Goal: Book appointment/travel/reservation

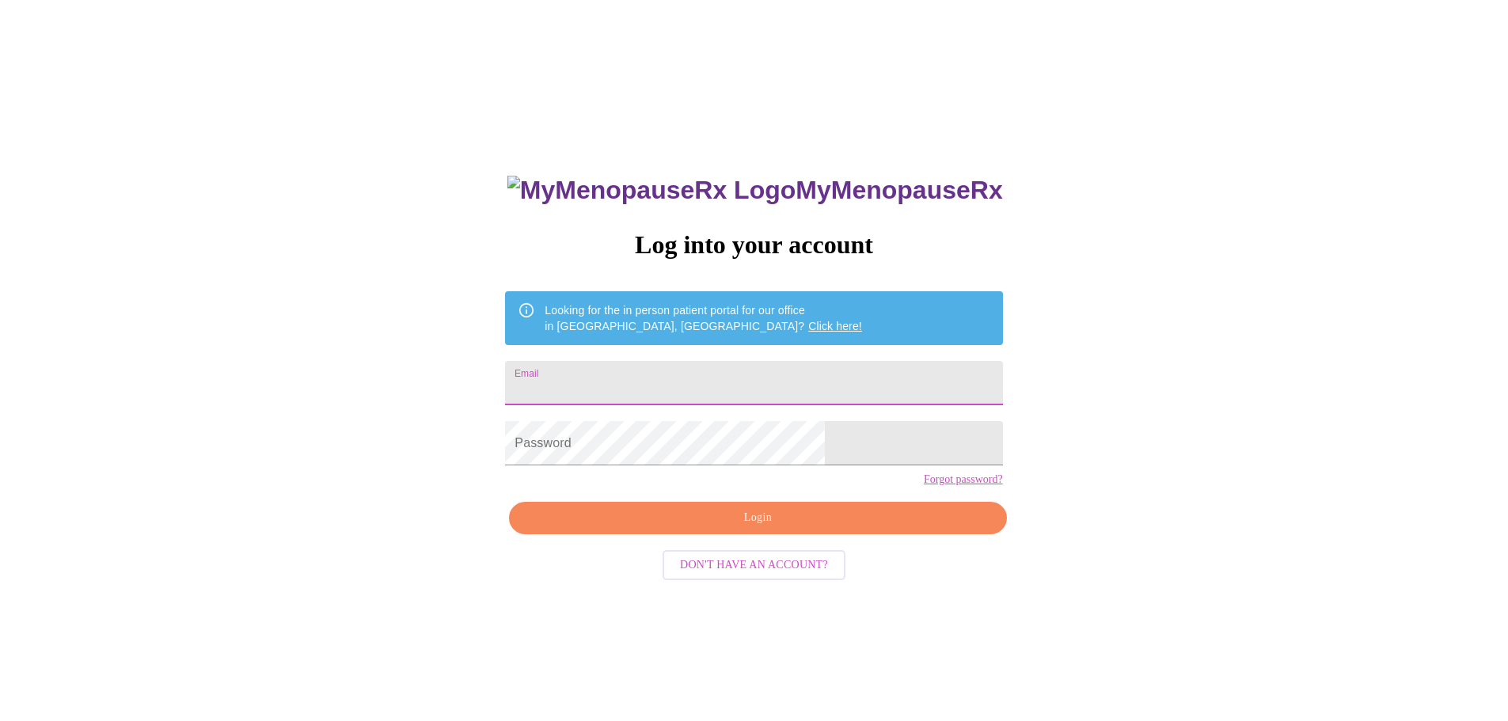
click at [702, 363] on input "Email" at bounding box center [753, 383] width 497 height 44
type input "[EMAIL_ADDRESS][DOMAIN_NAME]"
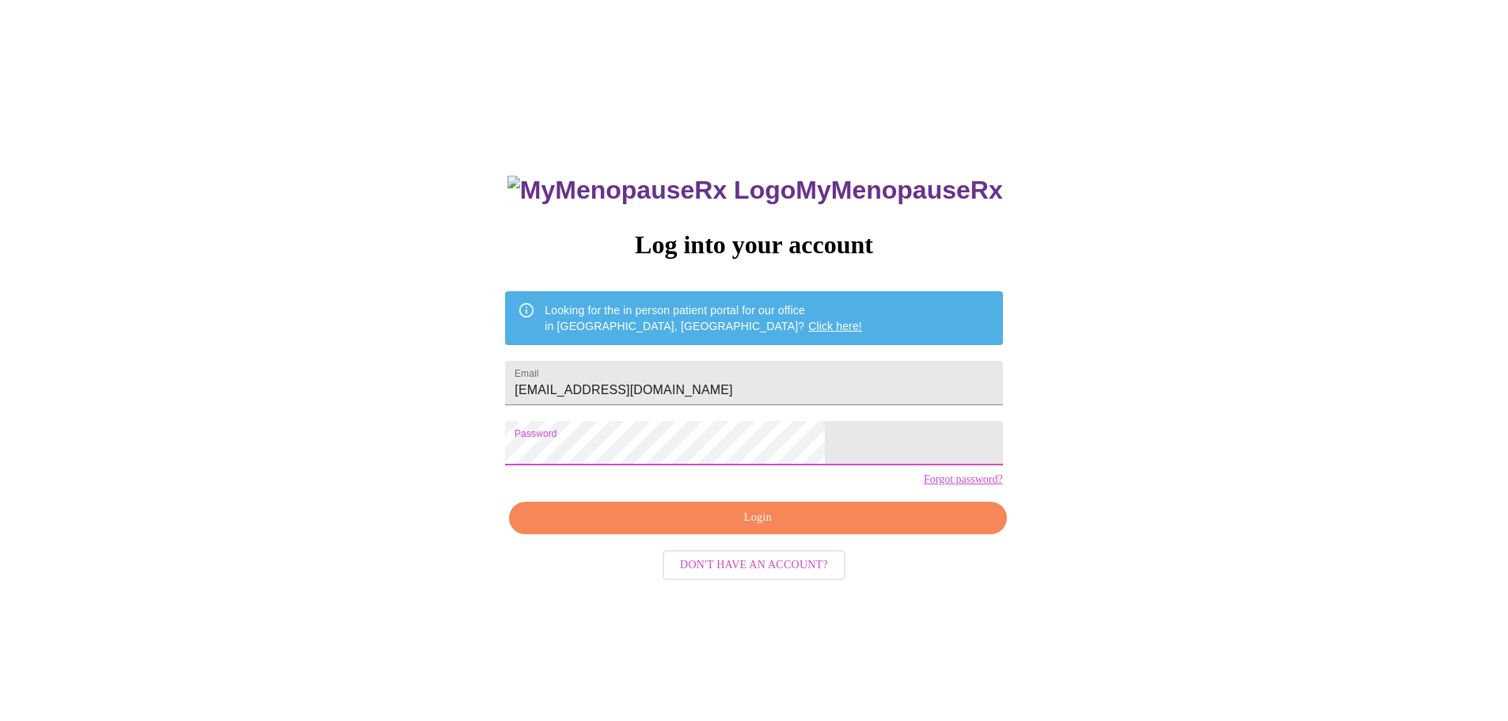
click at [751, 528] on span "Login" at bounding box center [757, 518] width 461 height 20
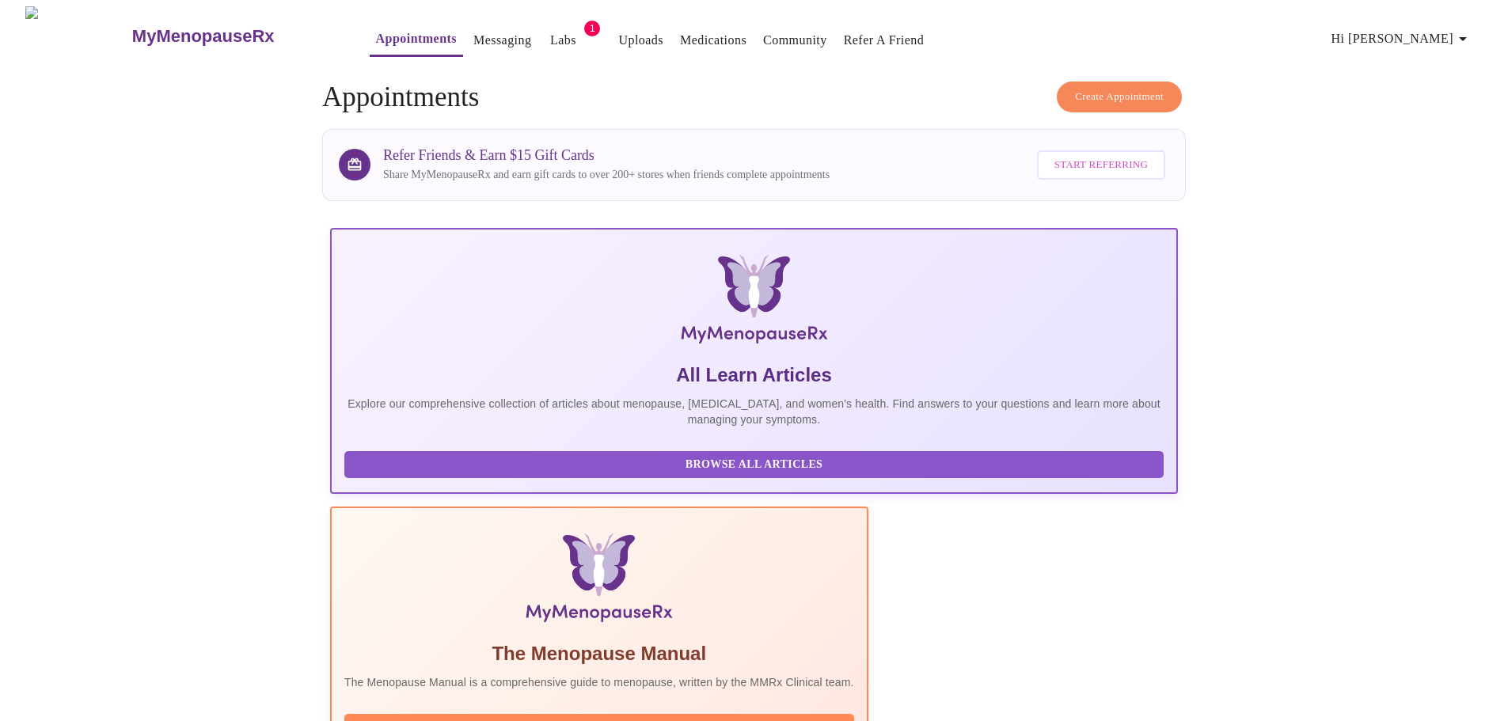
click at [550, 29] on link "Labs" at bounding box center [563, 40] width 26 height 22
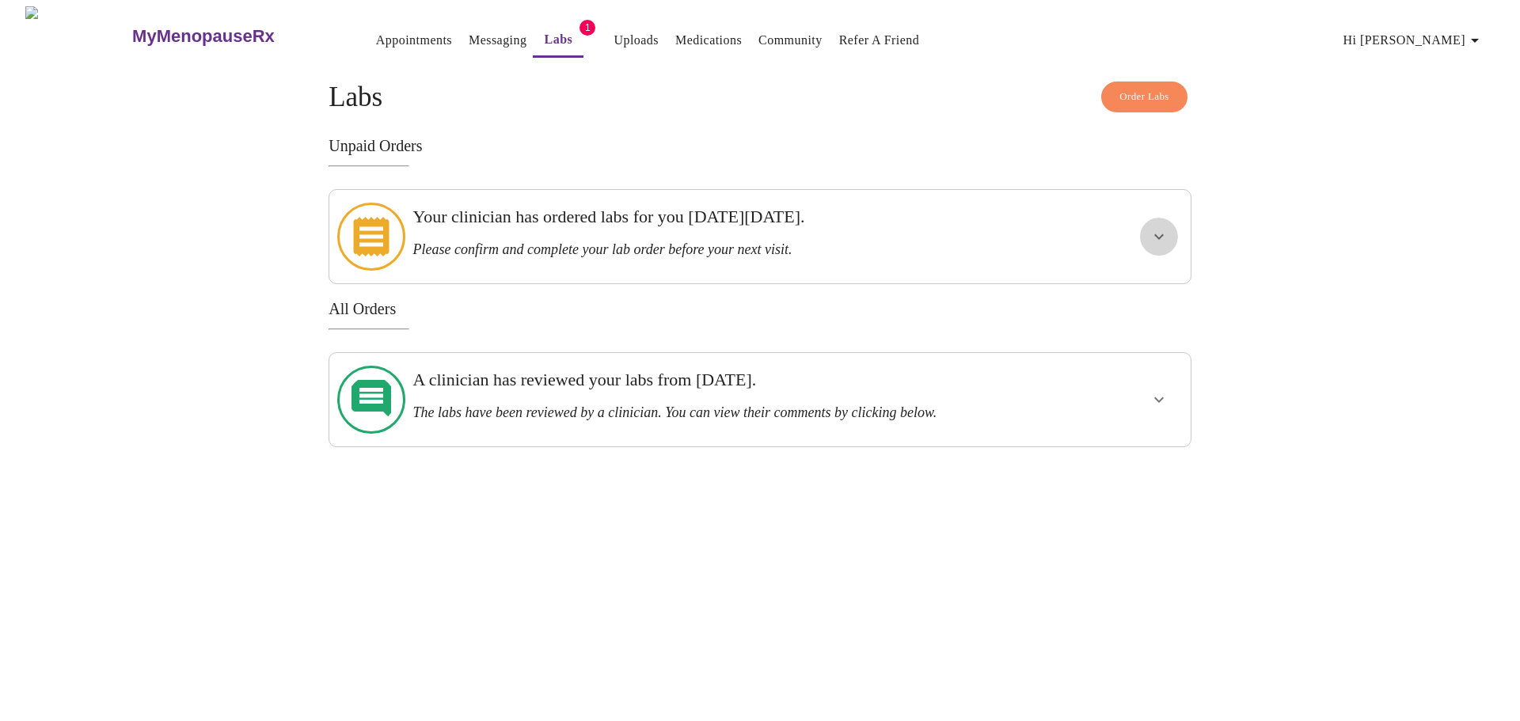
click at [1162, 228] on icon "show more" at bounding box center [1159, 236] width 19 height 19
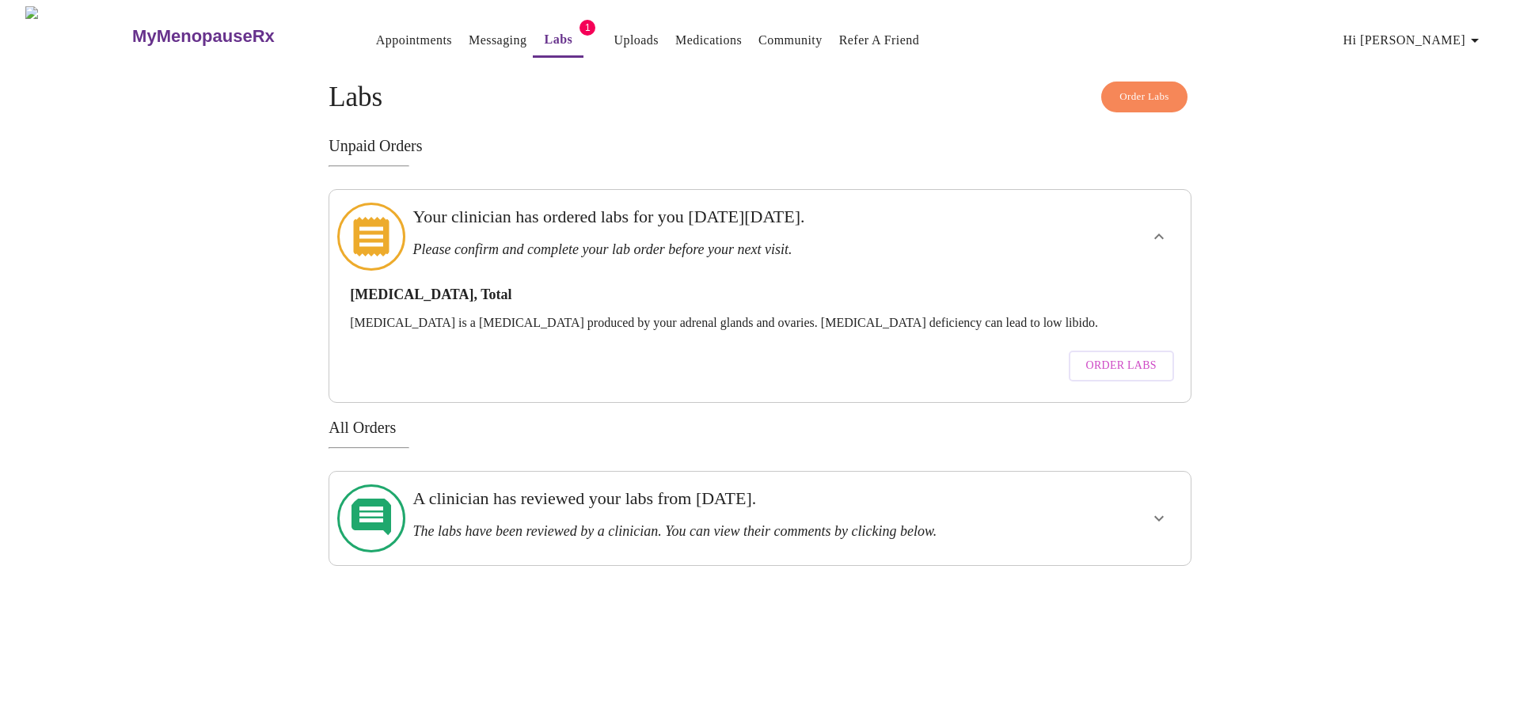
click at [1123, 356] on span "Order Labs" at bounding box center [1121, 366] width 70 height 20
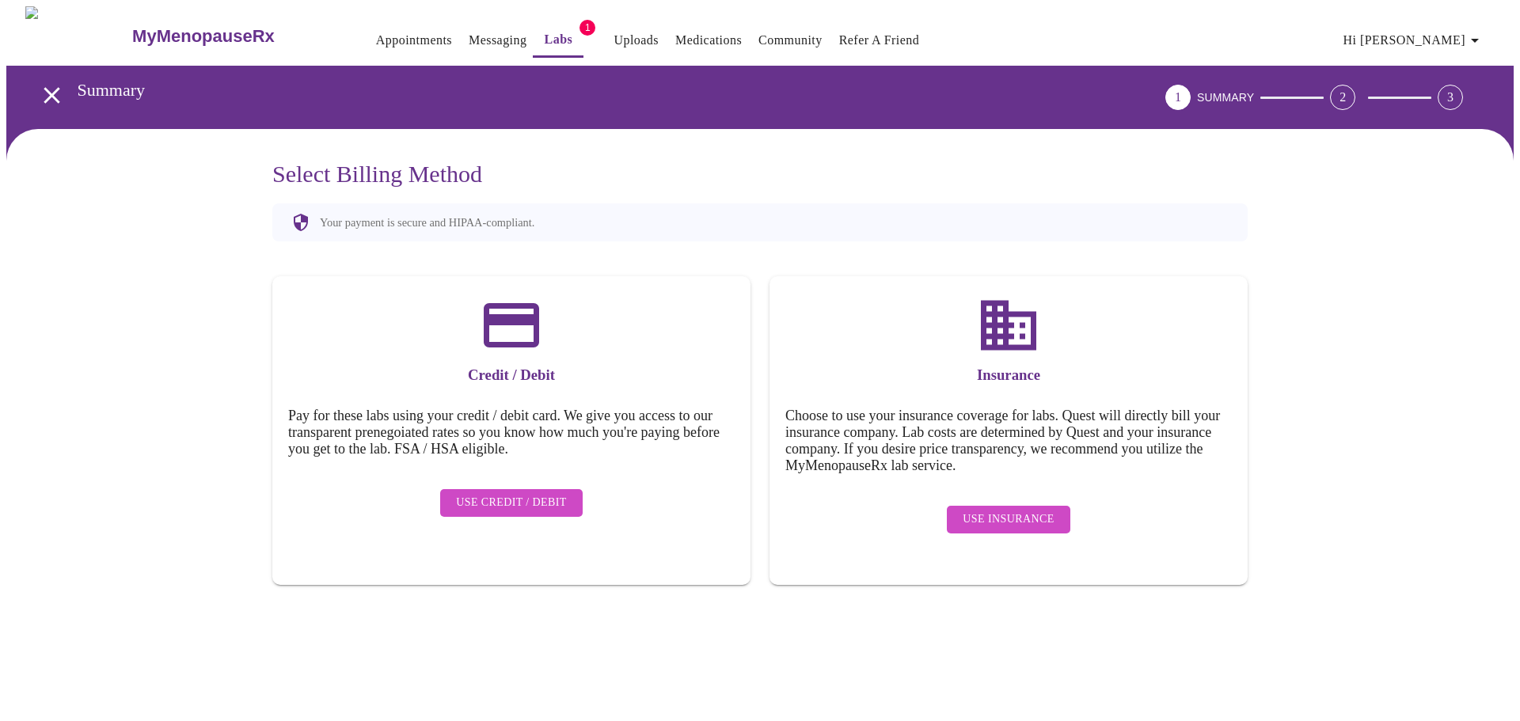
click at [1023, 510] on span "Use Insurance" at bounding box center [1008, 520] width 91 height 20
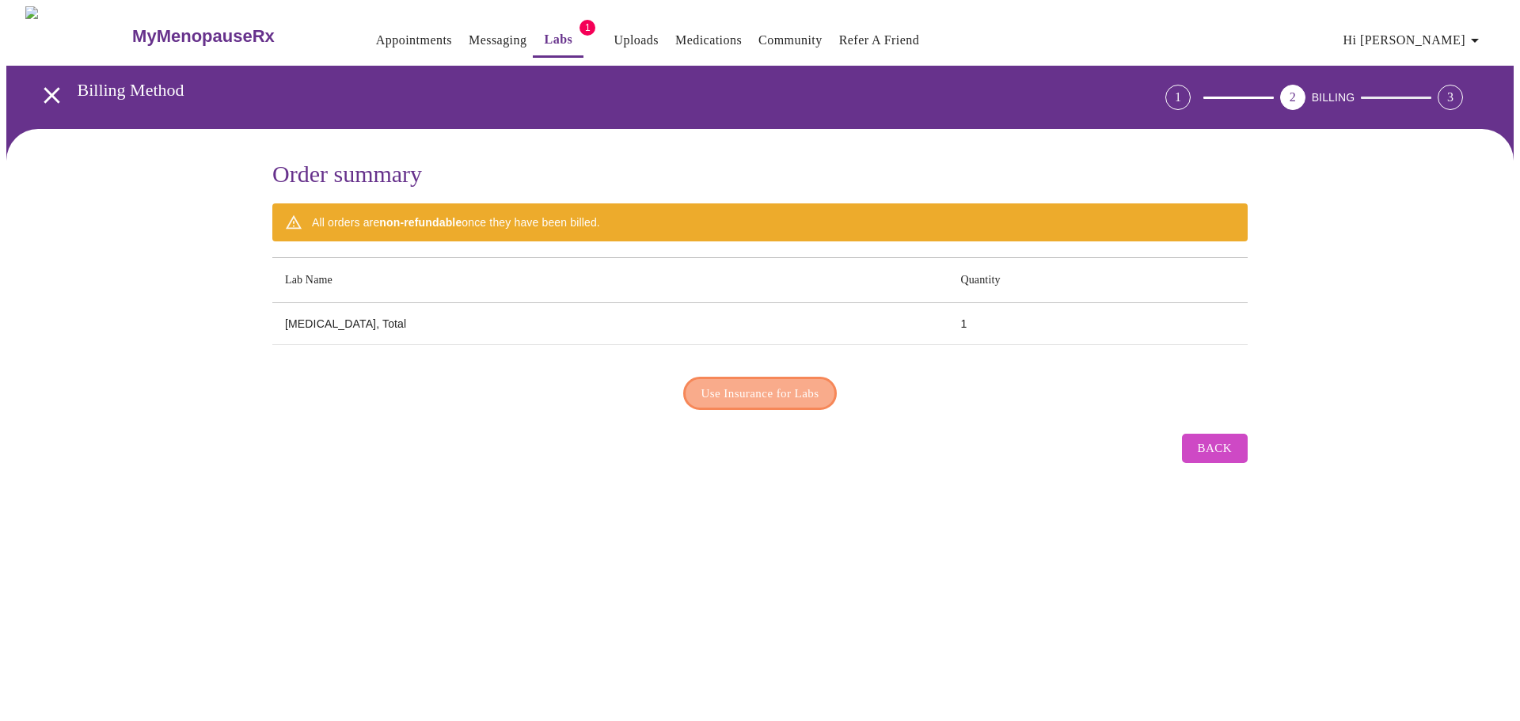
click at [734, 389] on span "Use Insurance for Labs" at bounding box center [761, 393] width 118 height 21
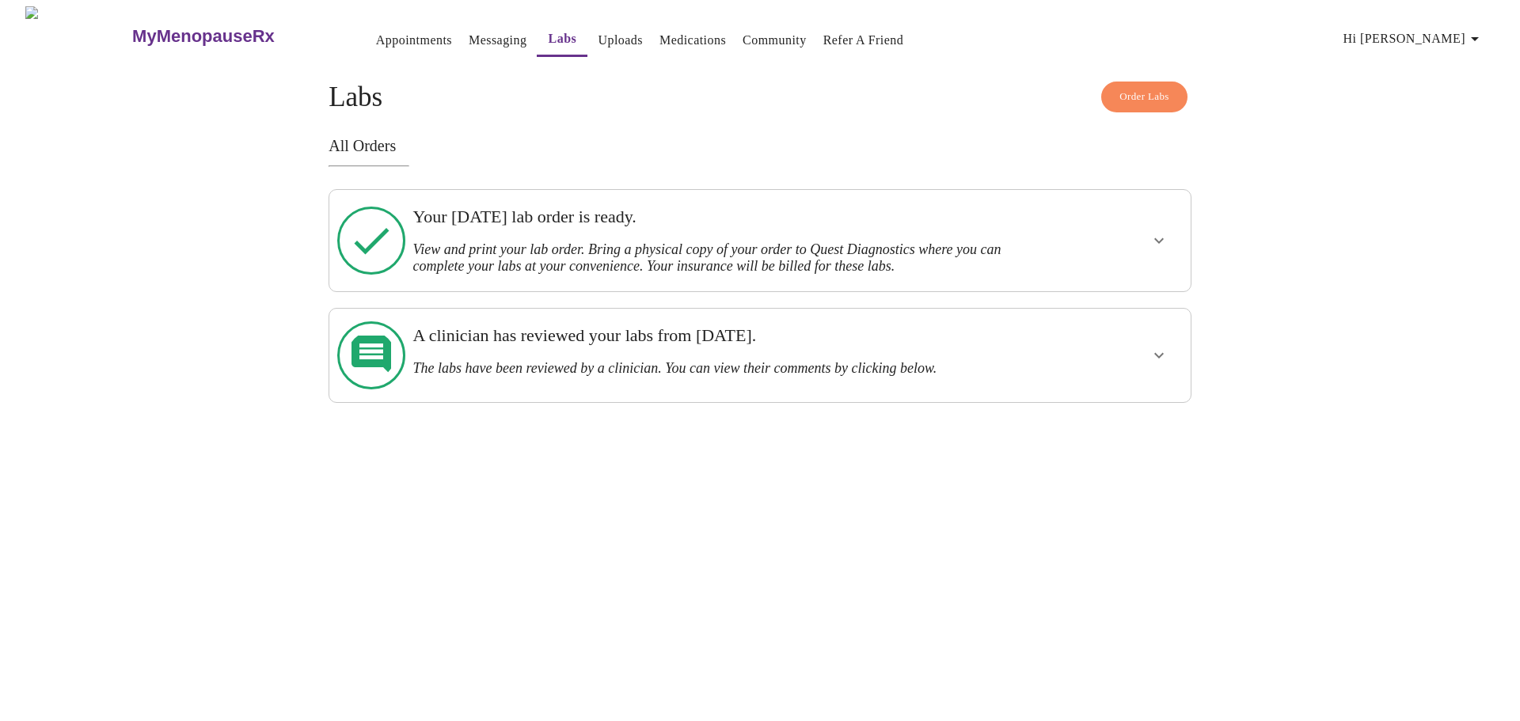
click at [1157, 231] on icon "show more" at bounding box center [1159, 240] width 19 height 19
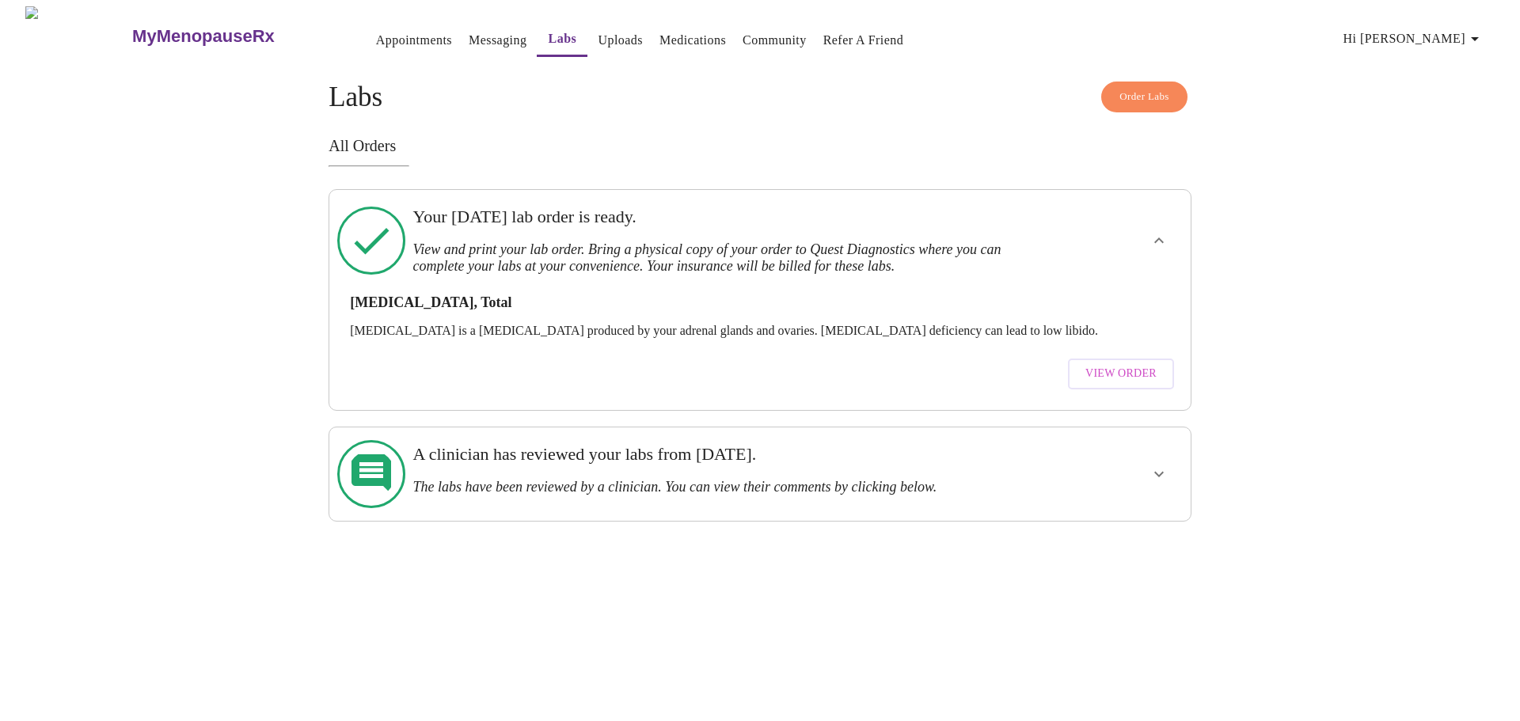
click at [1120, 364] on span "View Order" at bounding box center [1121, 374] width 71 height 20
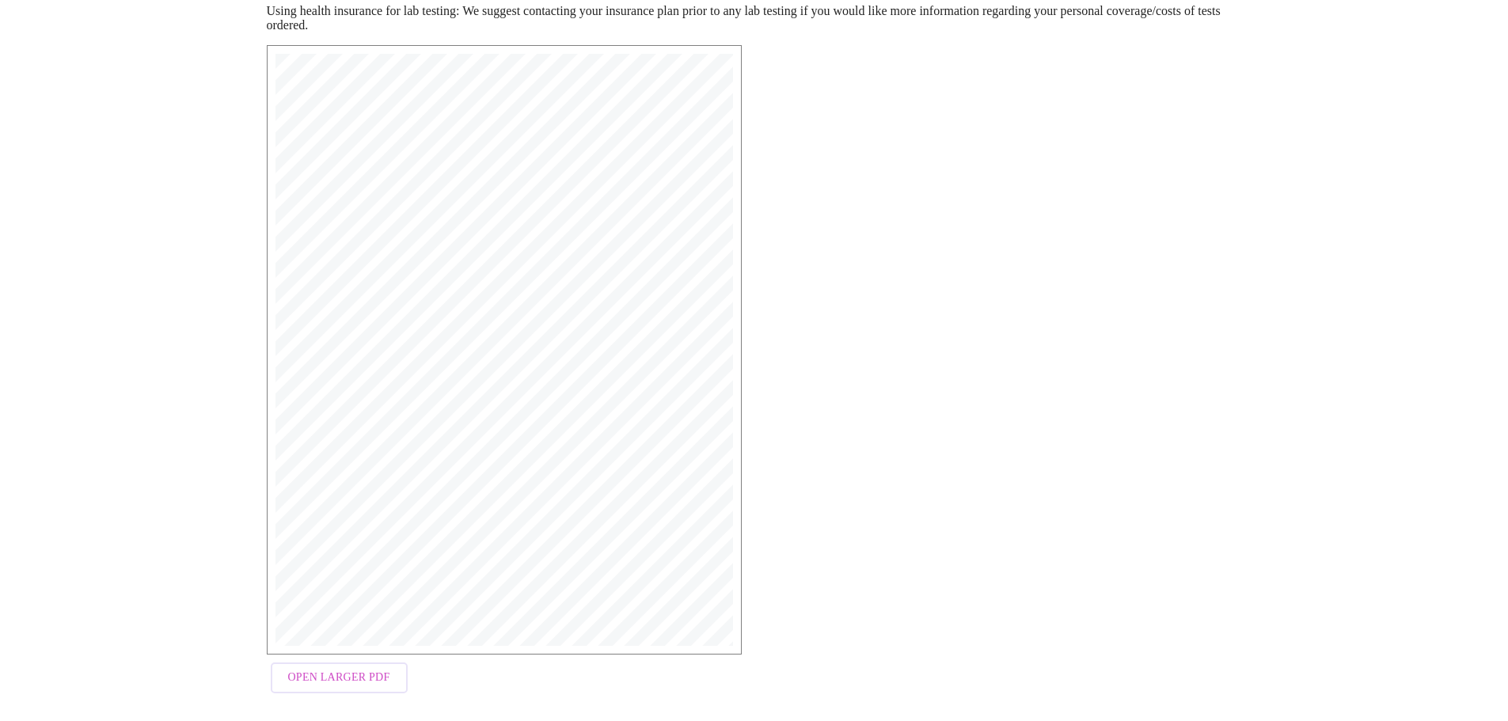
scroll to position [253, 0]
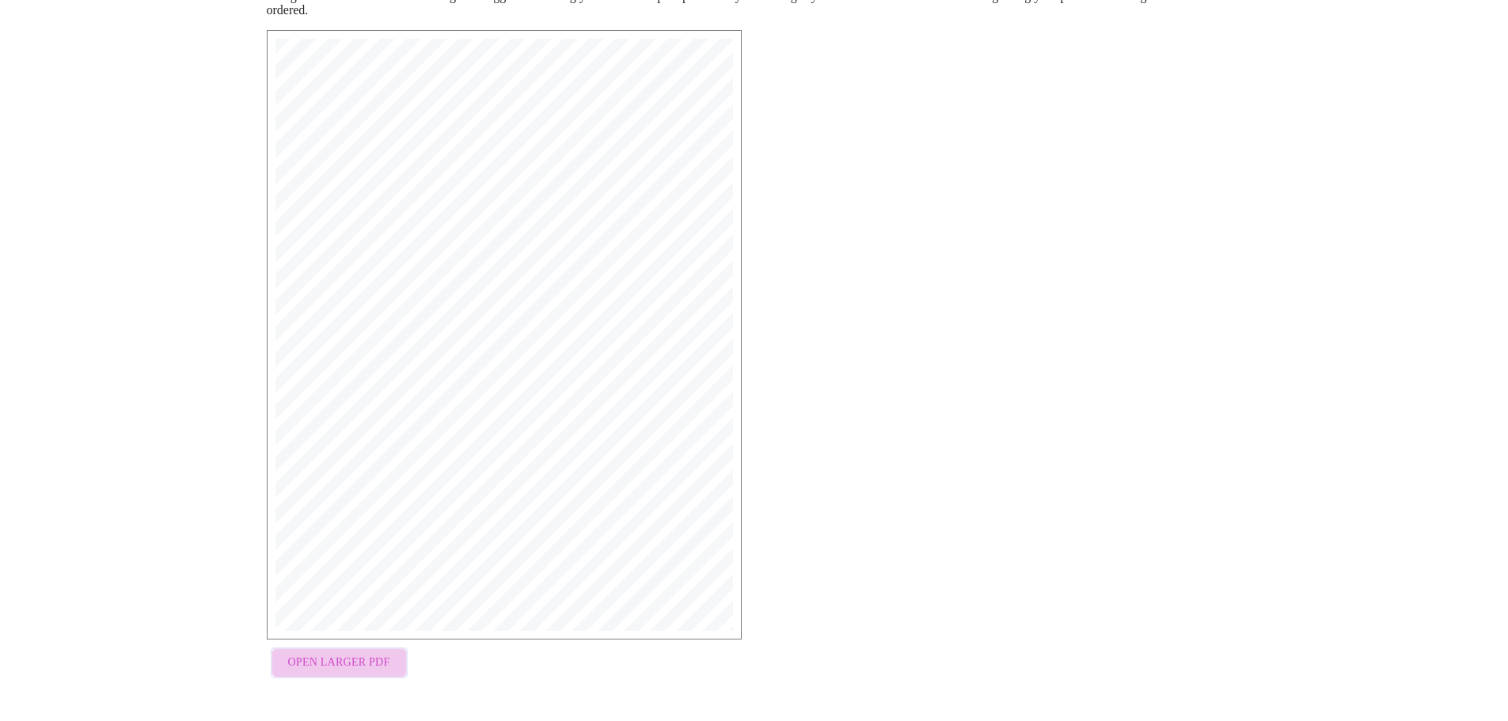
click at [357, 661] on span "Open Larger PDF" at bounding box center [339, 663] width 102 height 20
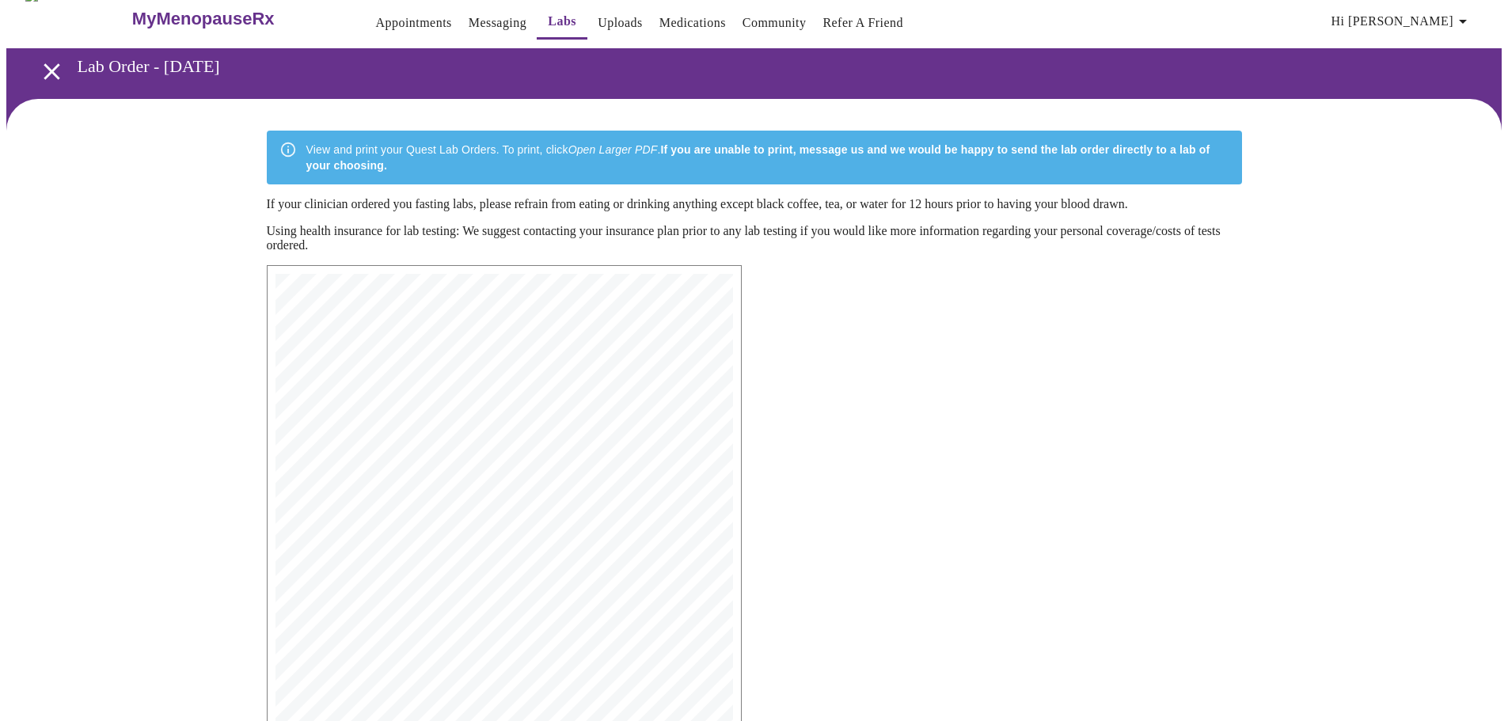
scroll to position [0, 0]
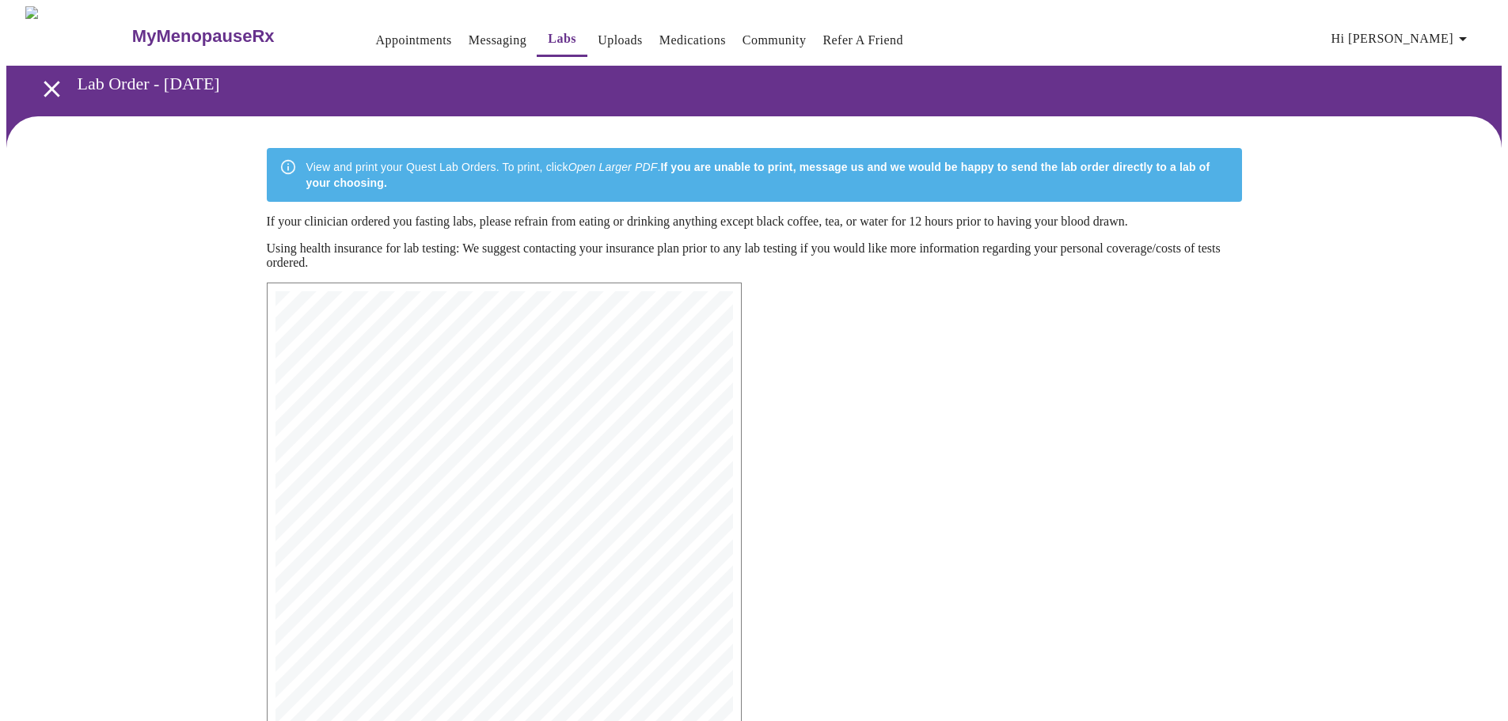
click at [50, 82] on icon "open drawer" at bounding box center [52, 89] width 28 height 28
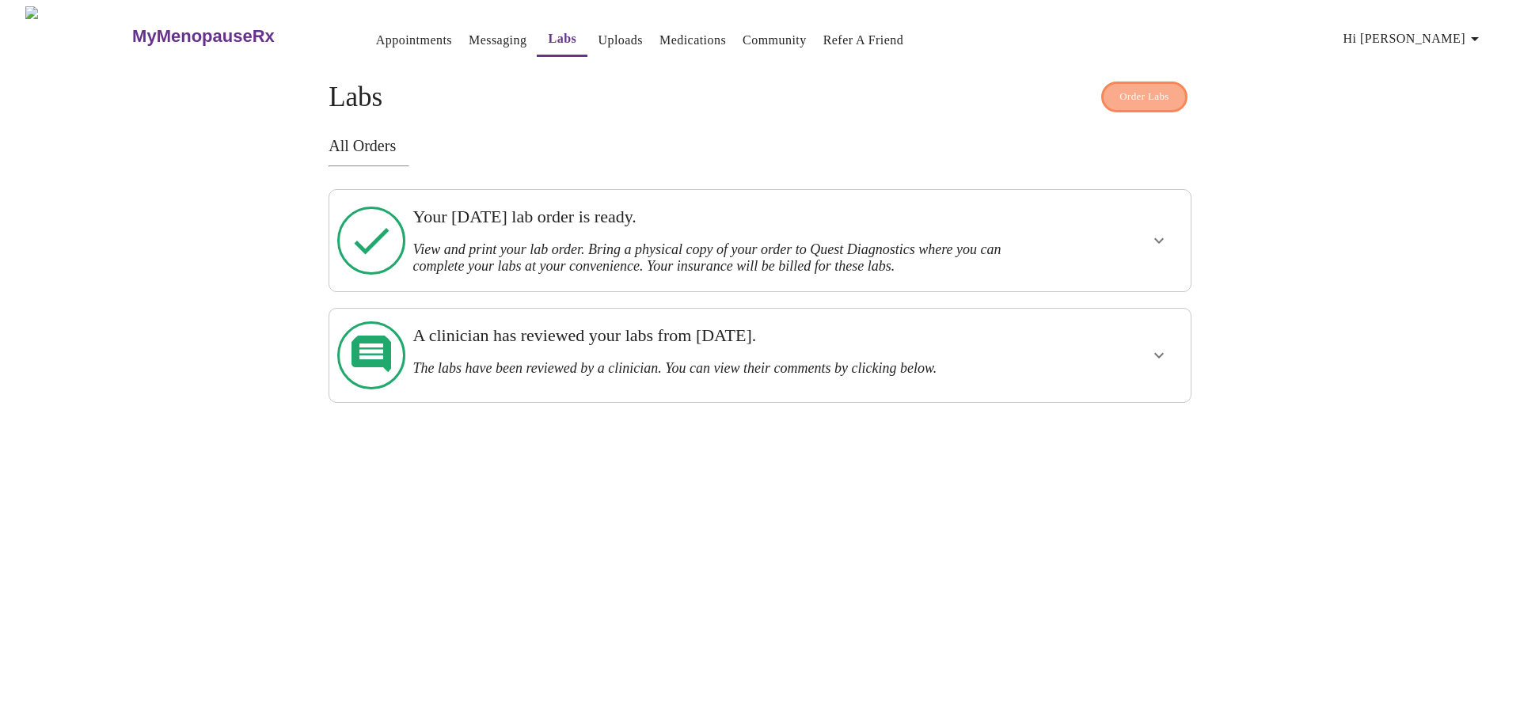
click at [1146, 94] on span "Order Labs" at bounding box center [1145, 97] width 50 height 18
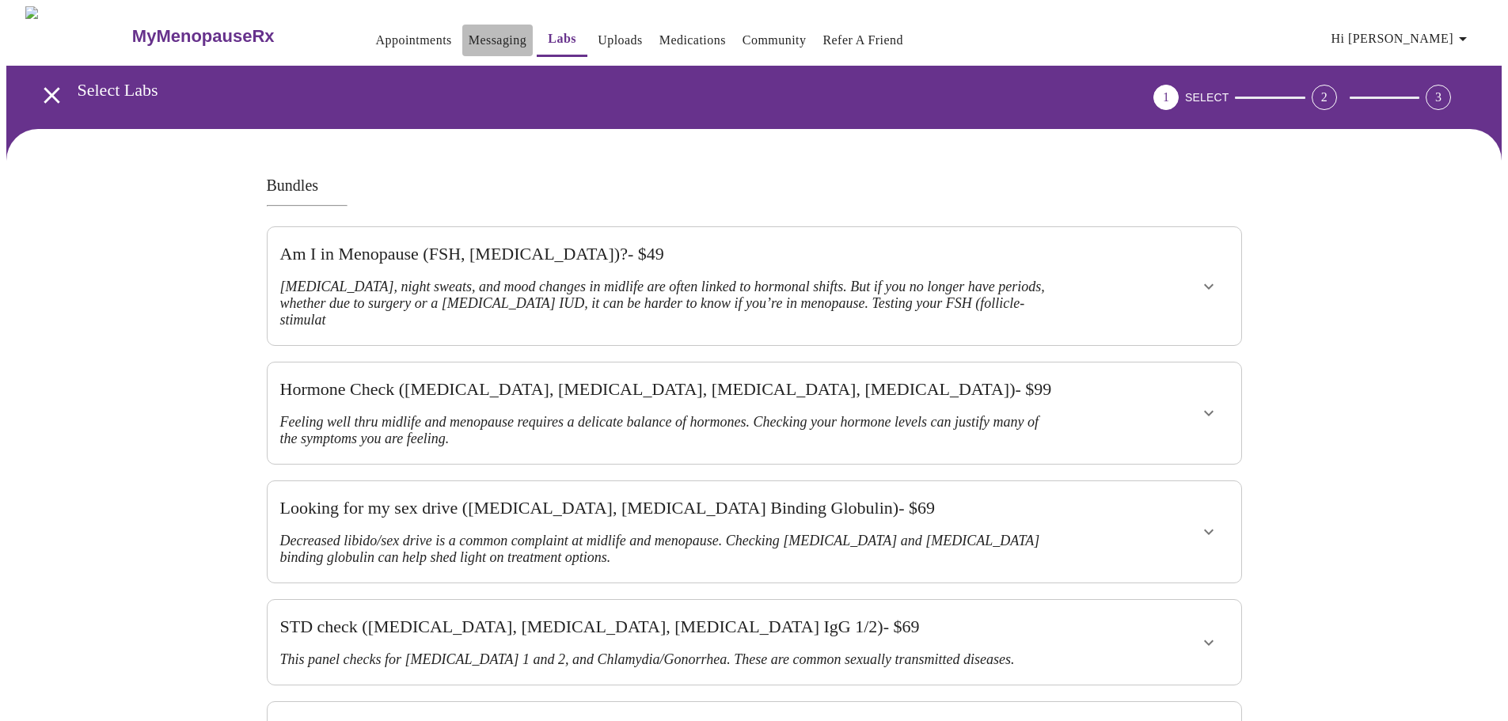
click at [469, 40] on link "Messaging" at bounding box center [498, 40] width 58 height 22
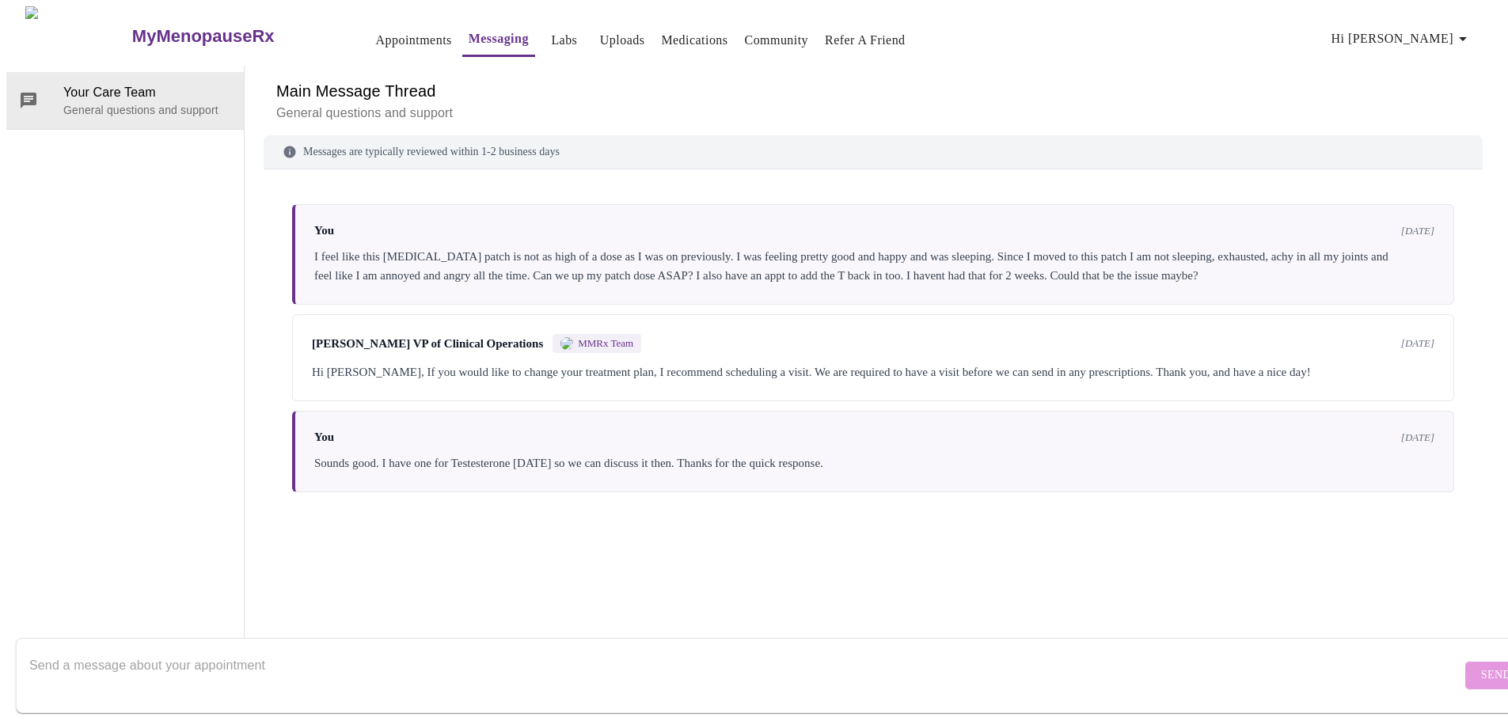
click at [376, 33] on link "Appointments" at bounding box center [414, 40] width 76 height 22
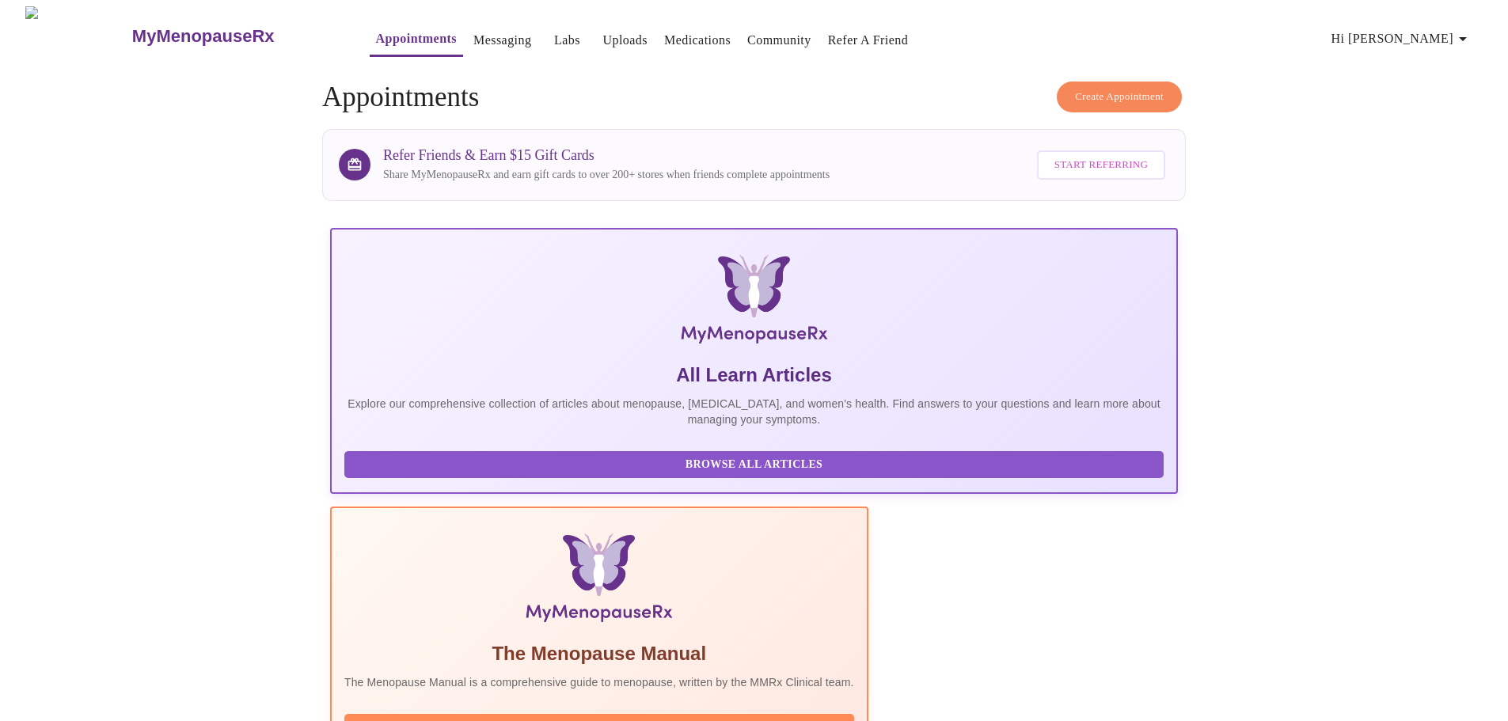
click at [1127, 82] on button "Create Appointment" at bounding box center [1119, 97] width 125 height 31
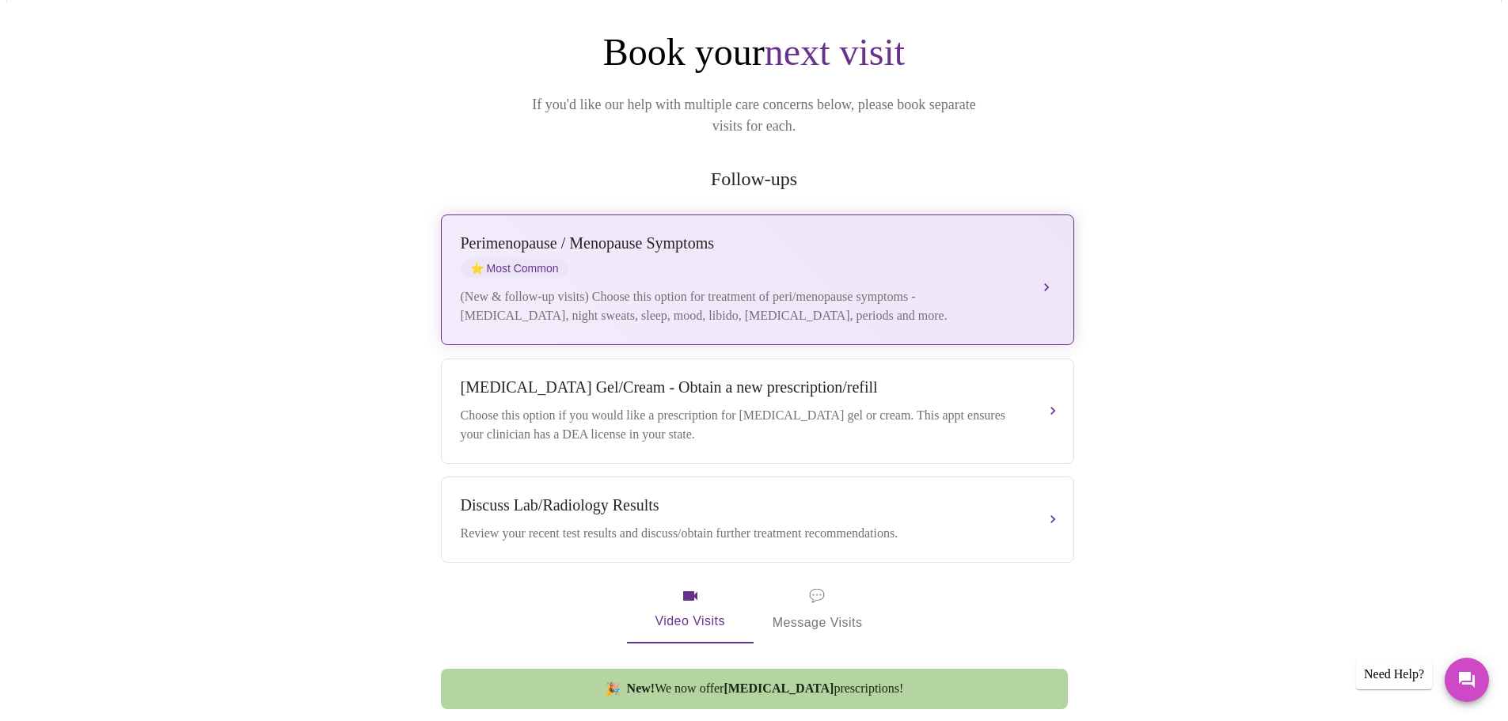
scroll to position [158, 0]
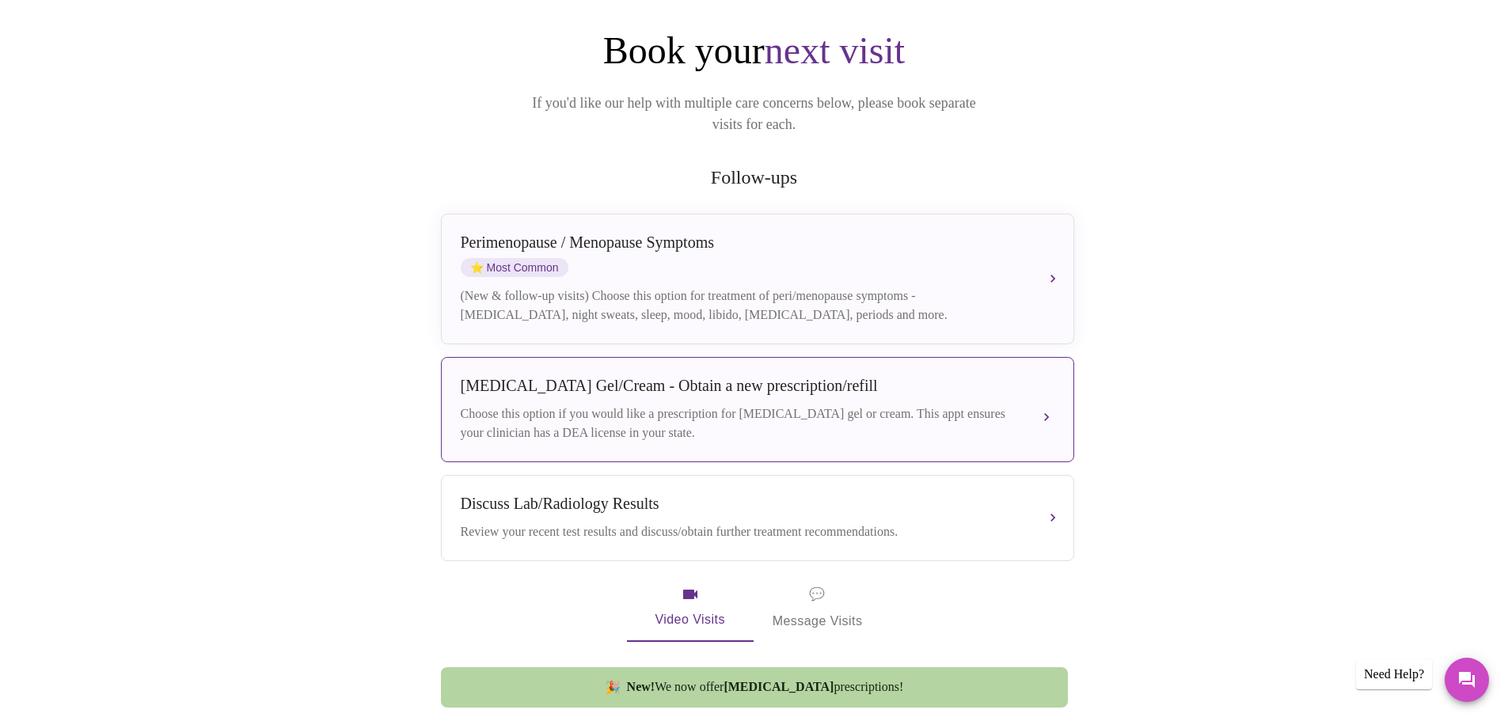
click at [612, 405] on div "Choose this option if you would like a prescription for [MEDICAL_DATA] gel or c…" at bounding box center [742, 424] width 562 height 38
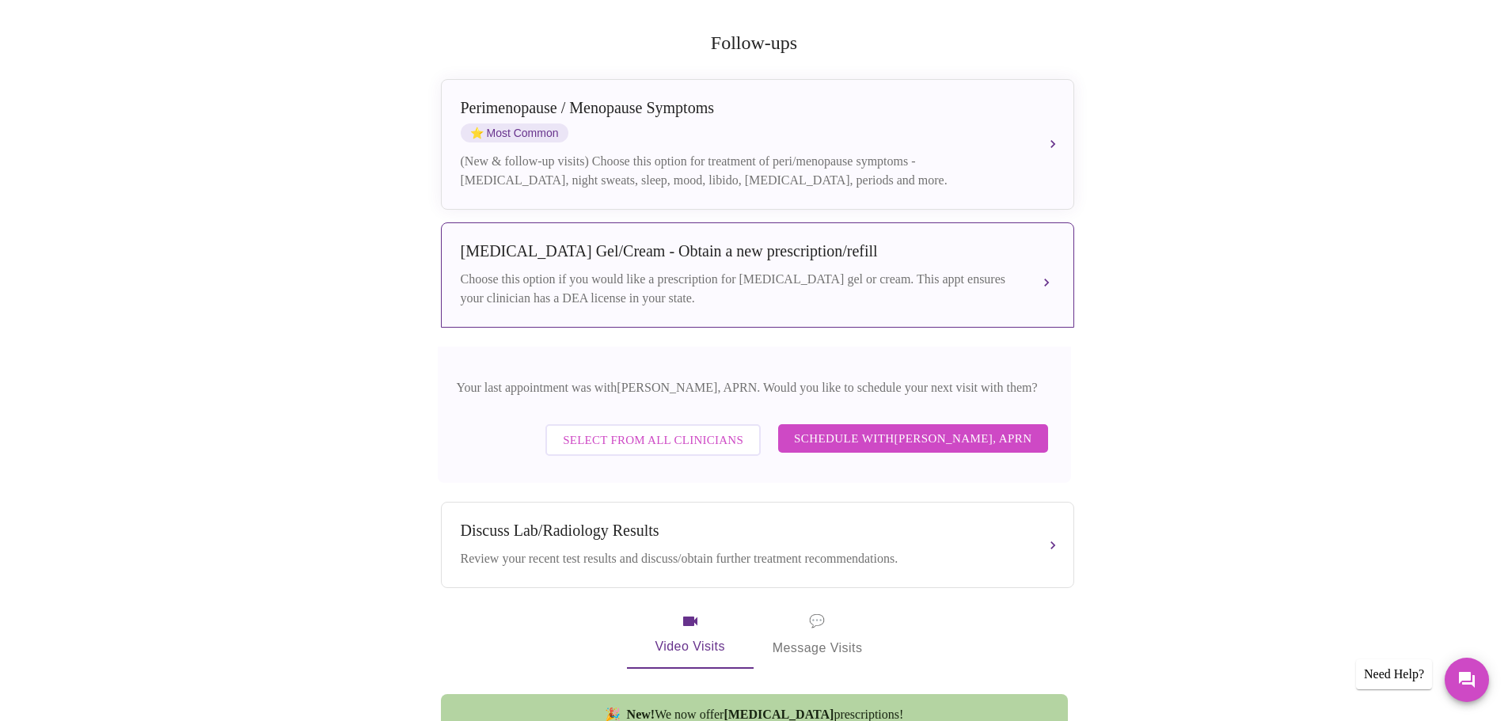
scroll to position [317, 0]
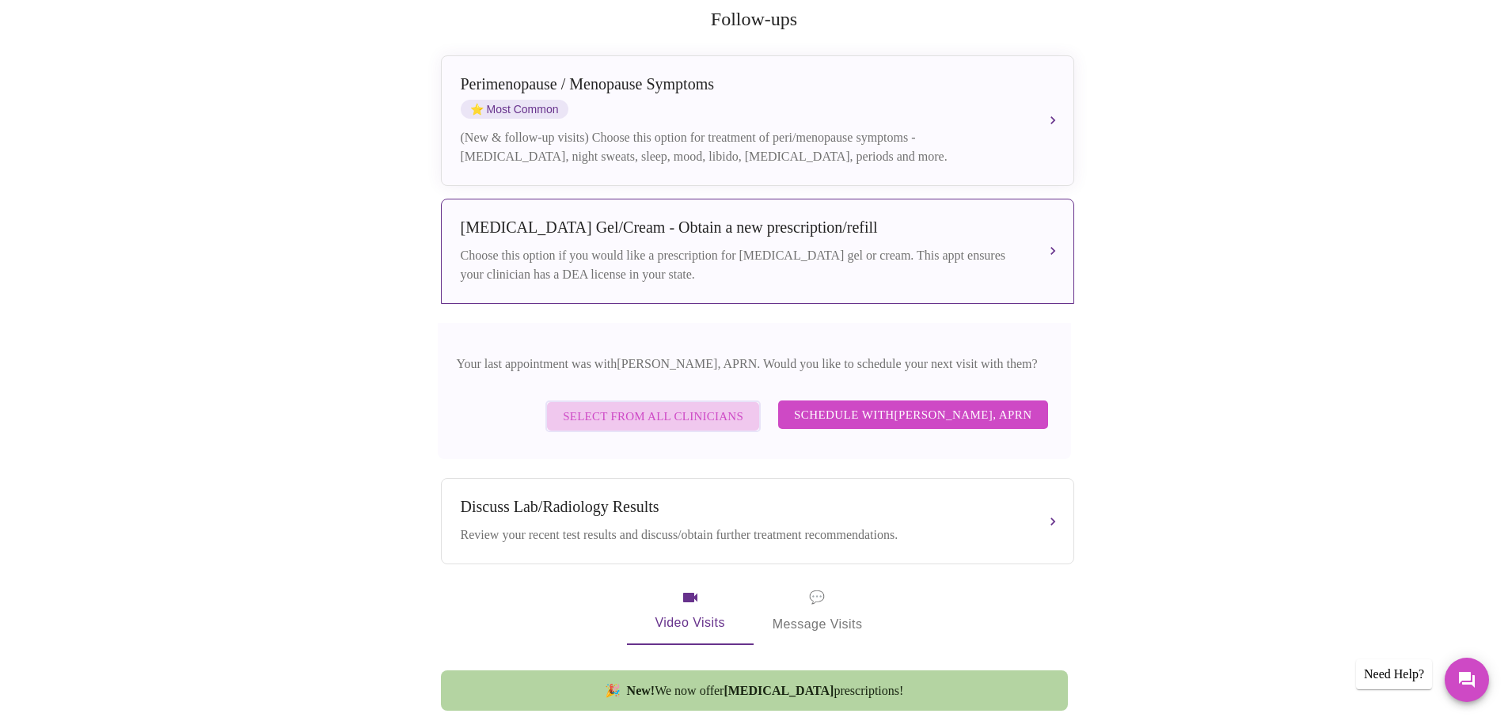
click at [715, 406] on span "Select from All Clinicians" at bounding box center [653, 416] width 181 height 21
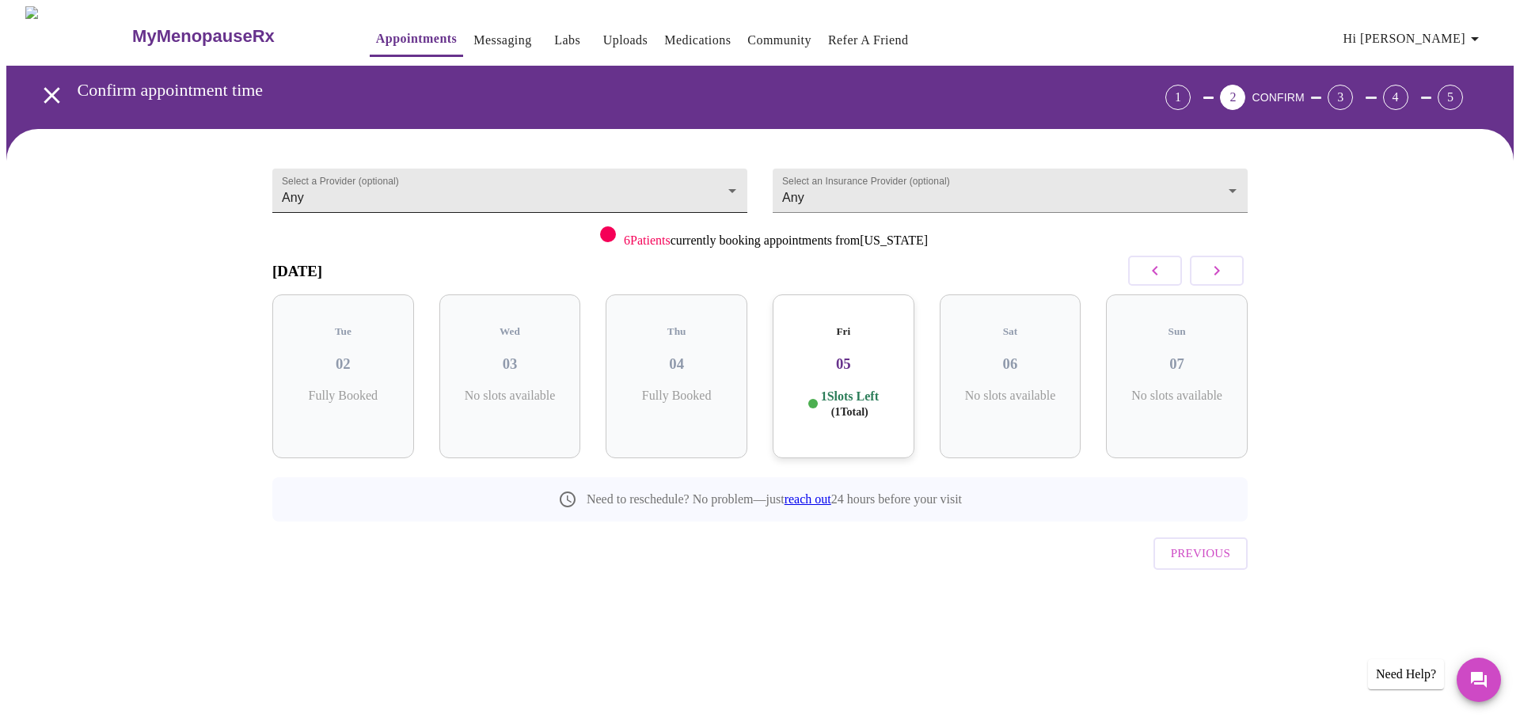
click at [653, 176] on body "MyMenopauseRx Appointments Messaging Labs Uploads Medications Community Refer a…" at bounding box center [760, 327] width 1508 height 643
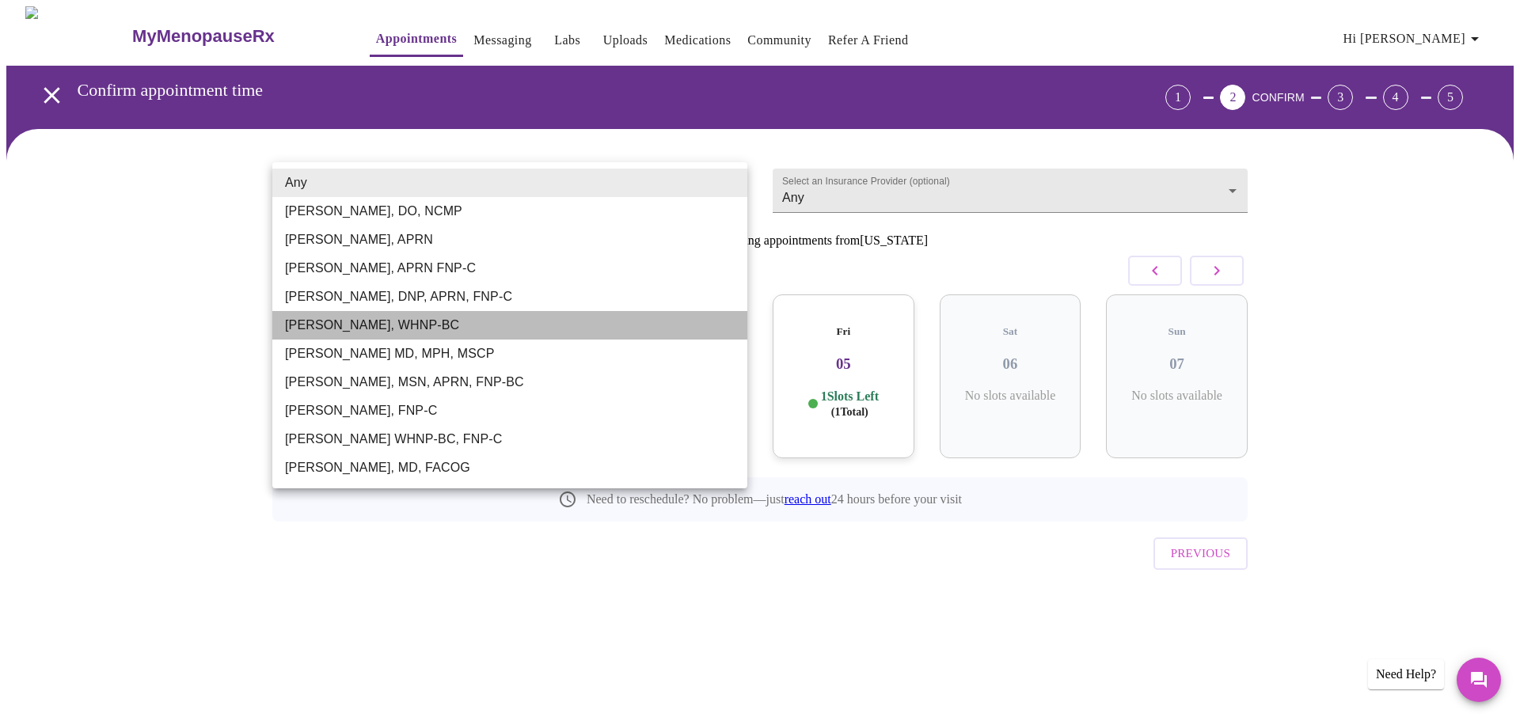
click at [349, 330] on li "[PERSON_NAME], WHNP-BC" at bounding box center [509, 325] width 475 height 29
type input "[PERSON_NAME], WHNP-BC"
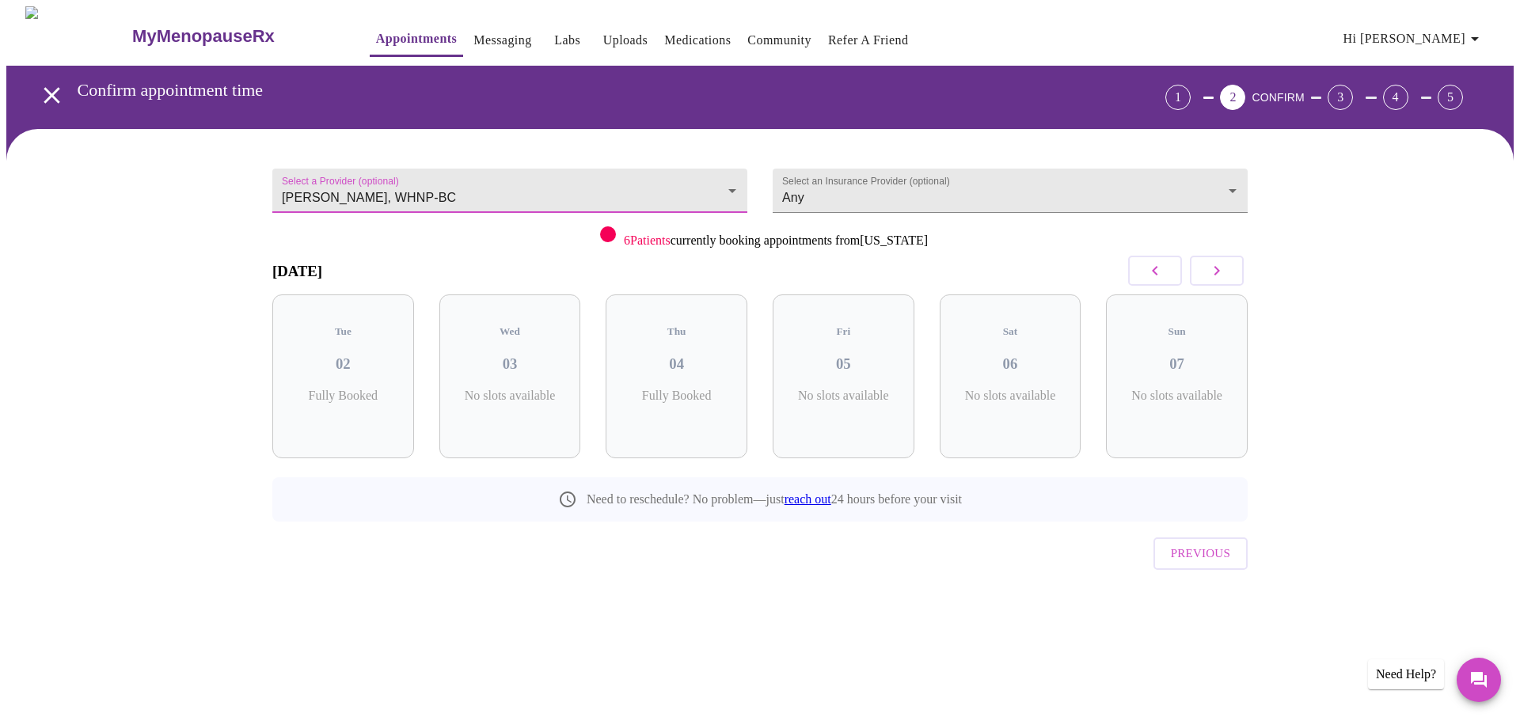
click at [1233, 272] on button "button" at bounding box center [1217, 271] width 54 height 30
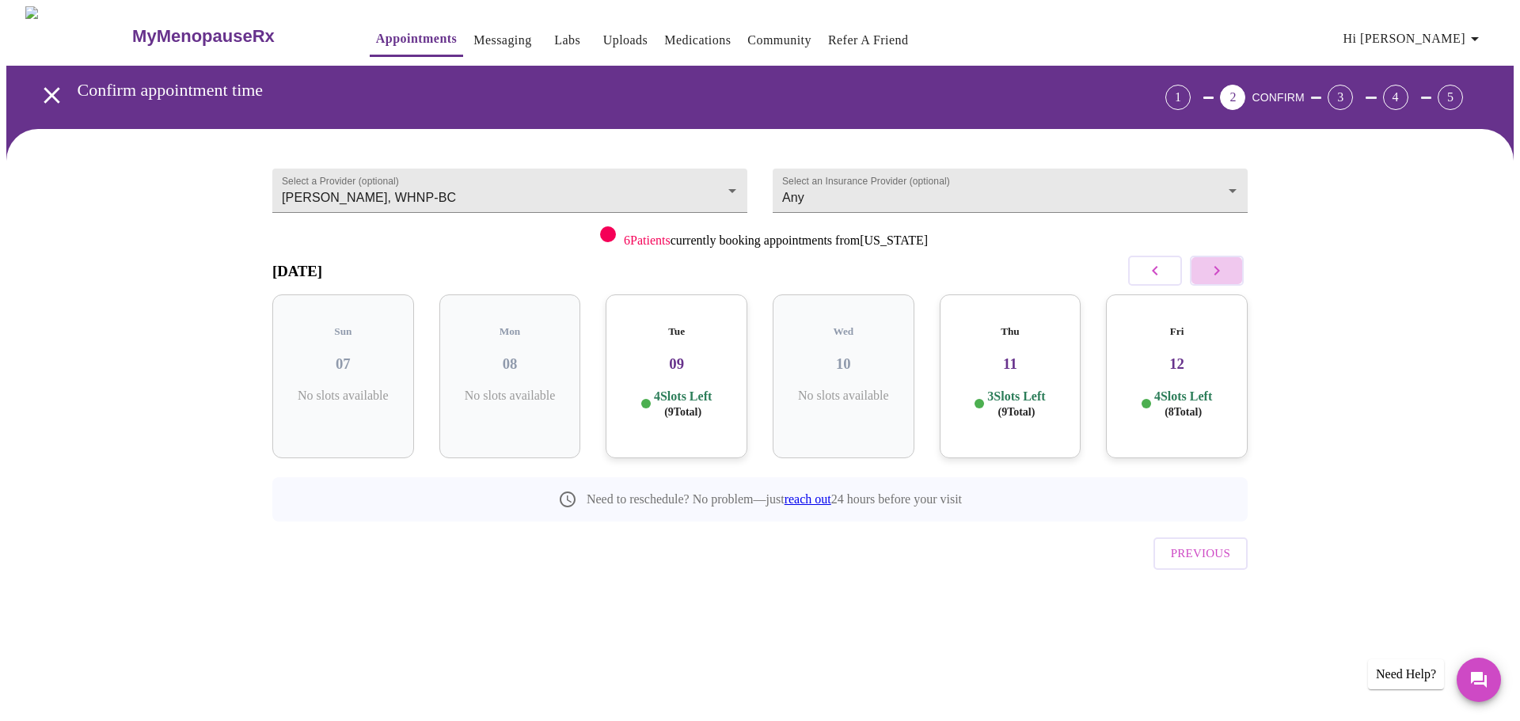
click at [1233, 272] on button "button" at bounding box center [1217, 271] width 54 height 30
click at [1030, 389] on p "7 Slots Left ( 21 Total)" at bounding box center [1016, 404] width 58 height 31
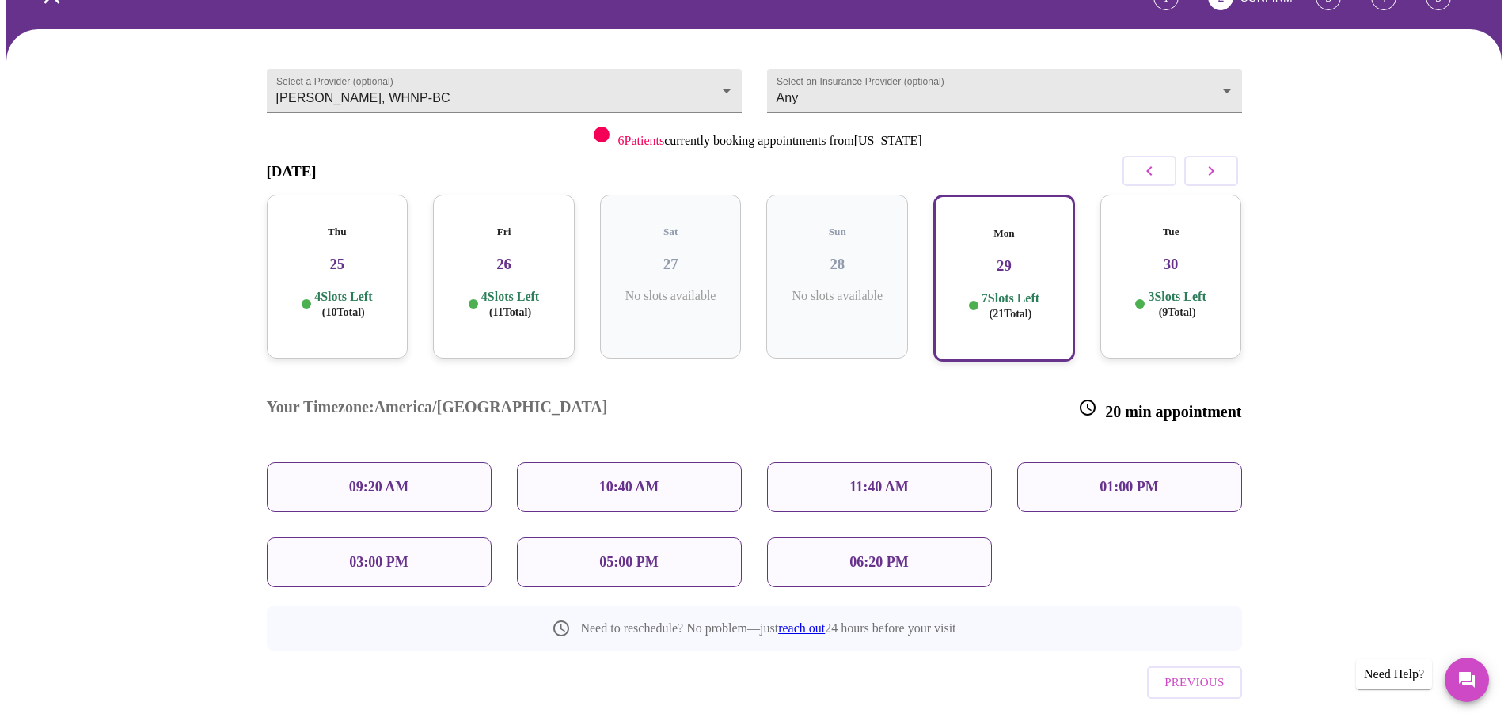
scroll to position [109, 0]
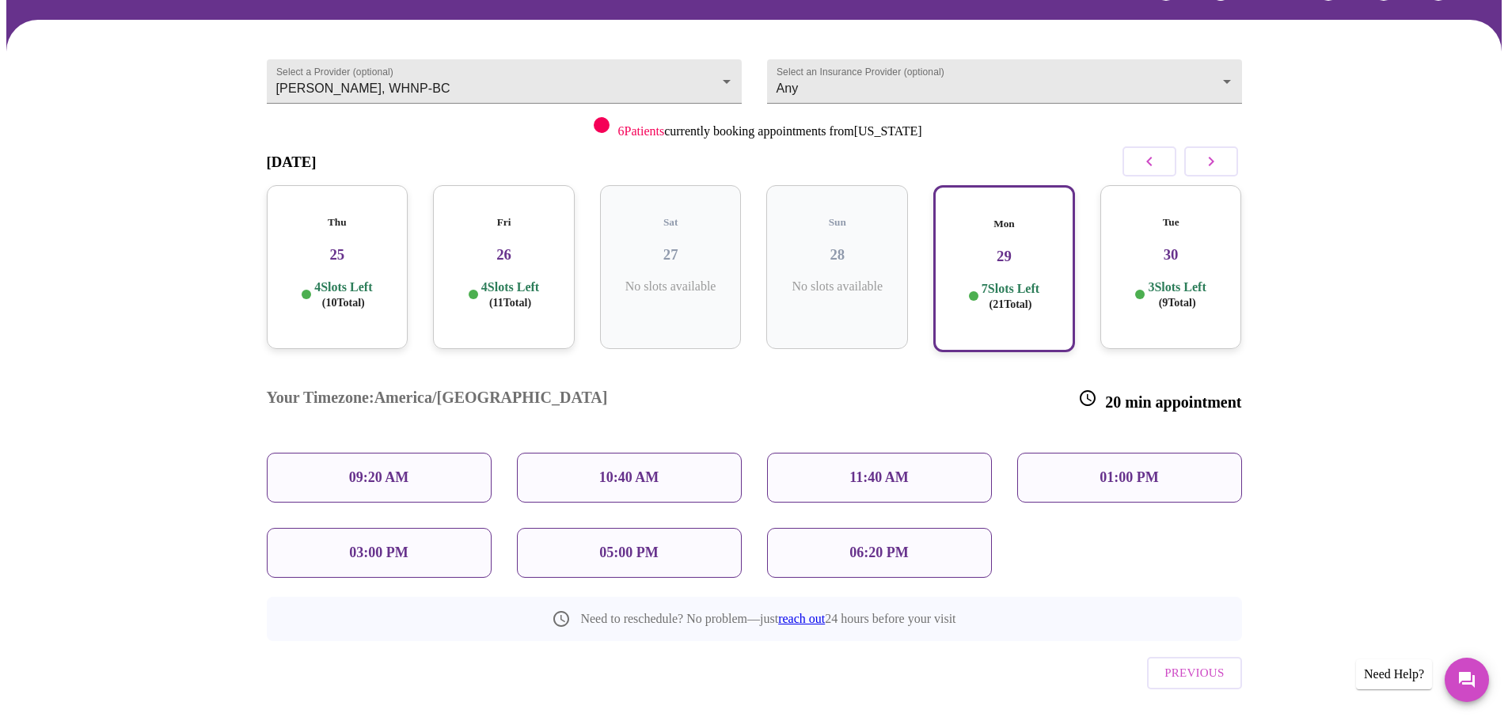
click at [1203, 279] on p "3 Slots Left ( 9 Total)" at bounding box center [1177, 294] width 58 height 31
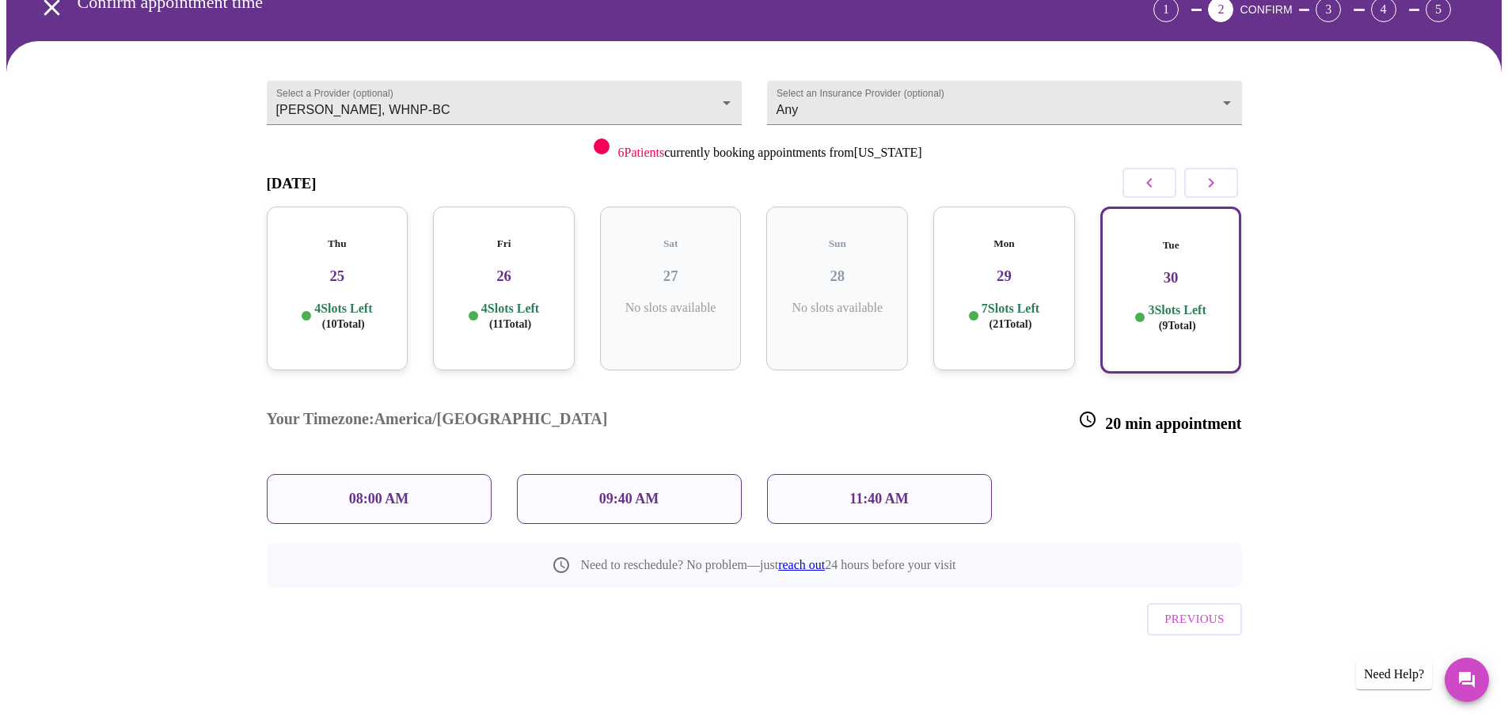
scroll to position [29, 0]
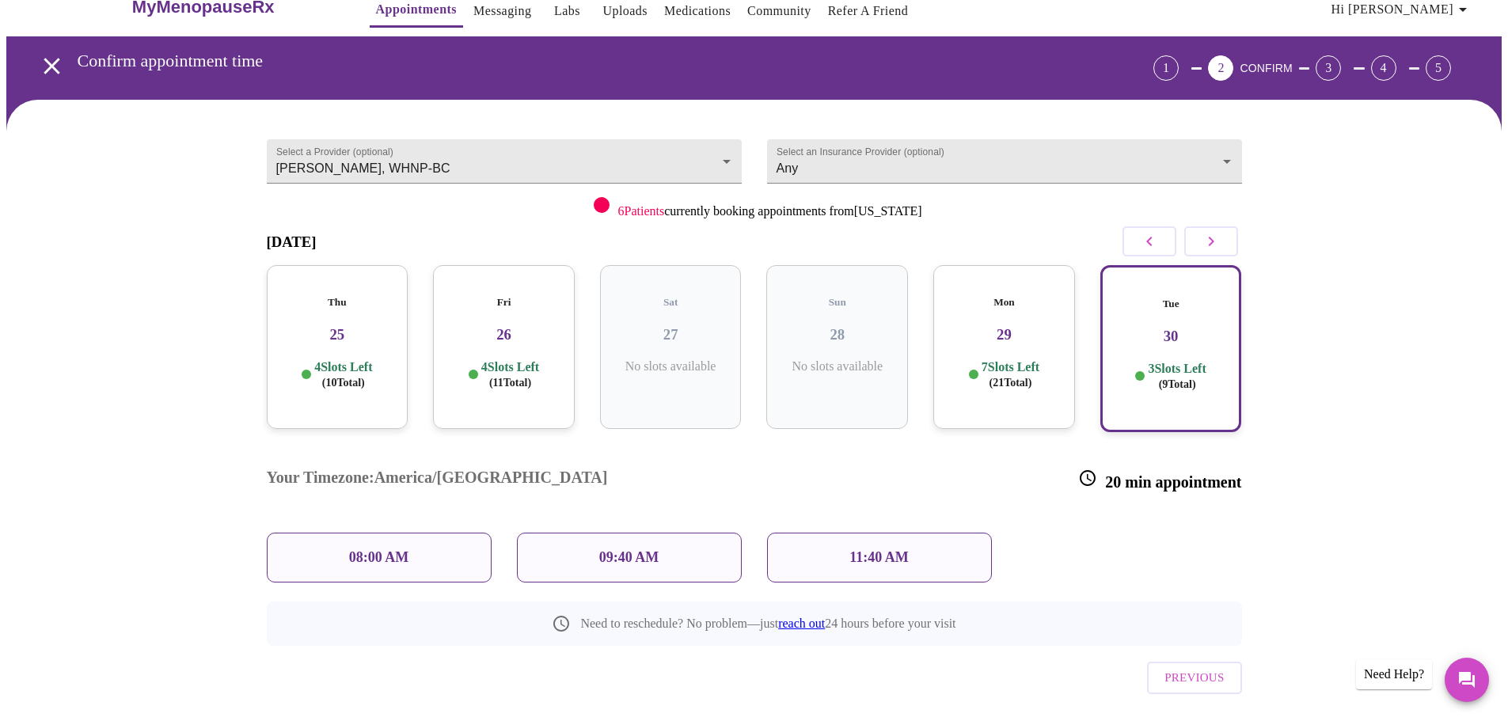
click at [688, 533] on div "09:40 AM" at bounding box center [629, 558] width 225 height 50
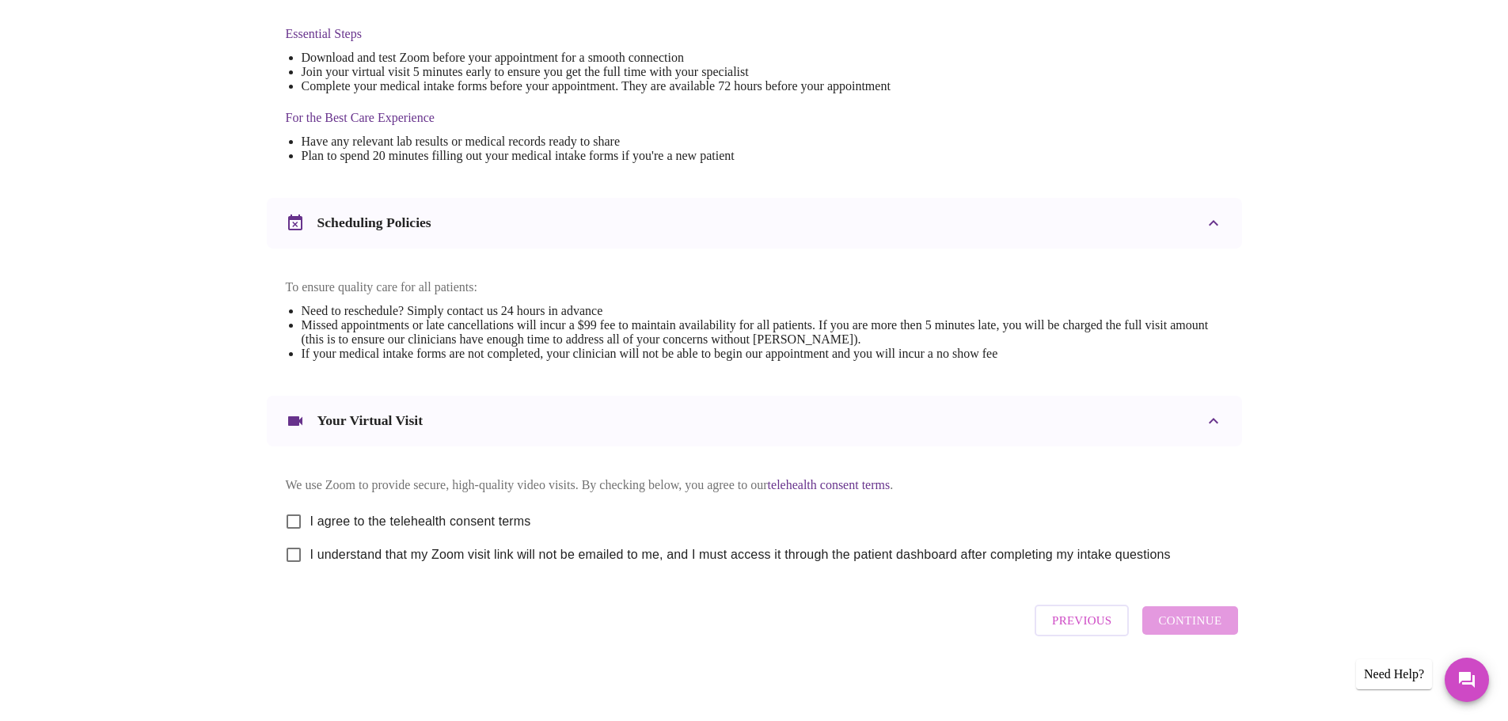
scroll to position [427, 0]
click at [481, 517] on span "I agree to the telehealth consent terms" at bounding box center [420, 520] width 221 height 19
click at [310, 517] on input "I agree to the telehealth consent terms" at bounding box center [293, 520] width 33 height 33
checkbox input "true"
click at [472, 557] on span "I understand that my Zoom visit link will not be emailed to me, and I must acce…" at bounding box center [740, 554] width 861 height 19
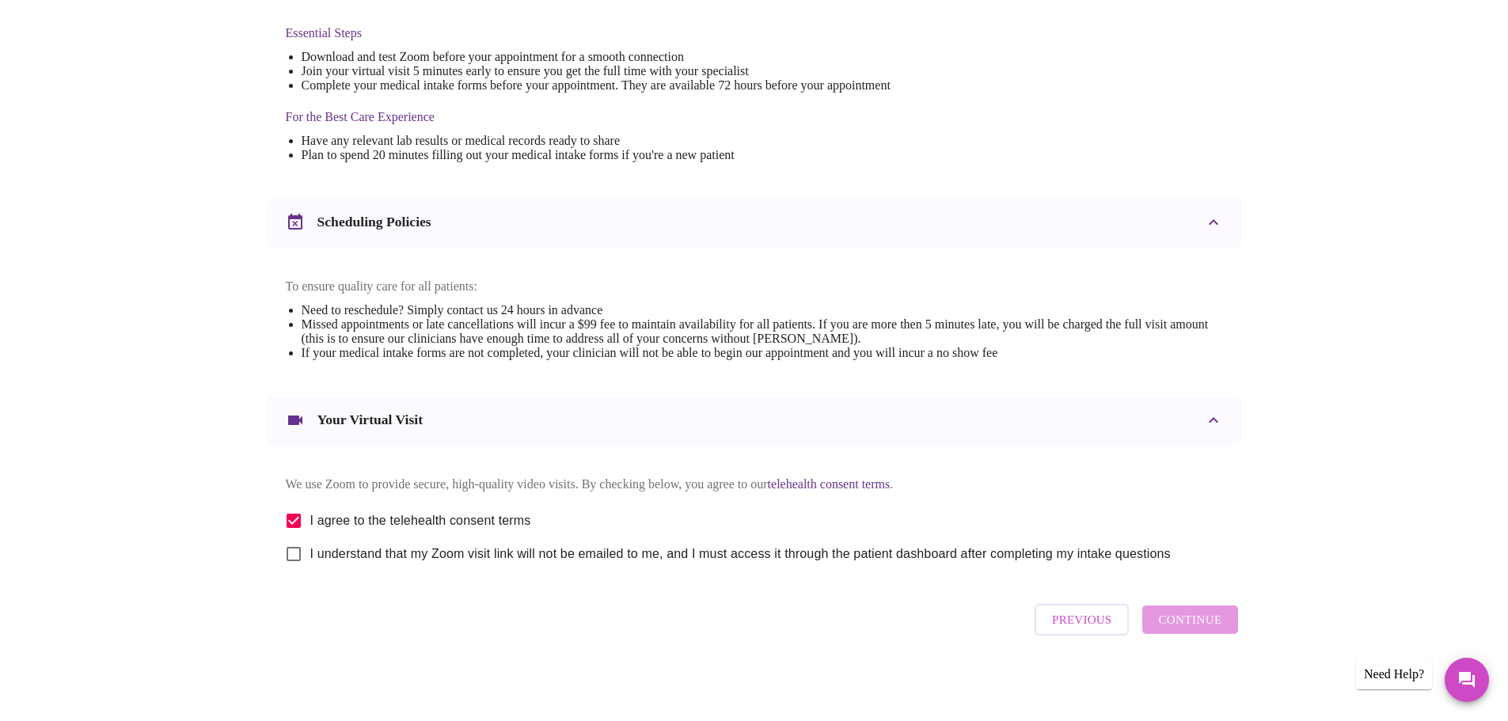
click at [310, 557] on input "I understand that my Zoom visit link will not be emailed to me, and I must acce…" at bounding box center [293, 554] width 33 height 33
checkbox input "true"
click at [1180, 630] on span "Continue" at bounding box center [1189, 620] width 63 height 21
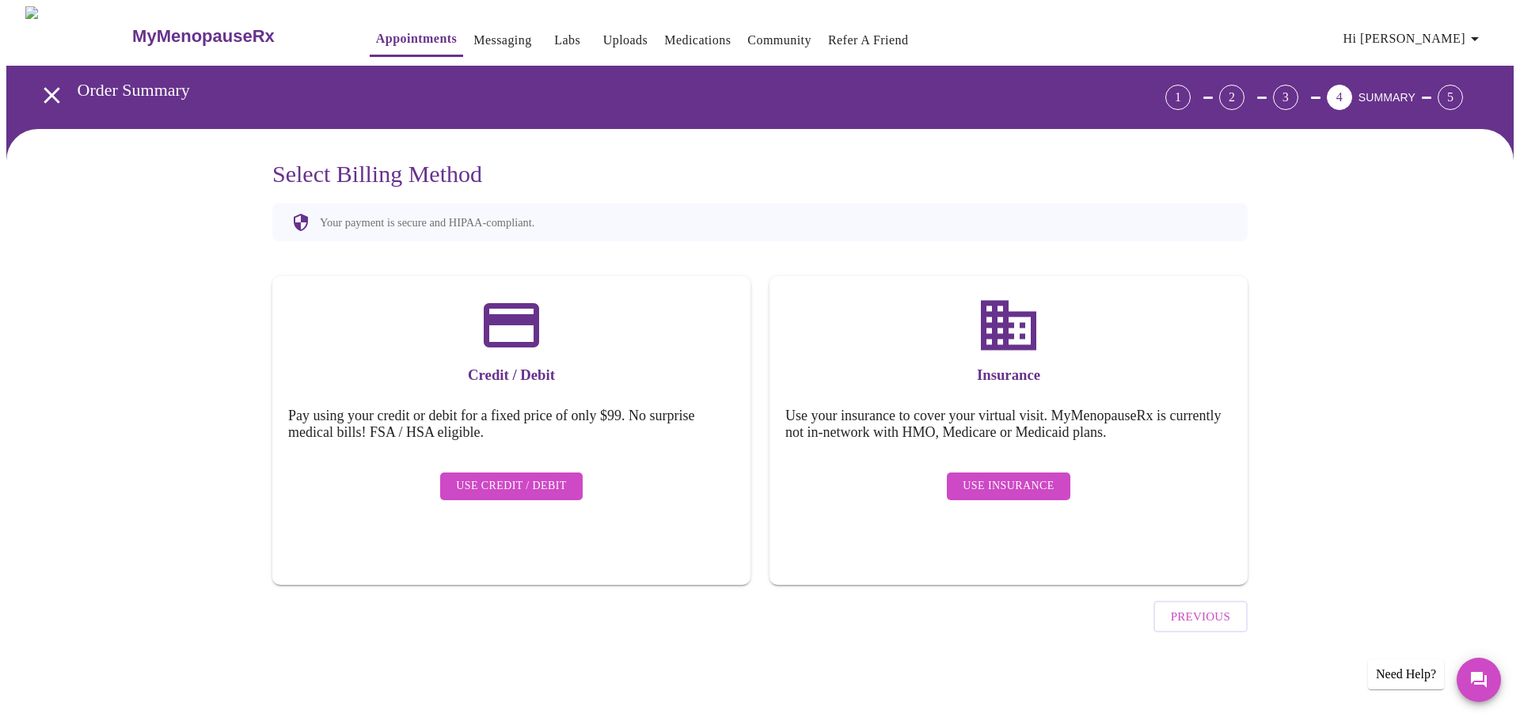
click at [1009, 477] on span "Use Insurance" at bounding box center [1008, 487] width 91 height 20
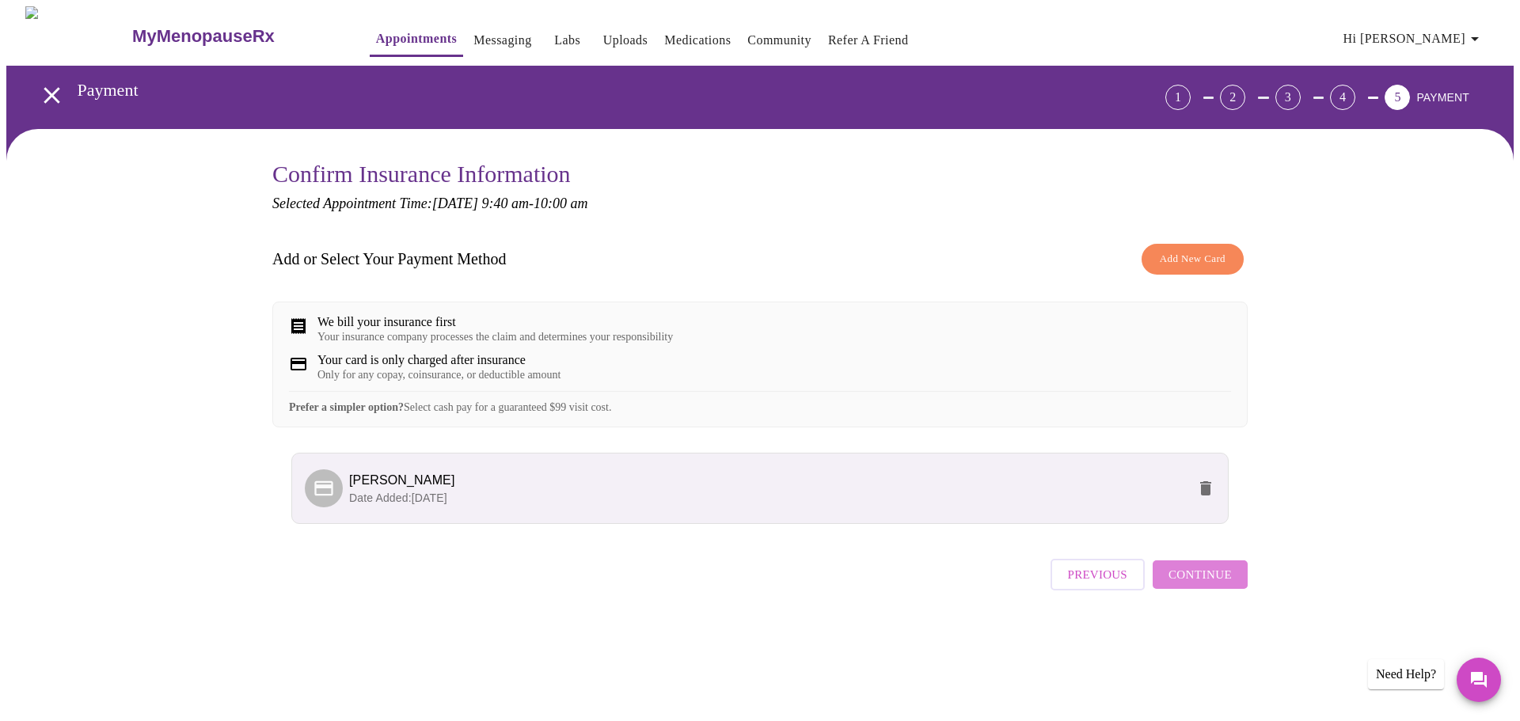
click at [1203, 585] on span "Continue" at bounding box center [1200, 575] width 63 height 21
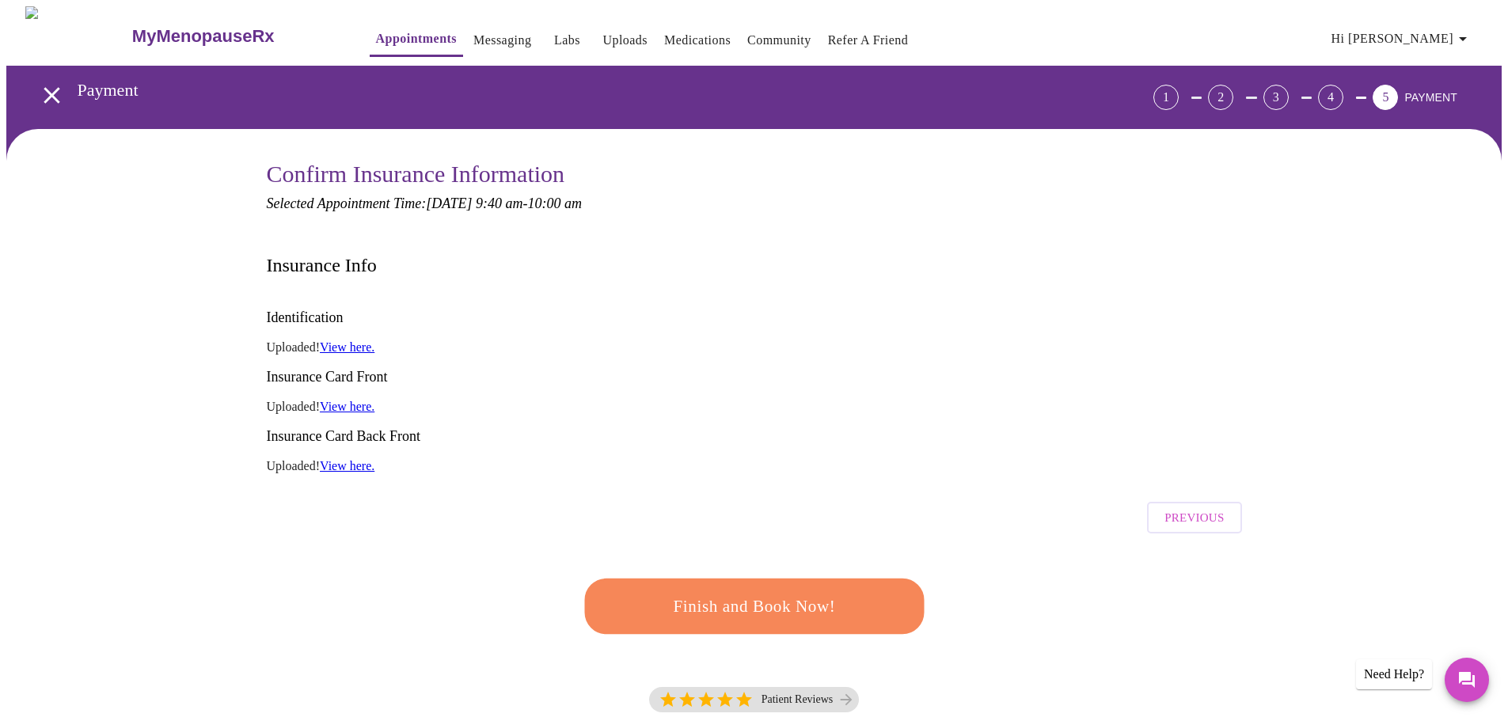
click at [764, 592] on span "Finish and Book Now!" at bounding box center [753, 606] width 293 height 29
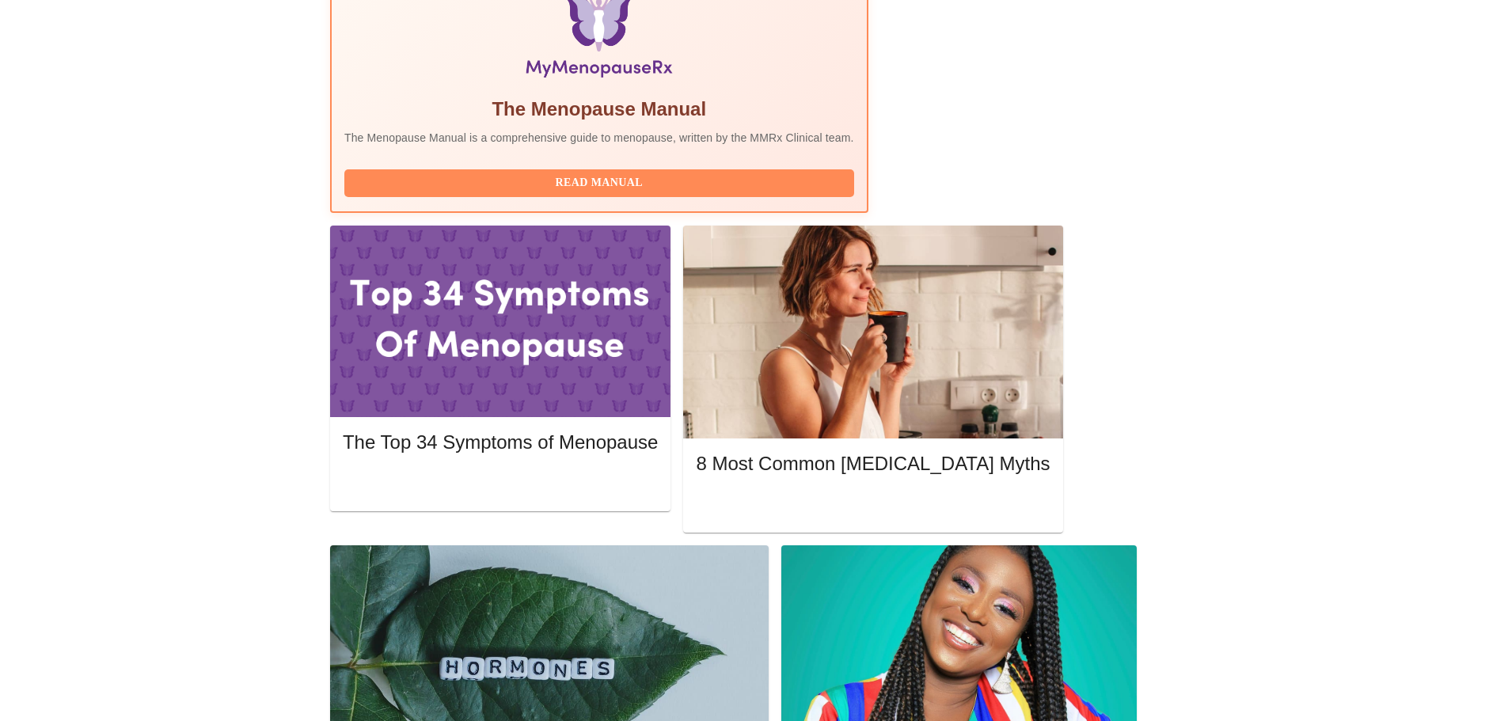
scroll to position [554, 0]
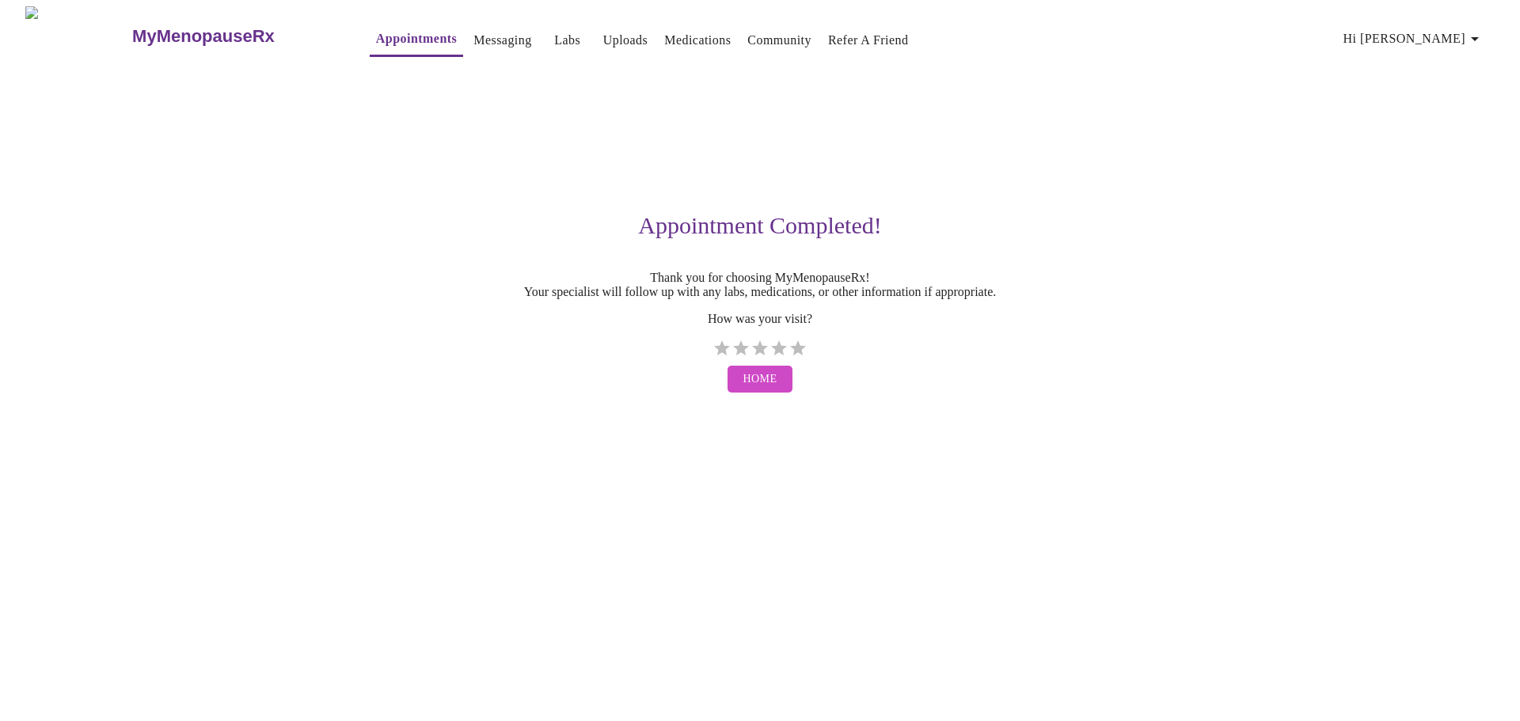
click at [800, 351] on label "5 Stars" at bounding box center [798, 348] width 19 height 19
click at [713, 354] on input "5 Stars" at bounding box center [712, 354] width 1 height 1
radio input "true"
click at [766, 390] on span "Home" at bounding box center [760, 380] width 34 height 20
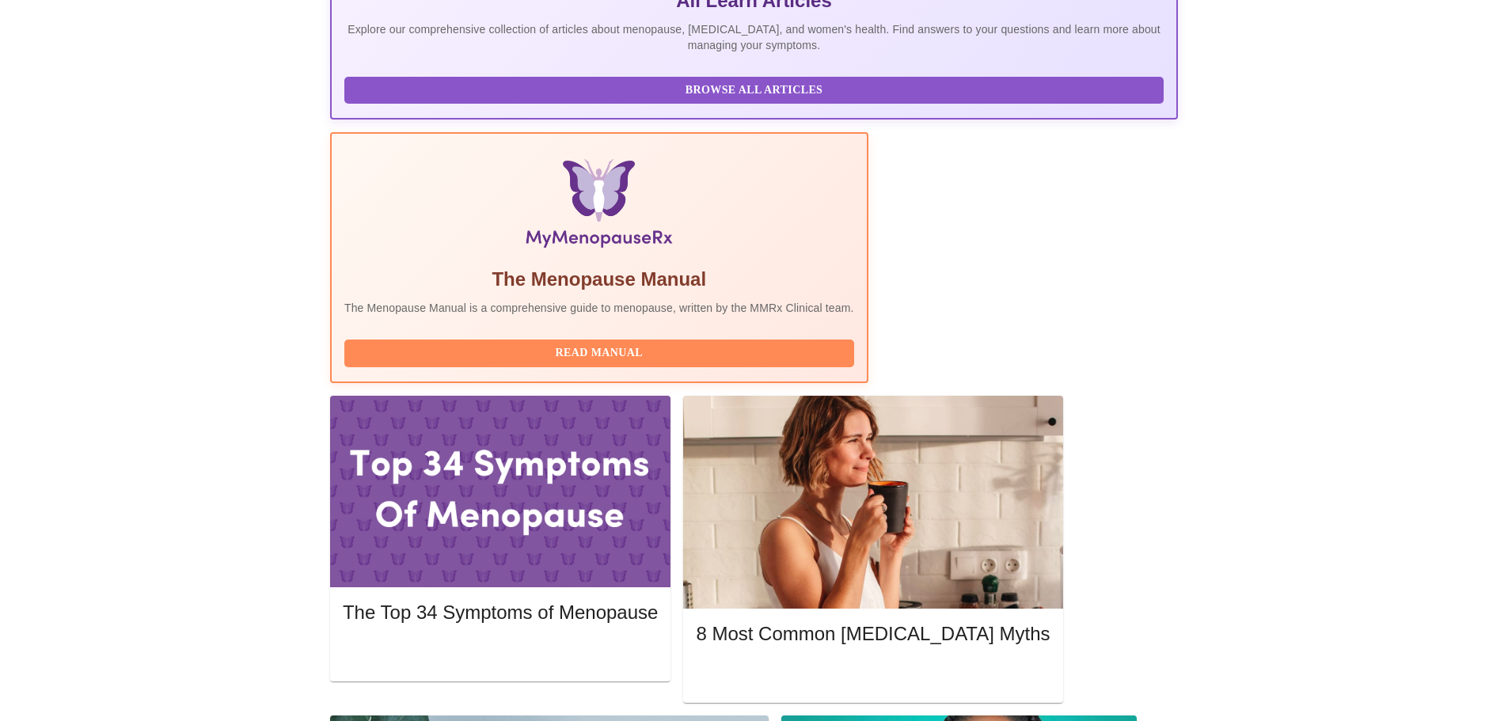
scroll to position [396, 0]
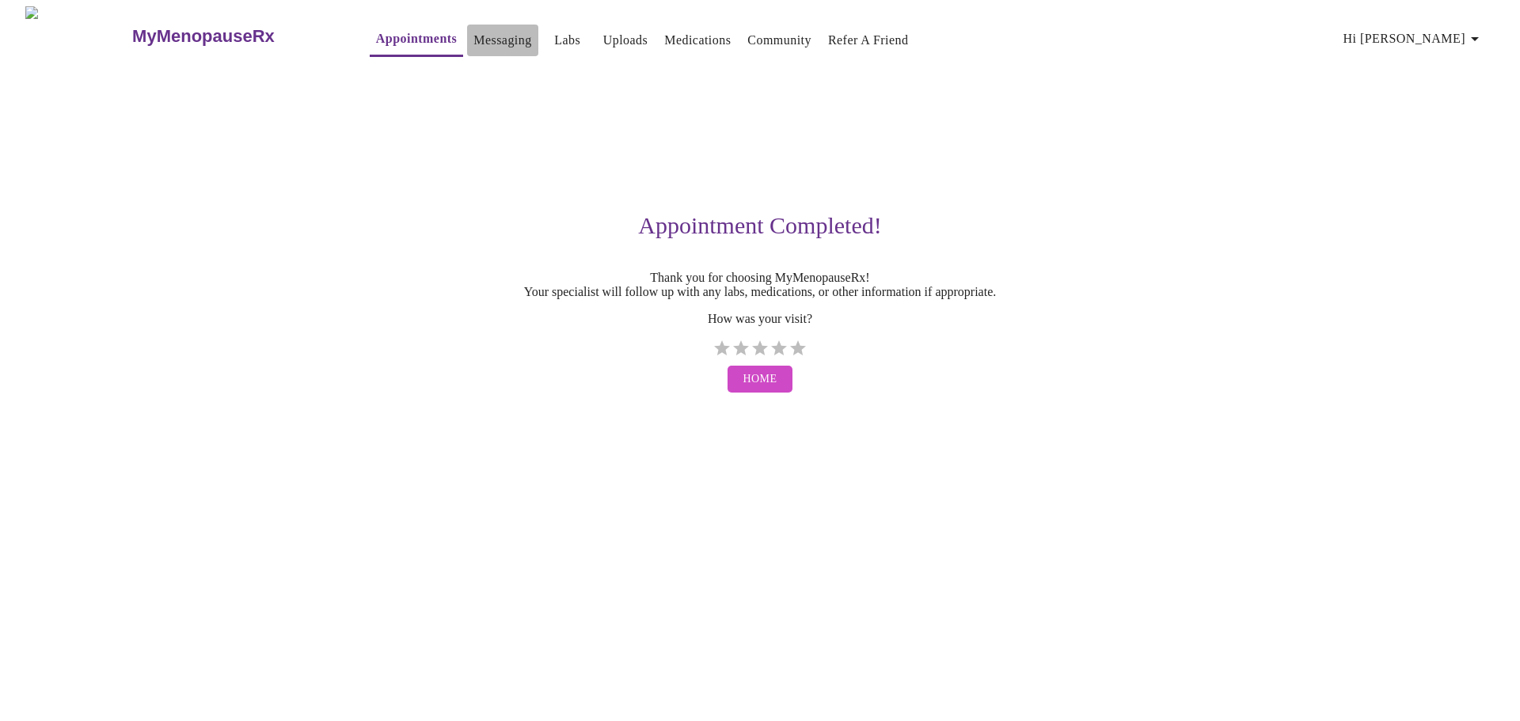
click at [473, 37] on link "Messaging" at bounding box center [502, 40] width 58 height 22
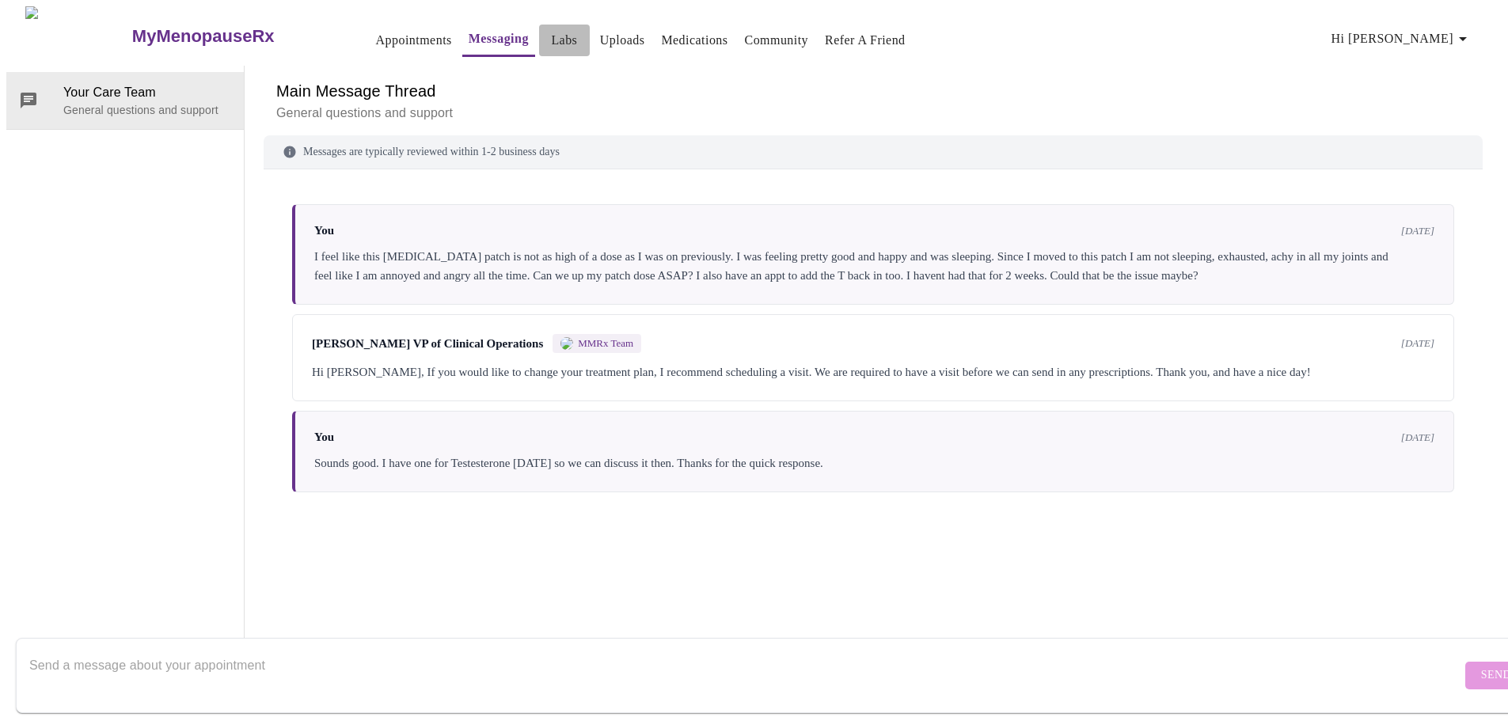
click at [551, 39] on link "Labs" at bounding box center [564, 40] width 26 height 22
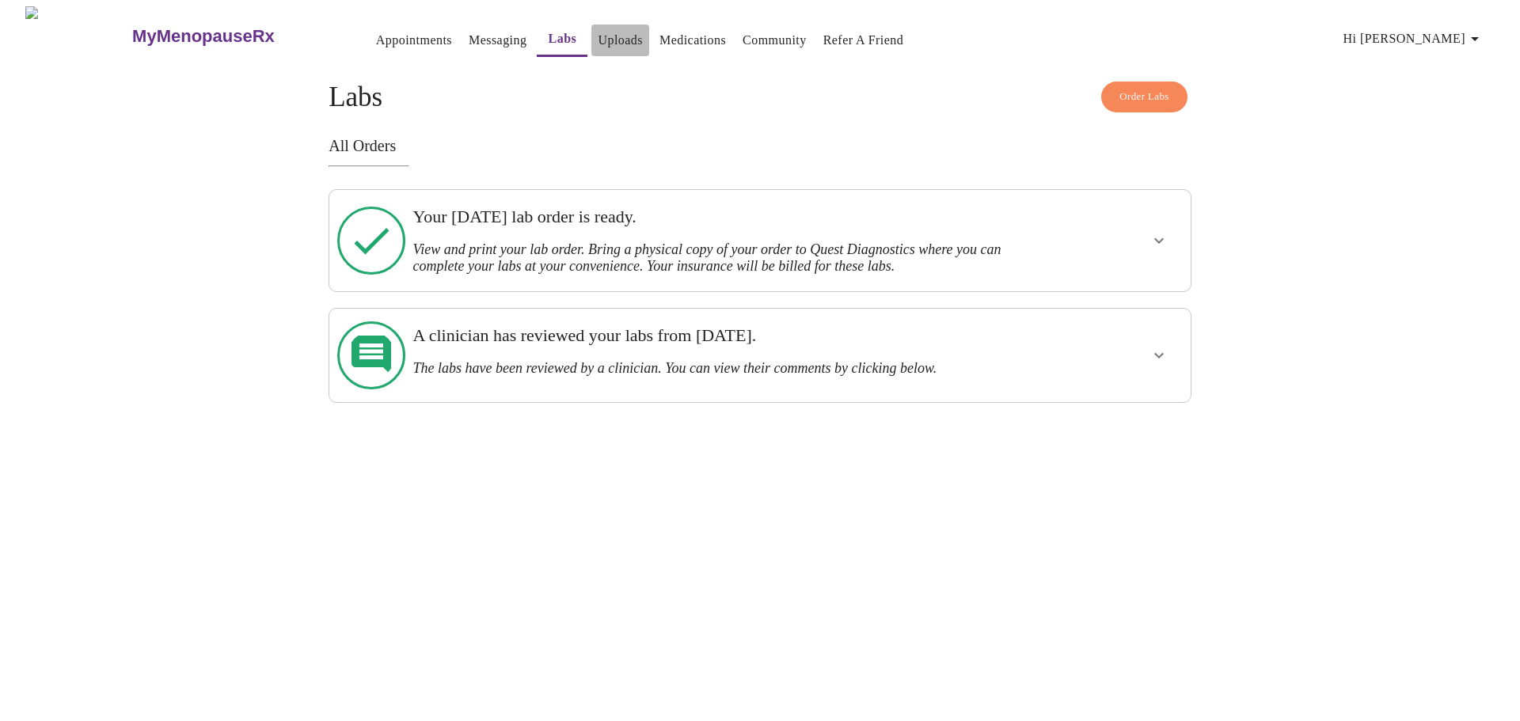
click at [598, 34] on link "Uploads" at bounding box center [620, 40] width 45 height 22
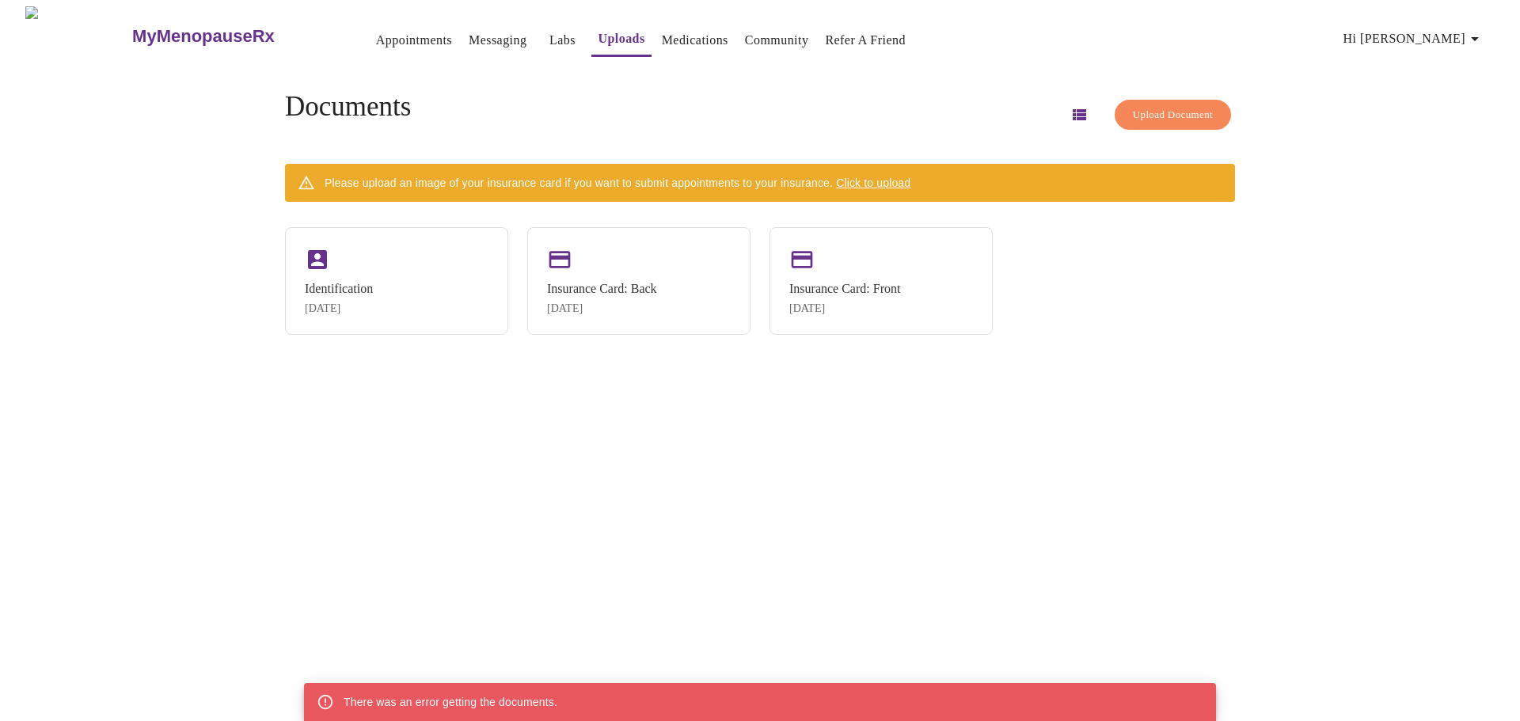
click at [662, 38] on link "Medications" at bounding box center [695, 40] width 67 height 22
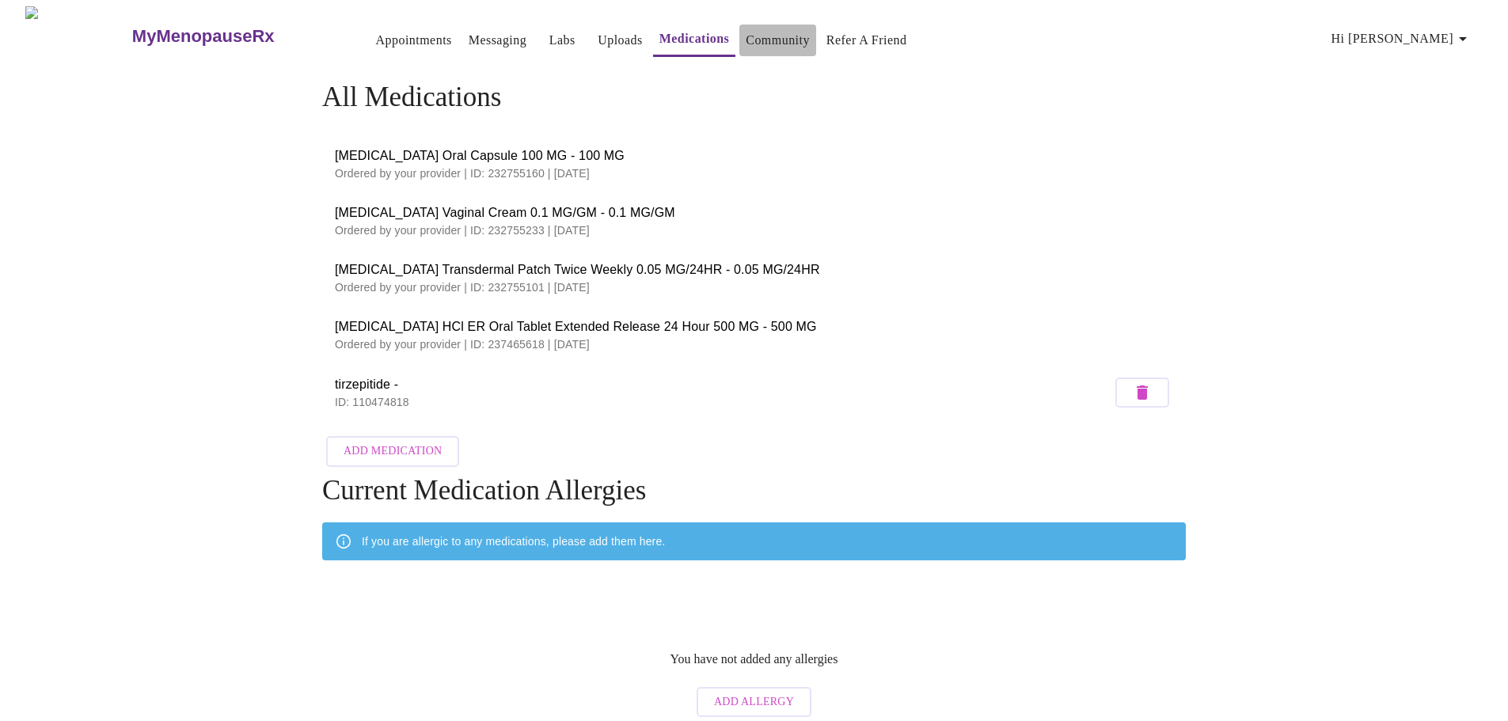
click at [755, 34] on link "Community" at bounding box center [778, 40] width 64 height 22
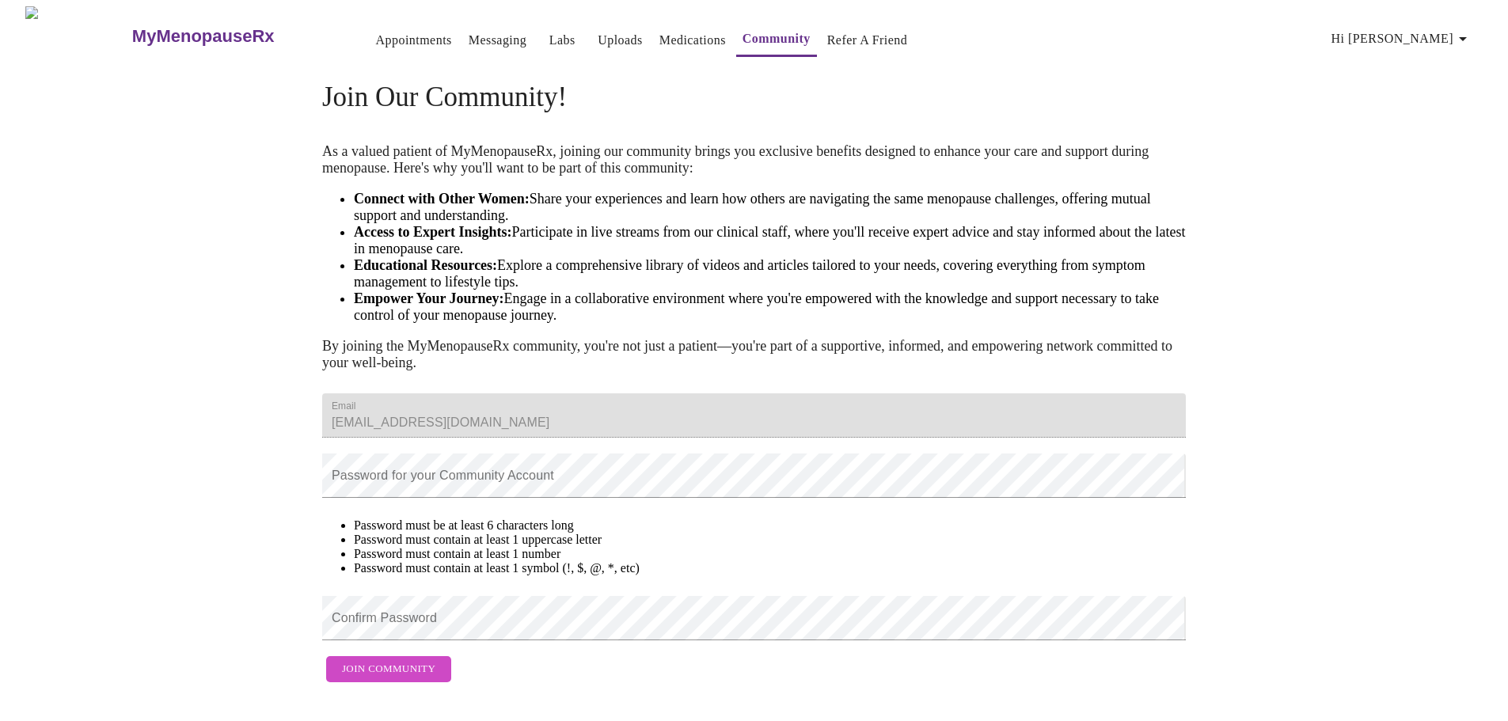
click at [376, 37] on link "Appointments" at bounding box center [414, 40] width 76 height 22
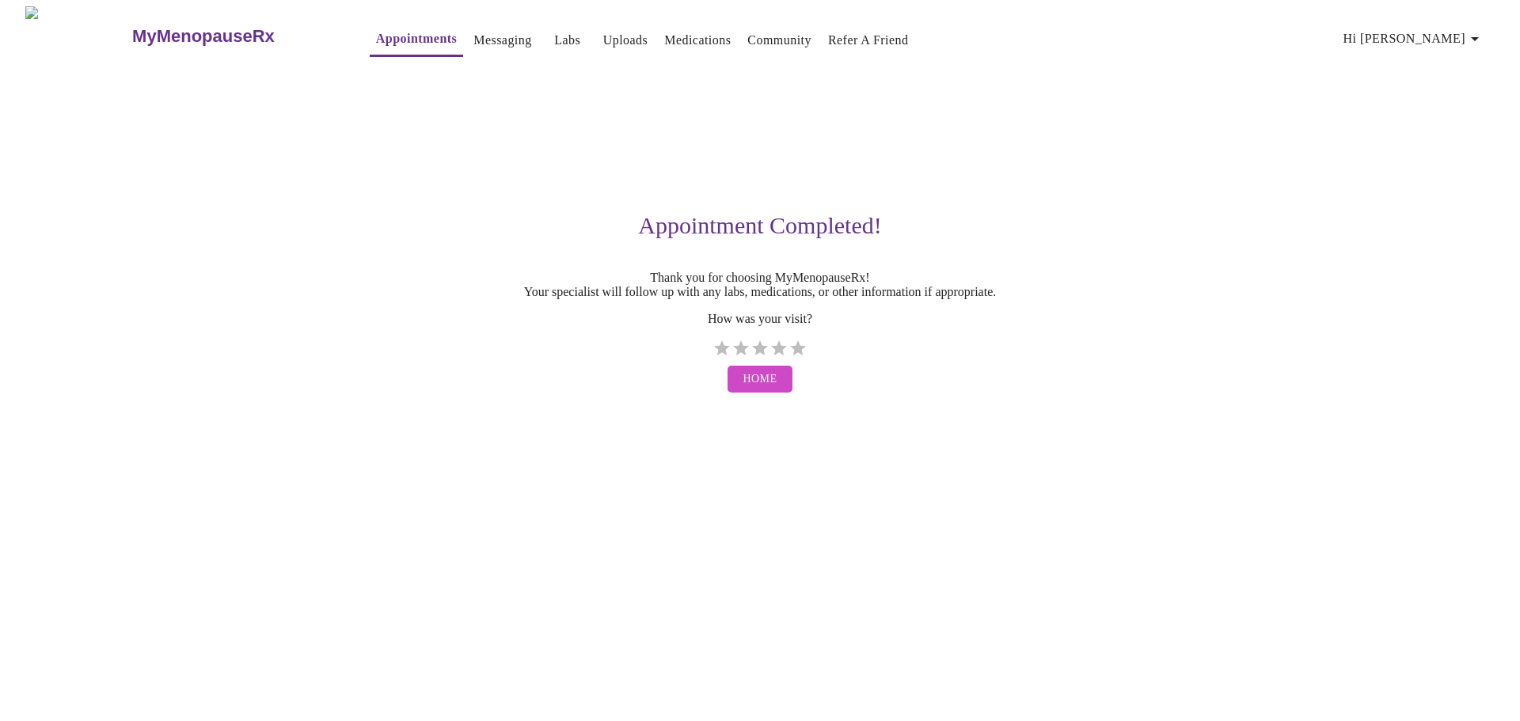
click at [762, 390] on span "Home" at bounding box center [760, 380] width 34 height 20
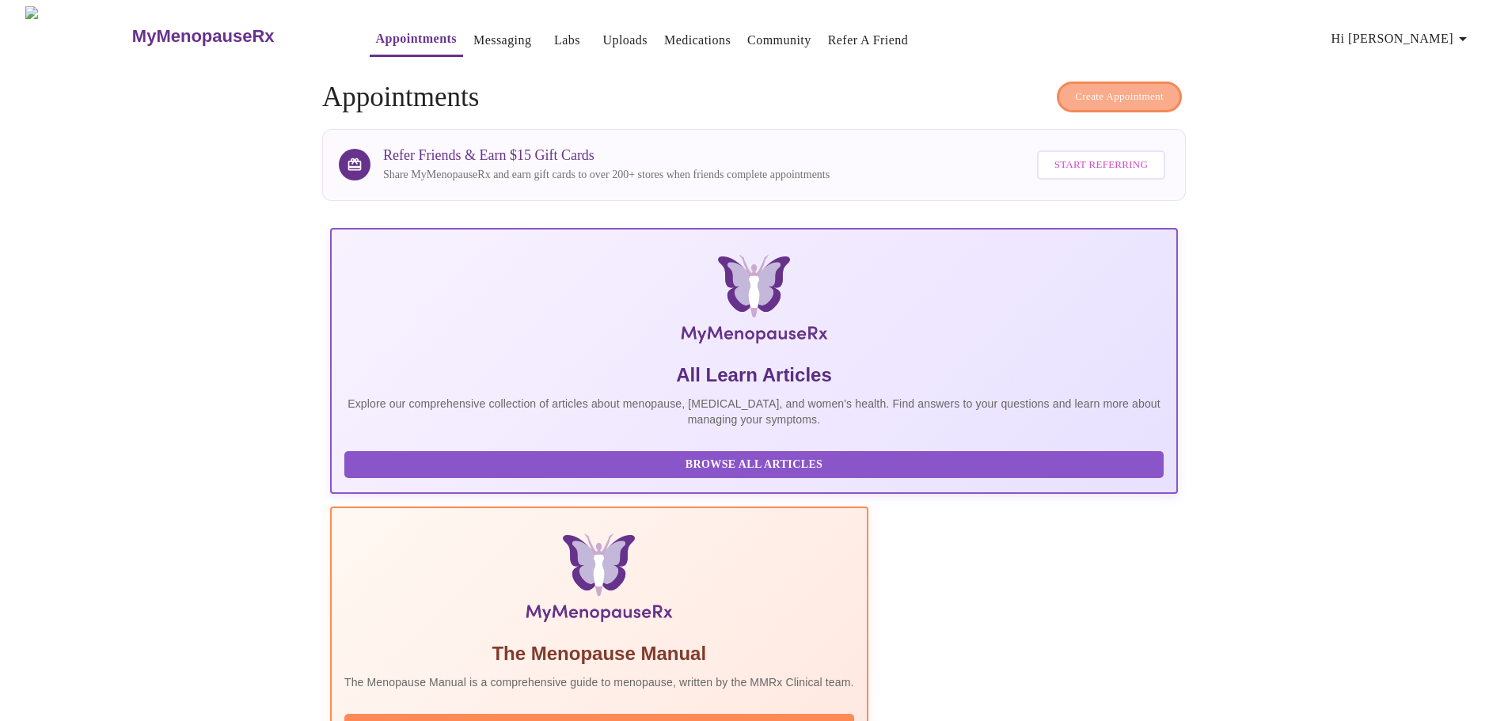
click at [1126, 93] on span "Create Appointment" at bounding box center [1119, 97] width 89 height 18
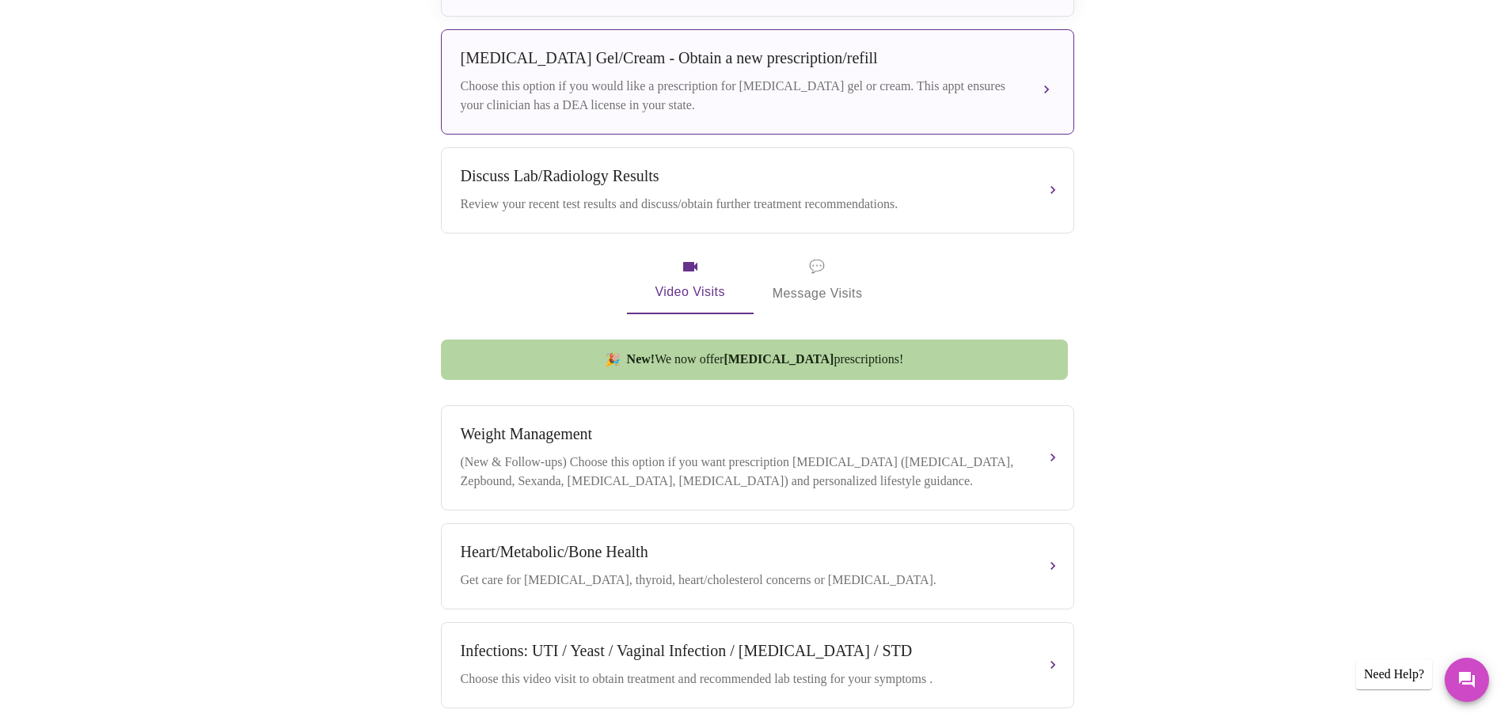
scroll to position [554, 0]
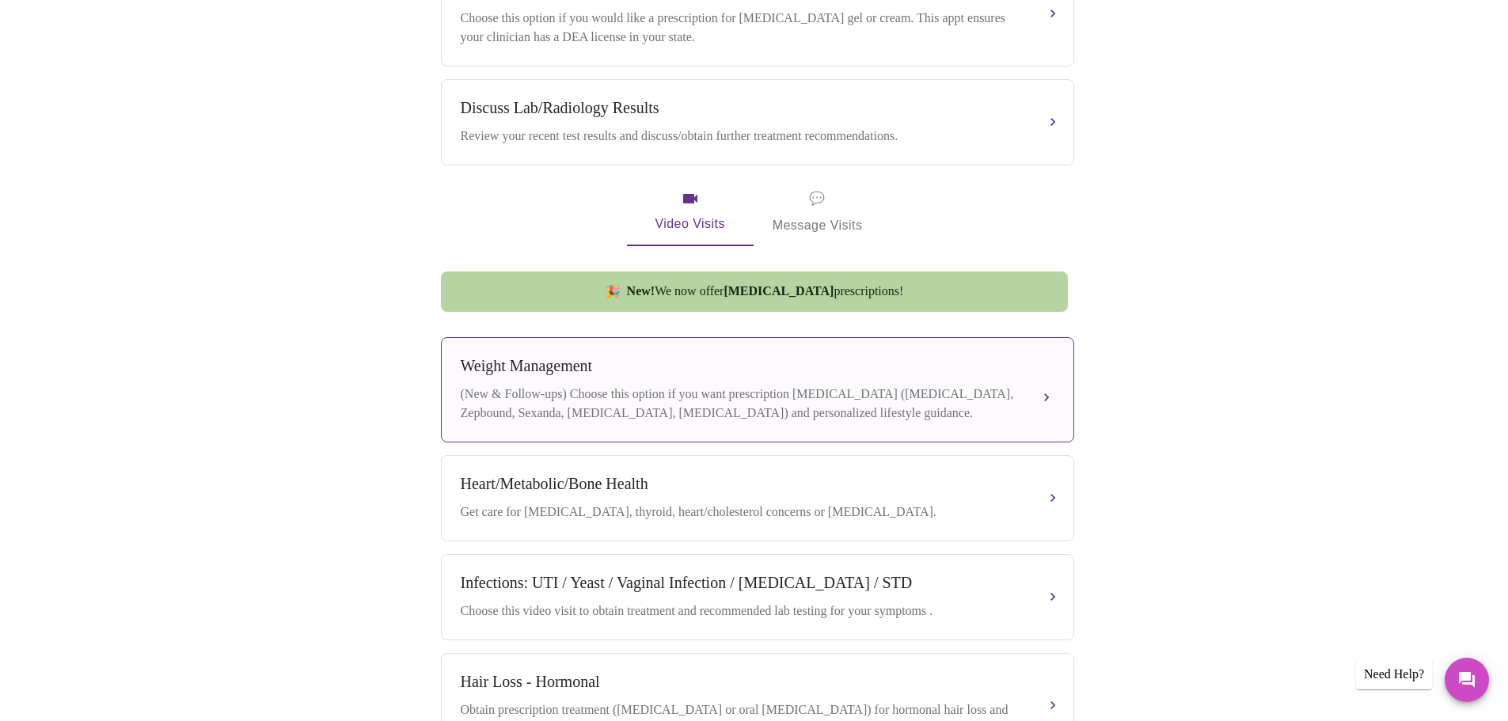
click at [599, 398] on div "(New & Follow-ups) Choose this option if you want prescription [MEDICAL_DATA] (…" at bounding box center [742, 404] width 562 height 38
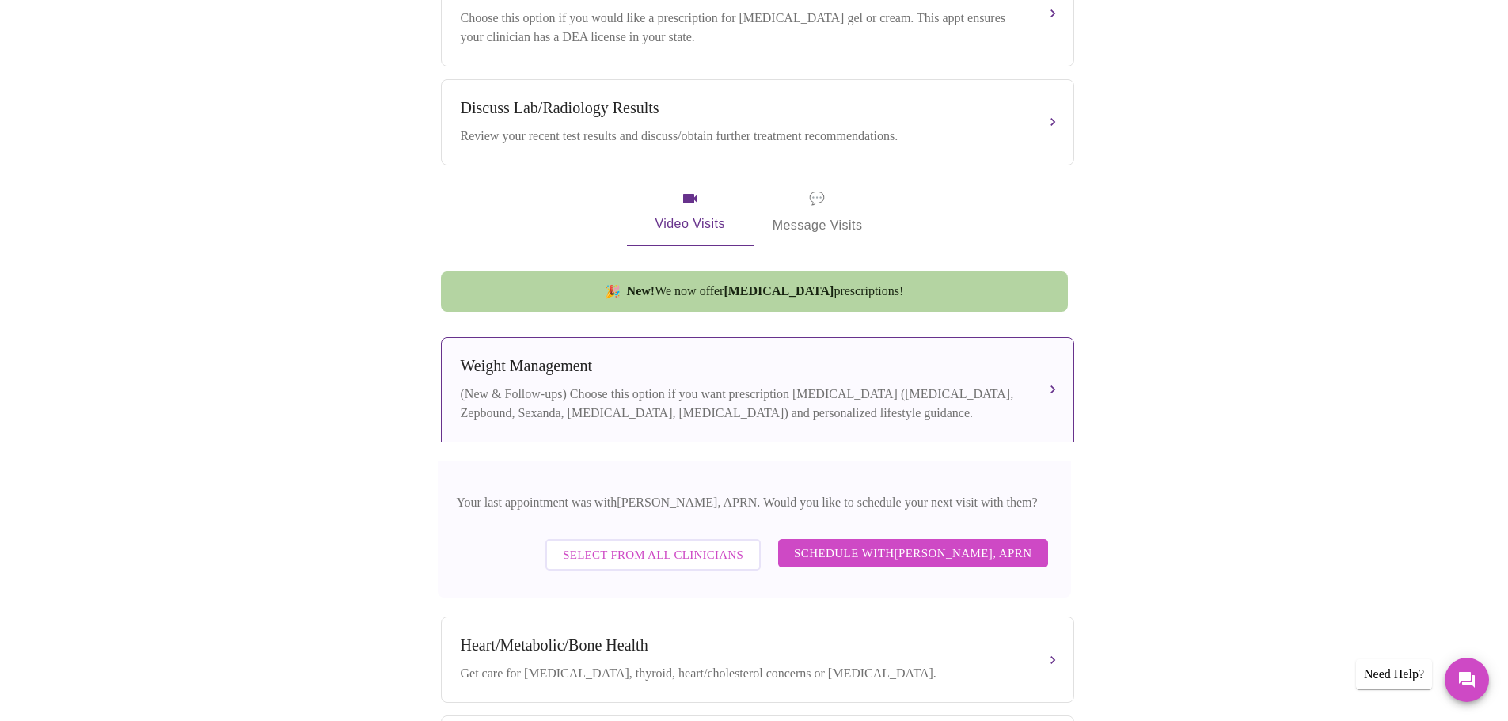
click at [863, 554] on span "Schedule with Emilie McLain, APRN" at bounding box center [913, 553] width 238 height 21
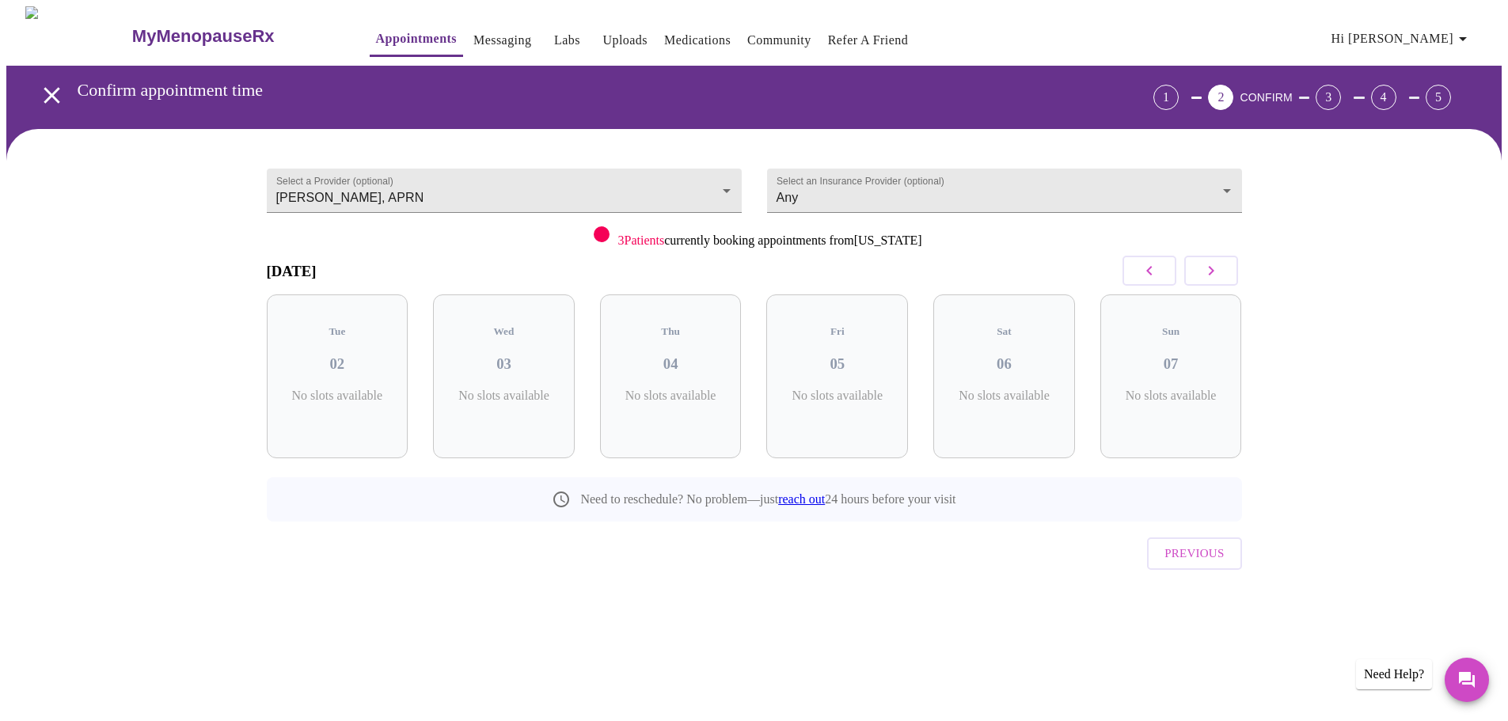
scroll to position [0, 0]
click at [1228, 274] on button "button" at bounding box center [1217, 271] width 54 height 30
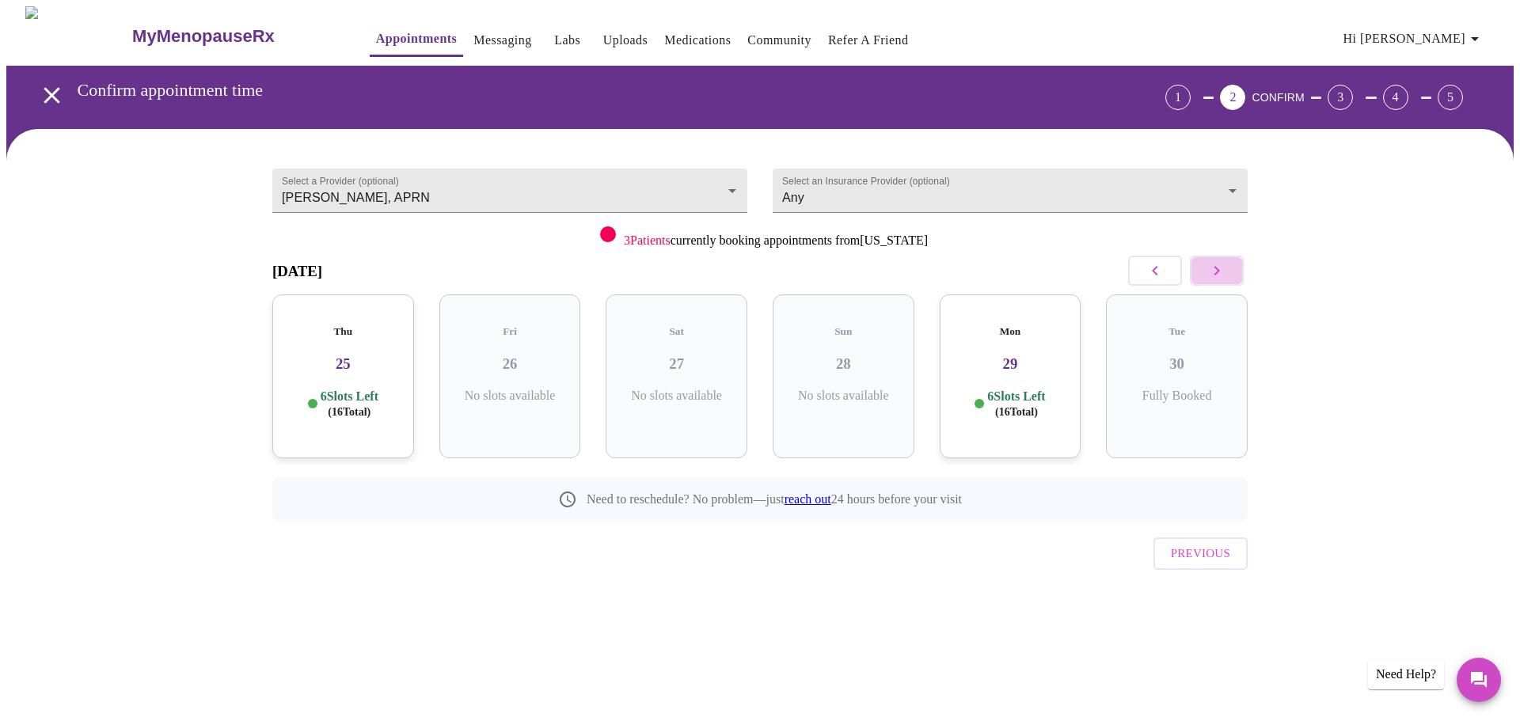
click at [1228, 274] on button "button" at bounding box center [1217, 271] width 54 height 30
click at [473, 40] on link "Messaging" at bounding box center [502, 40] width 58 height 22
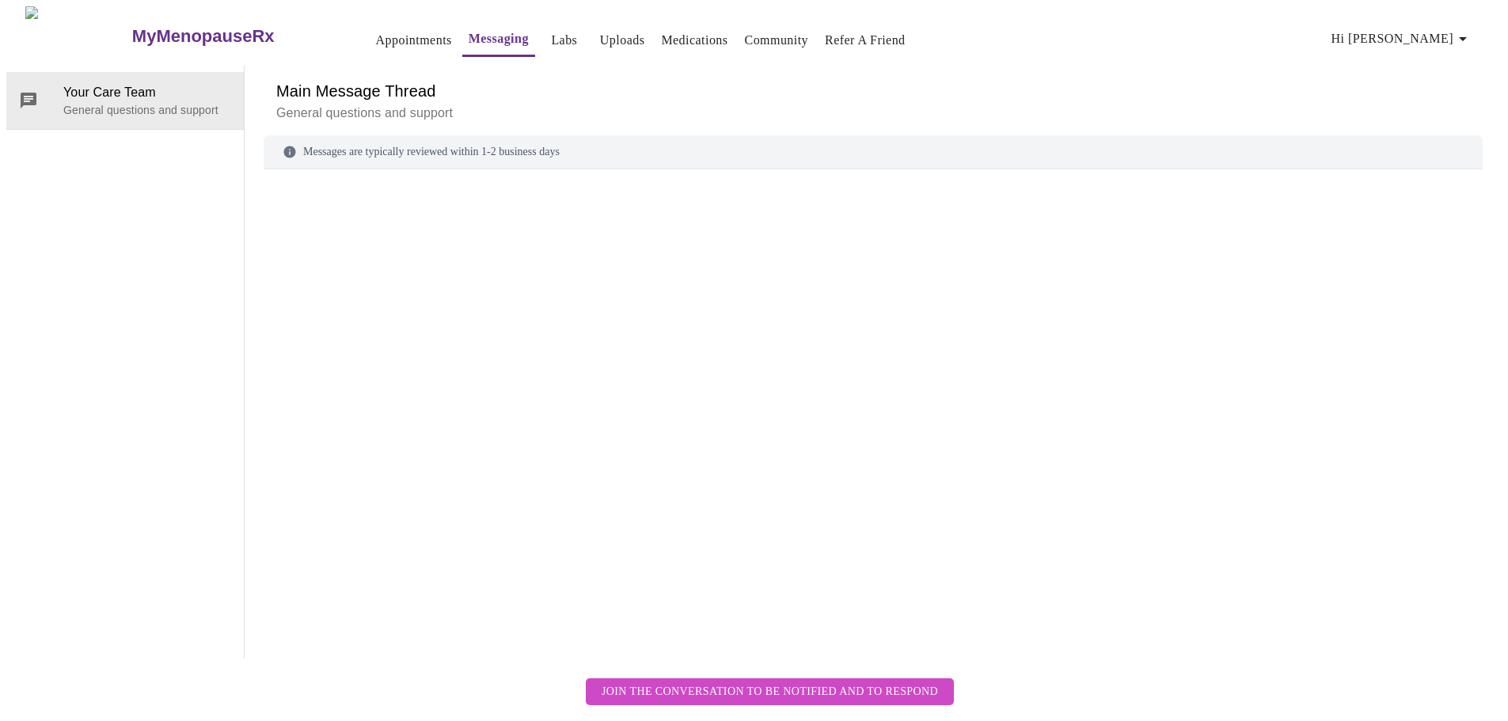
scroll to position [59, 0]
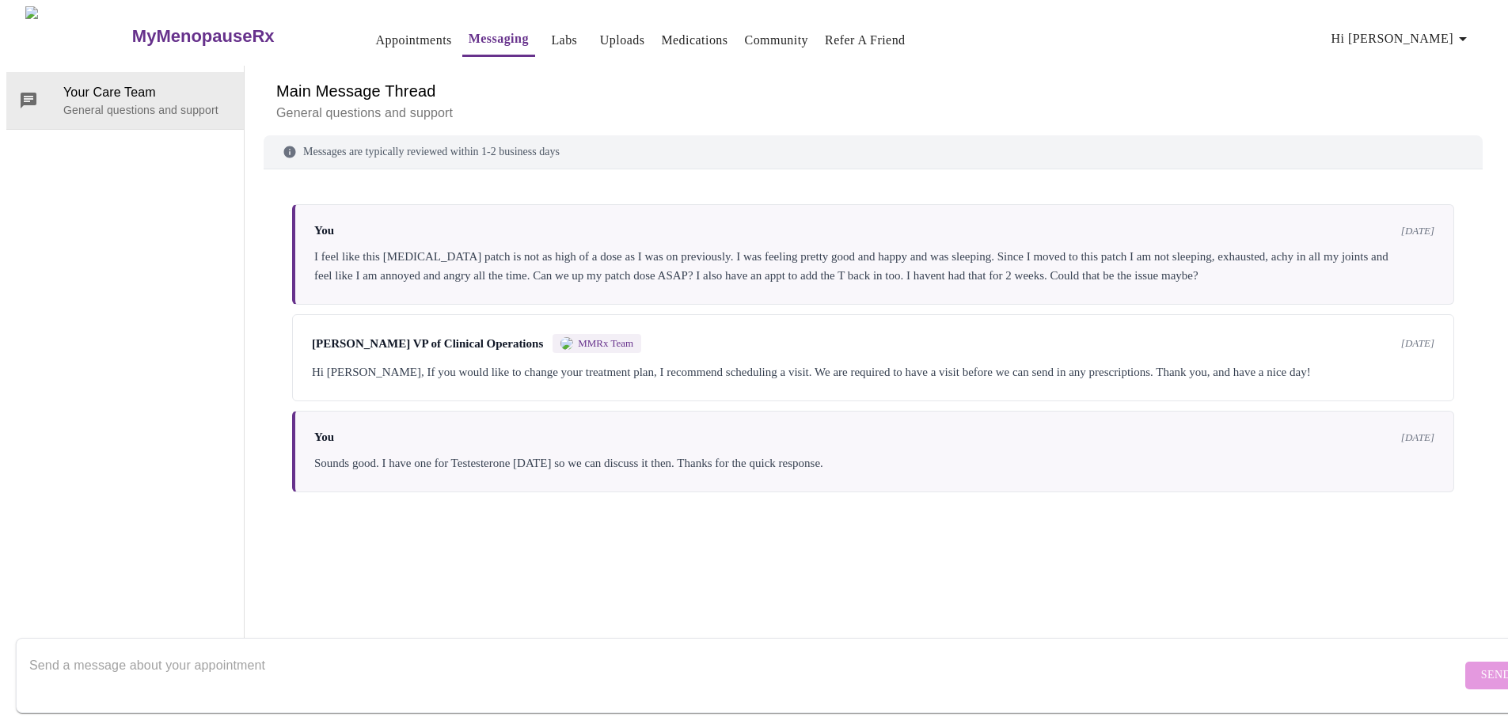
click at [383, 655] on textarea "Send a message about your appointment" at bounding box center [745, 675] width 1432 height 51
type textarea "I"
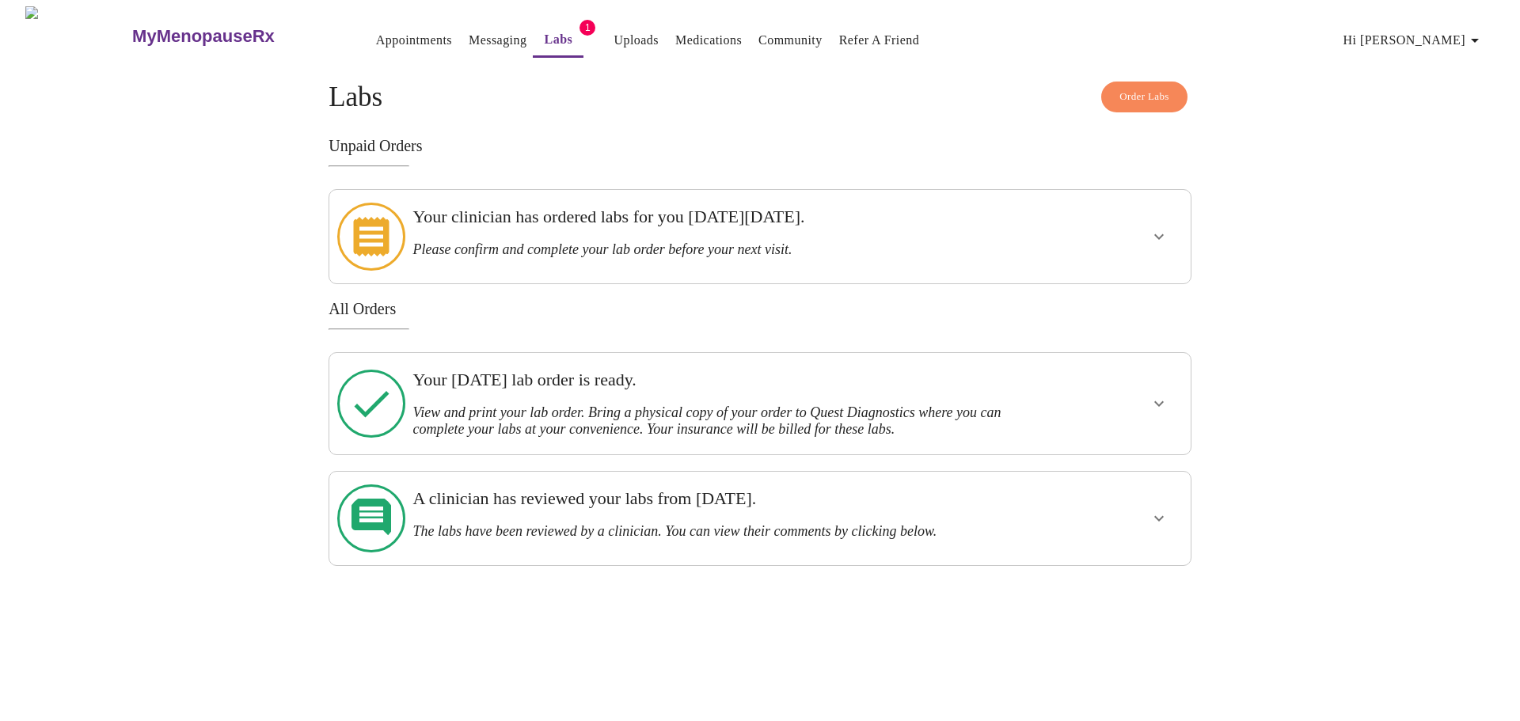
click at [1161, 234] on icon "show more" at bounding box center [1159, 236] width 19 height 19
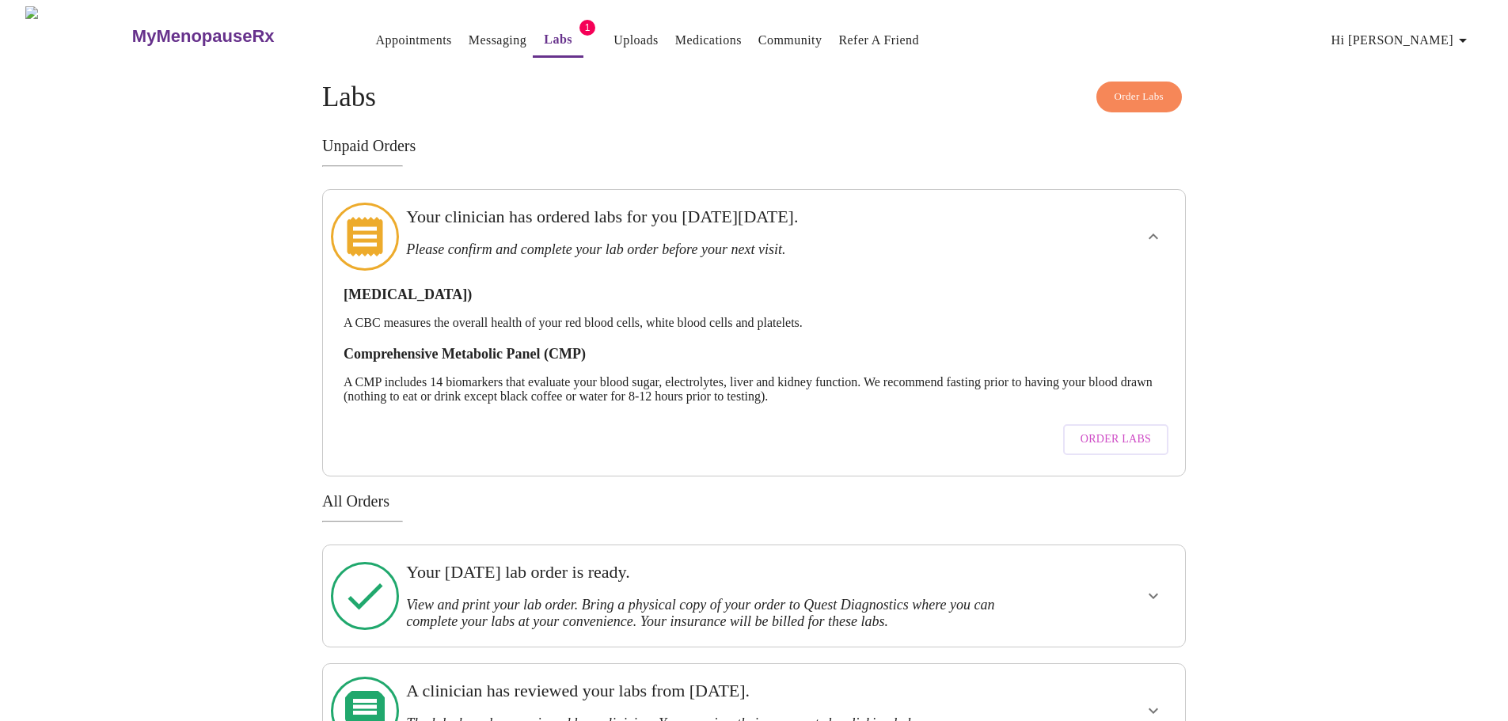
click at [1112, 430] on span "Order Labs" at bounding box center [1116, 440] width 70 height 20
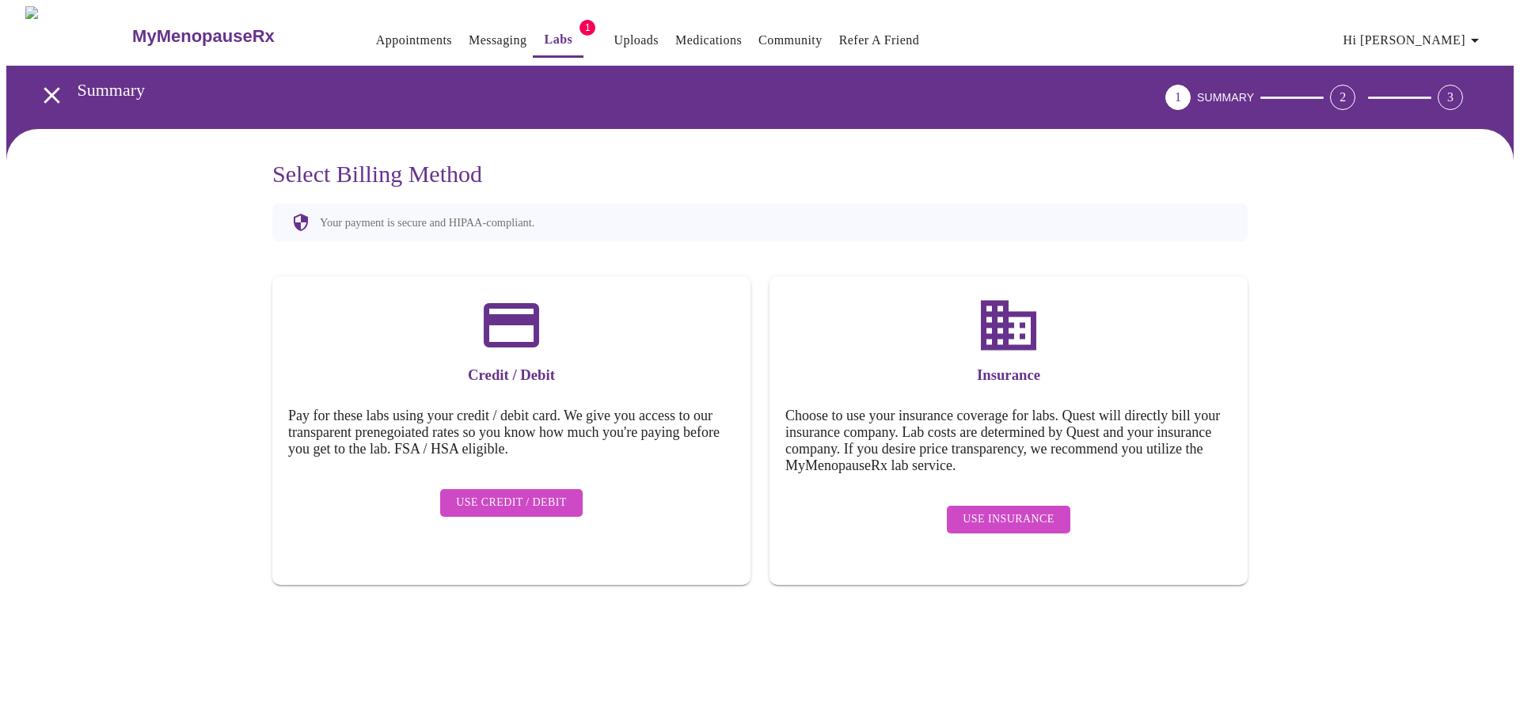
click at [998, 511] on span "Use Insurance" at bounding box center [1008, 520] width 91 height 20
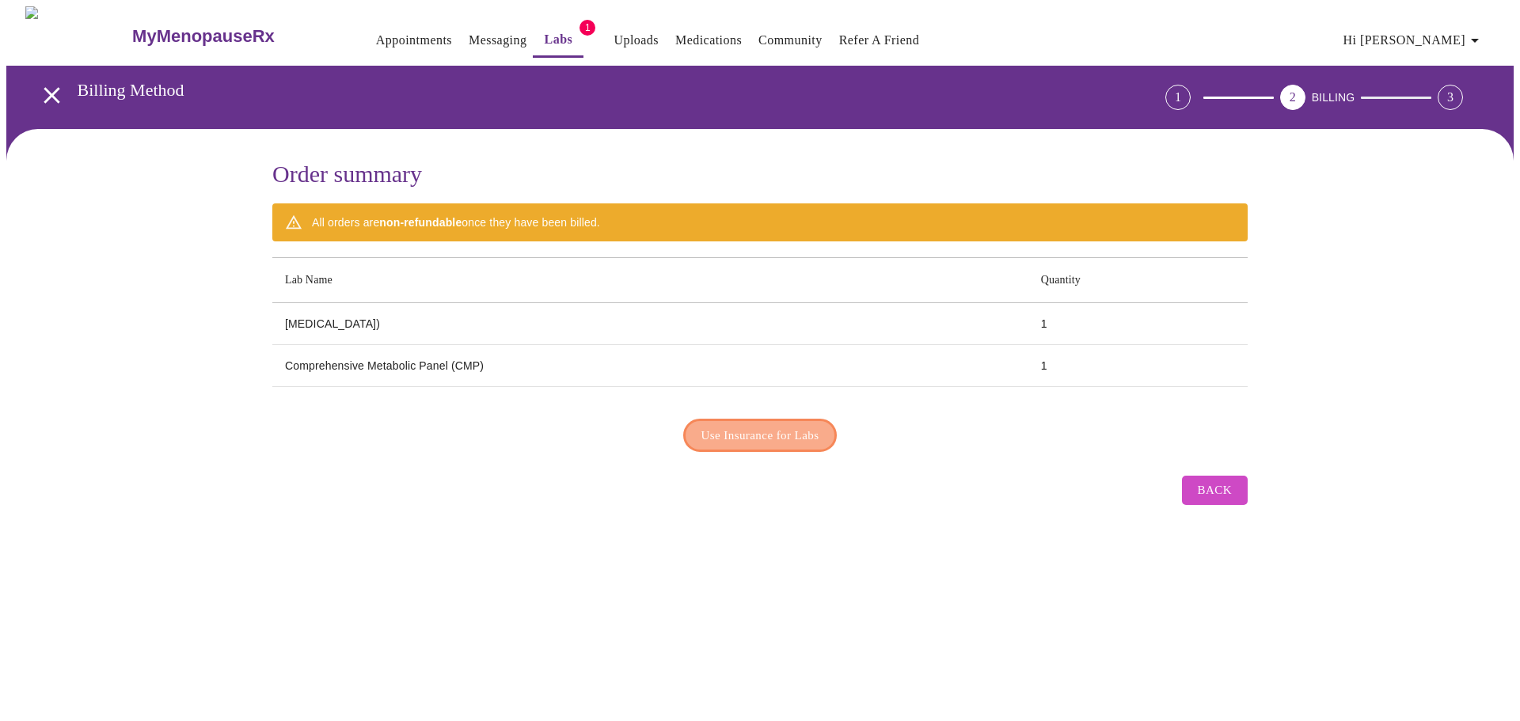
click at [702, 432] on span "Use Insurance for Labs" at bounding box center [761, 435] width 118 height 21
click at [1217, 486] on span "Back" at bounding box center [1215, 488] width 34 height 21
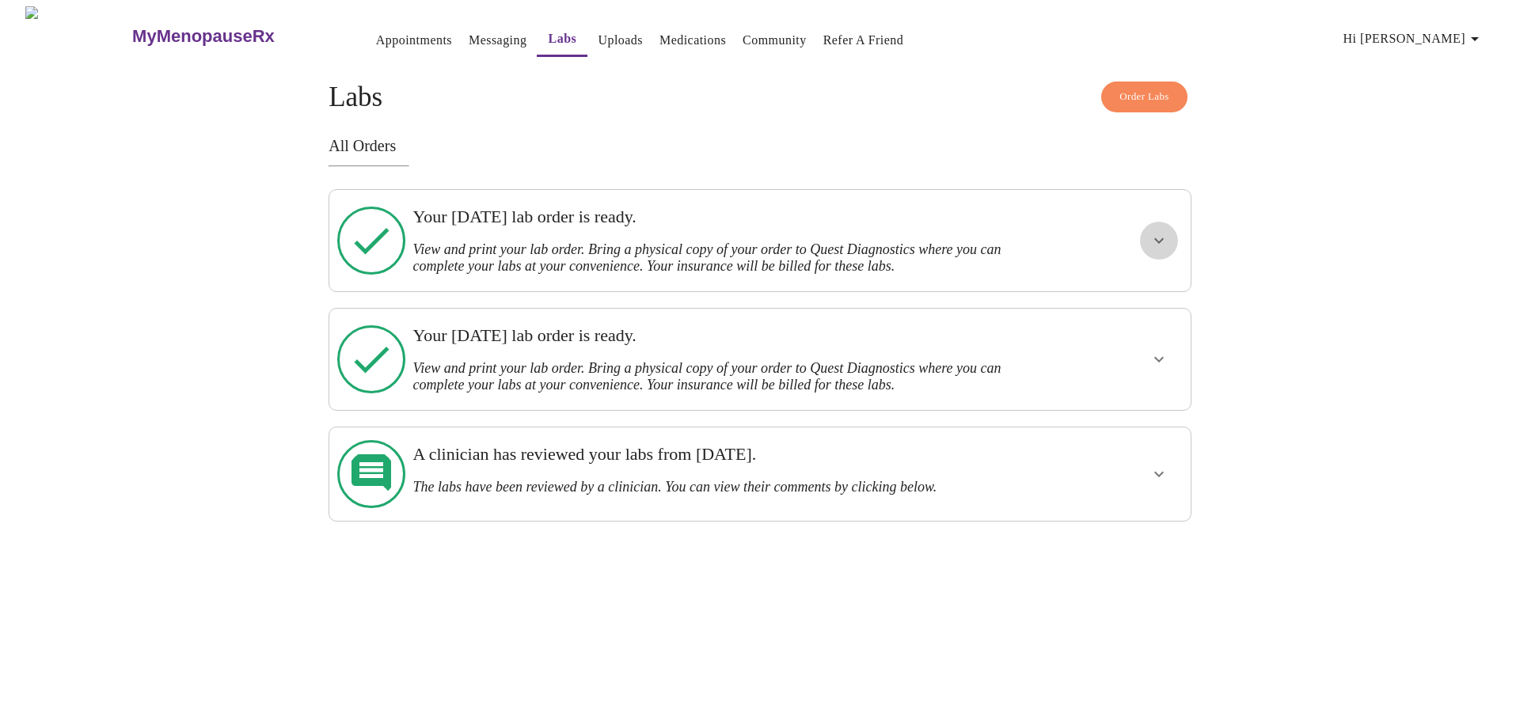
click at [1151, 238] on icon "show more" at bounding box center [1159, 240] width 19 height 19
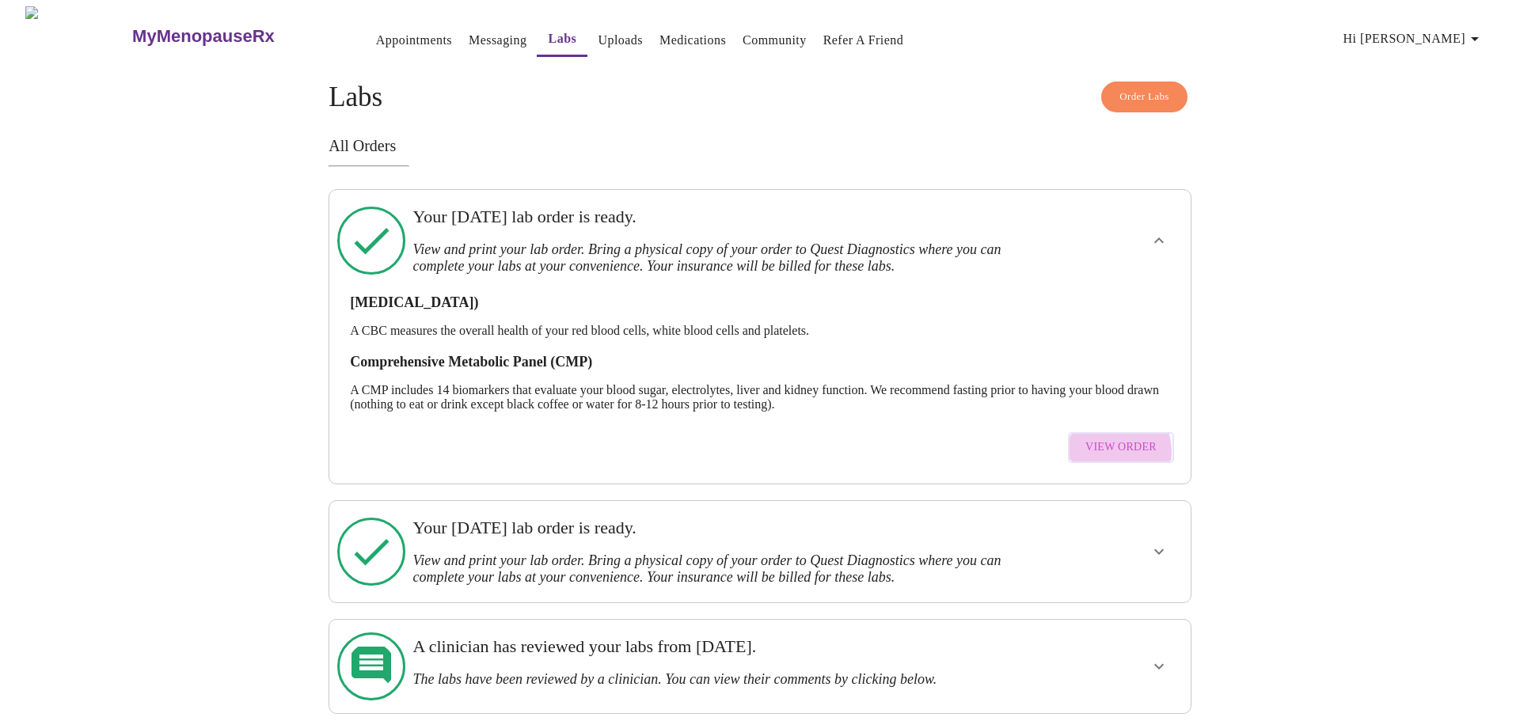
click at [1105, 443] on span "View Order" at bounding box center [1121, 448] width 71 height 20
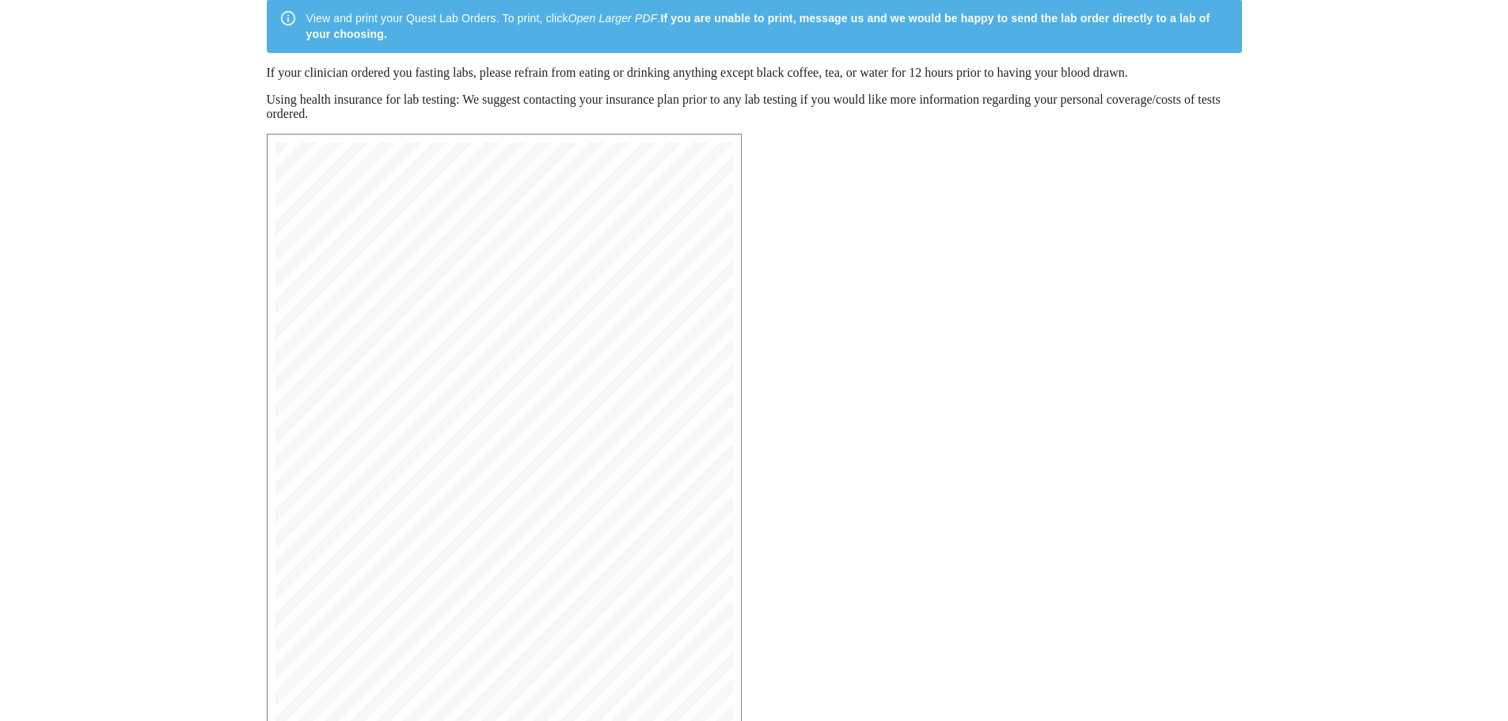
scroll to position [253, 0]
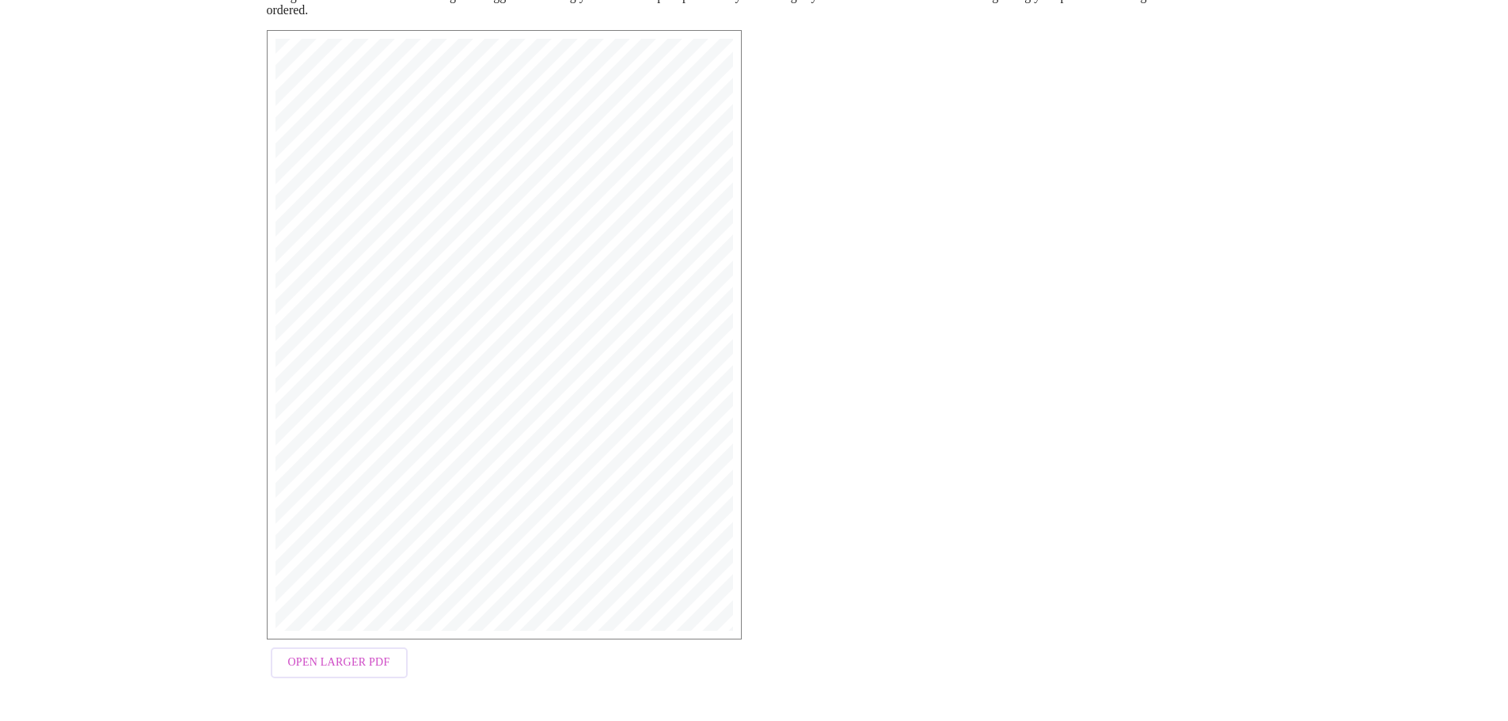
click at [344, 670] on span "Open Larger PDF" at bounding box center [339, 663] width 102 height 20
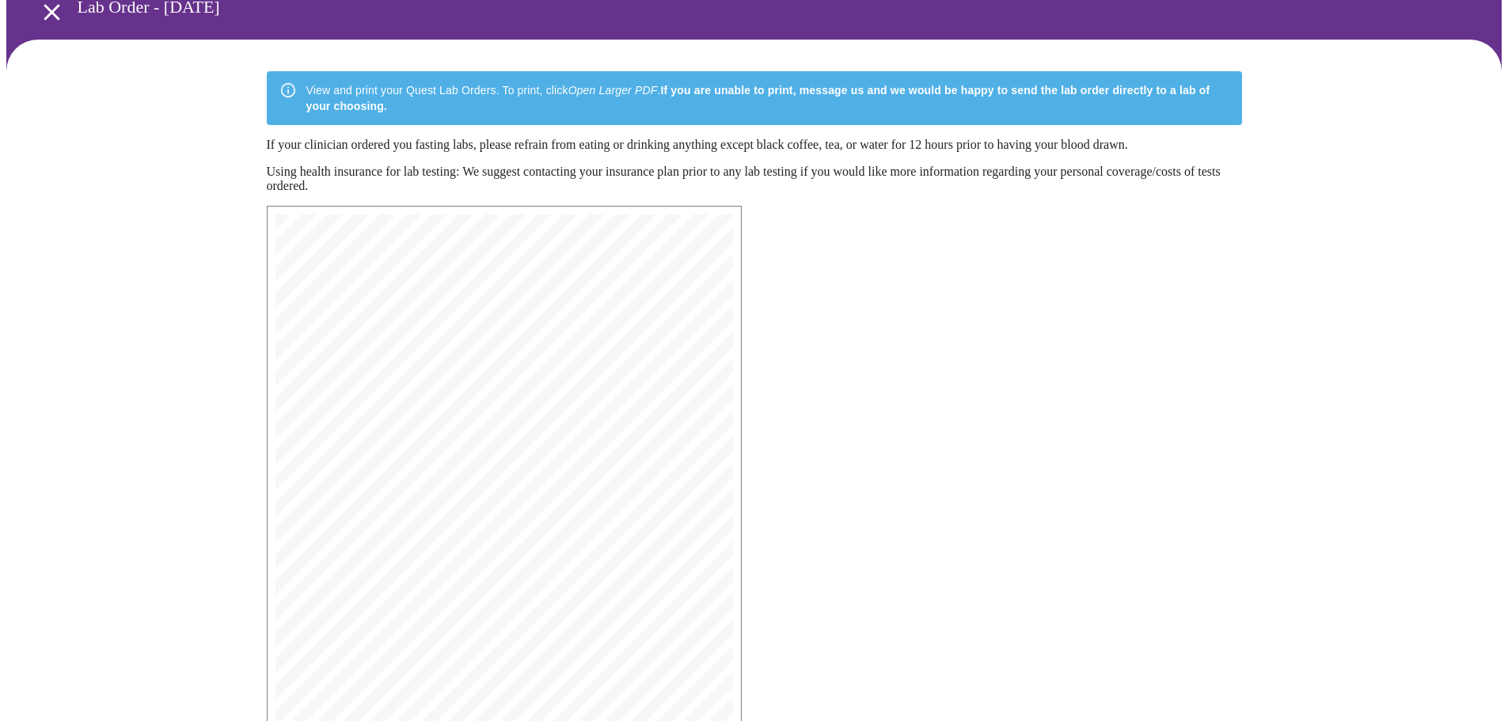
scroll to position [0, 0]
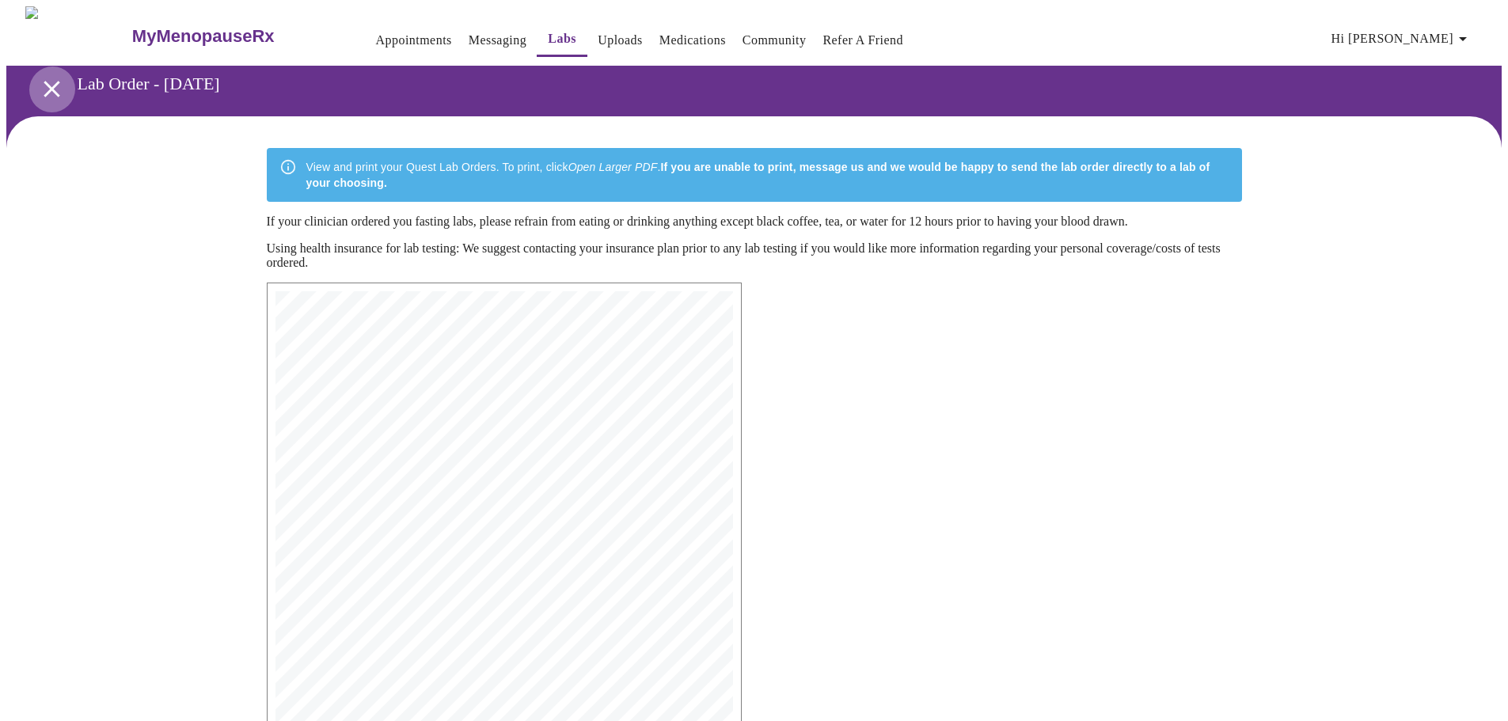
click at [50, 81] on icon "open drawer" at bounding box center [52, 89] width 16 height 16
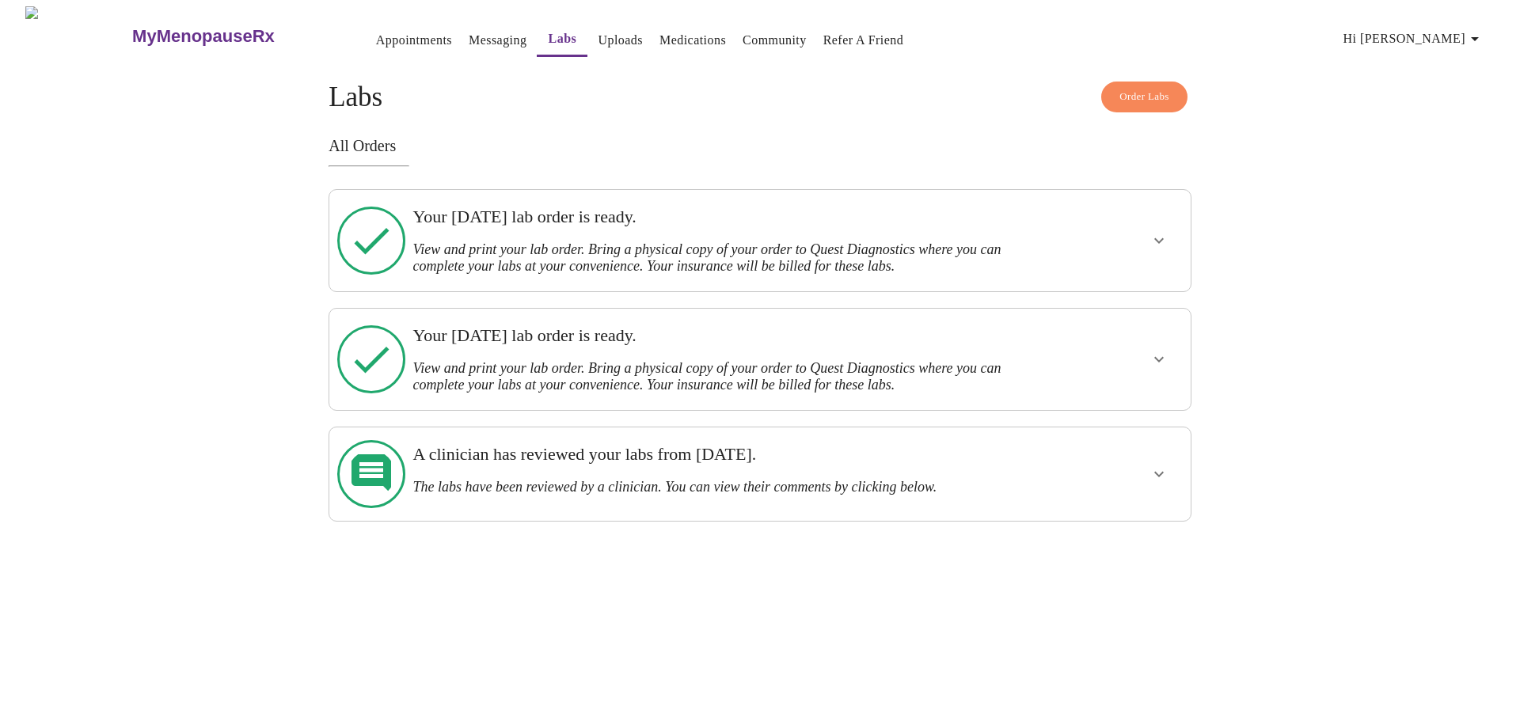
click at [1157, 455] on button "show more" at bounding box center [1159, 474] width 38 height 38
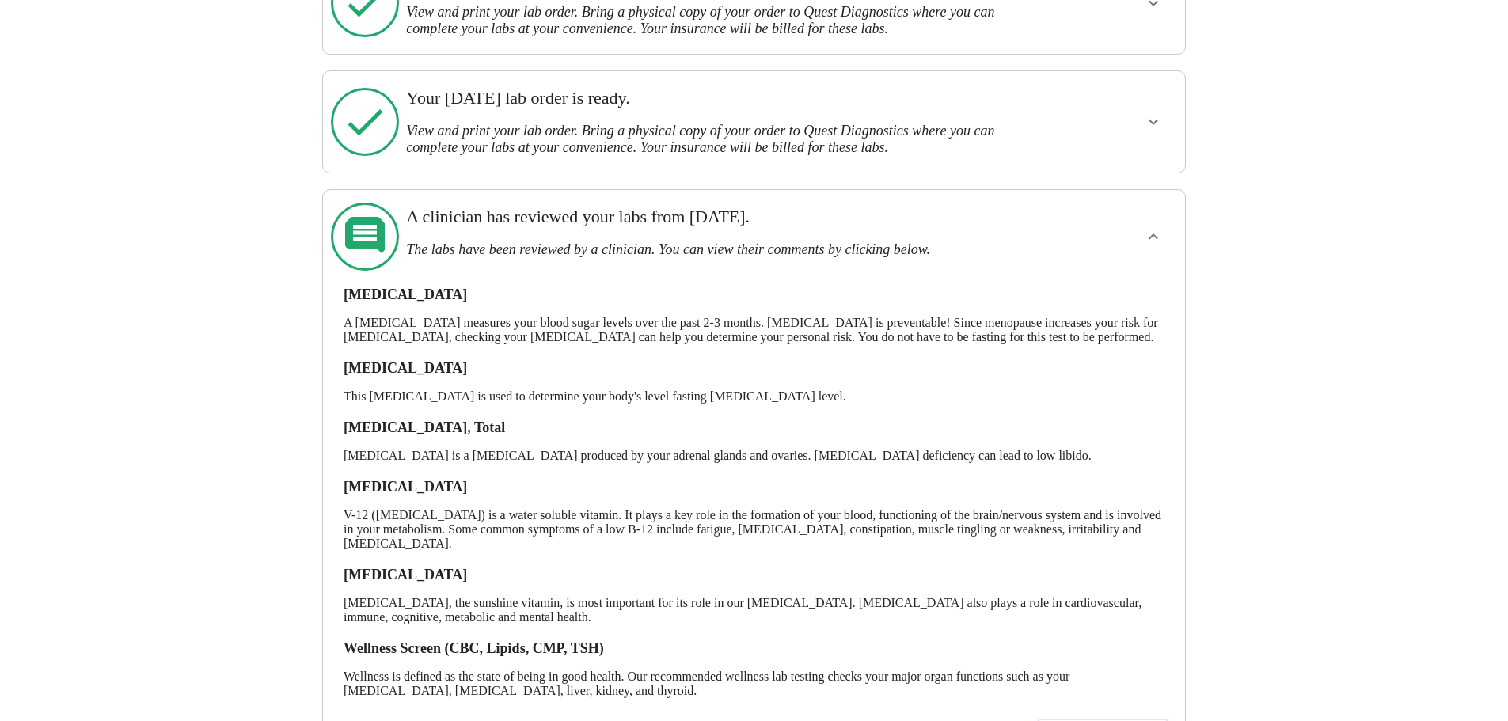
scroll to position [305, 0]
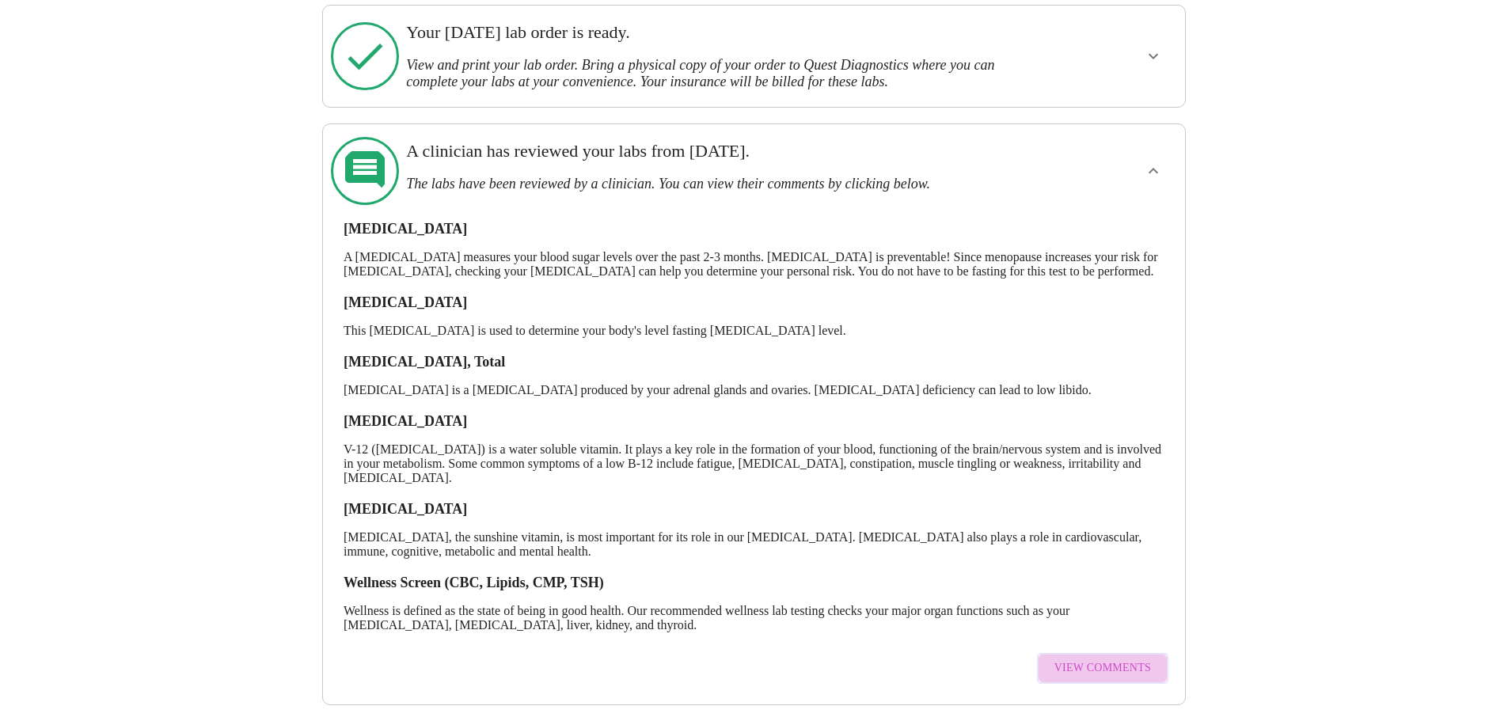
click at [1110, 659] on span "View Comments" at bounding box center [1103, 669] width 97 height 20
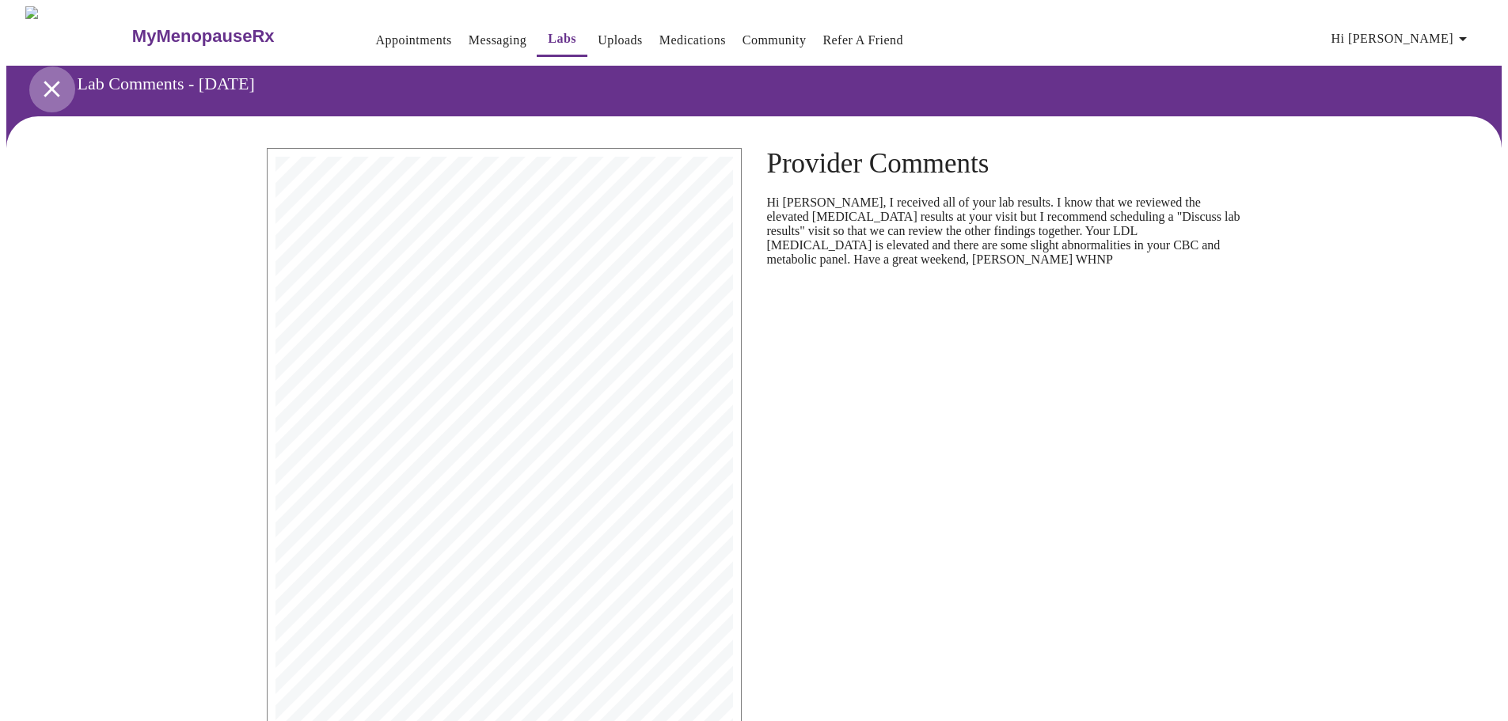
click at [45, 75] on icon "open drawer" at bounding box center [52, 89] width 28 height 28
